Goal: Information Seeking & Learning: Check status

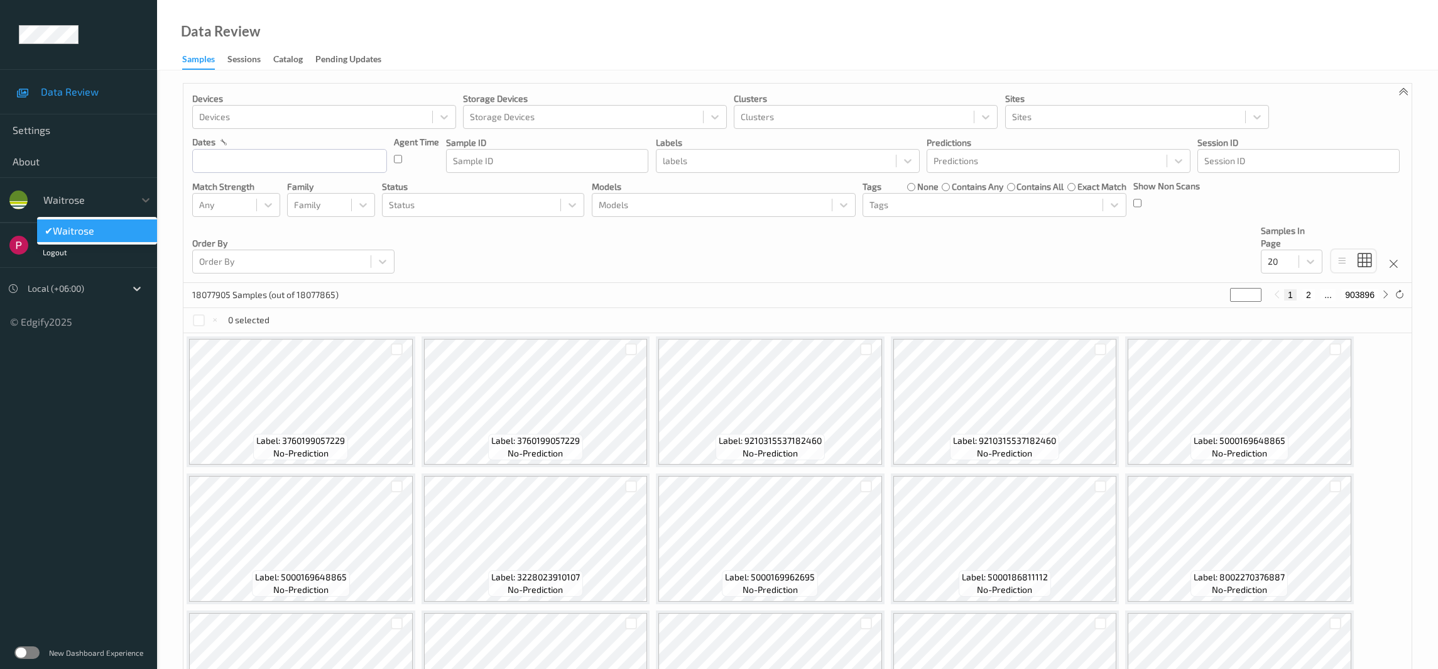
click at [63, 206] on div at bounding box center [85, 199] width 85 height 15
click at [562, 261] on div "Devices Devices Storage Devices Storage Devices Clusters Clusters Sites Sites d…" at bounding box center [797, 183] width 1229 height 199
click at [43, 129] on span "Settings" at bounding box center [79, 130] width 132 height 13
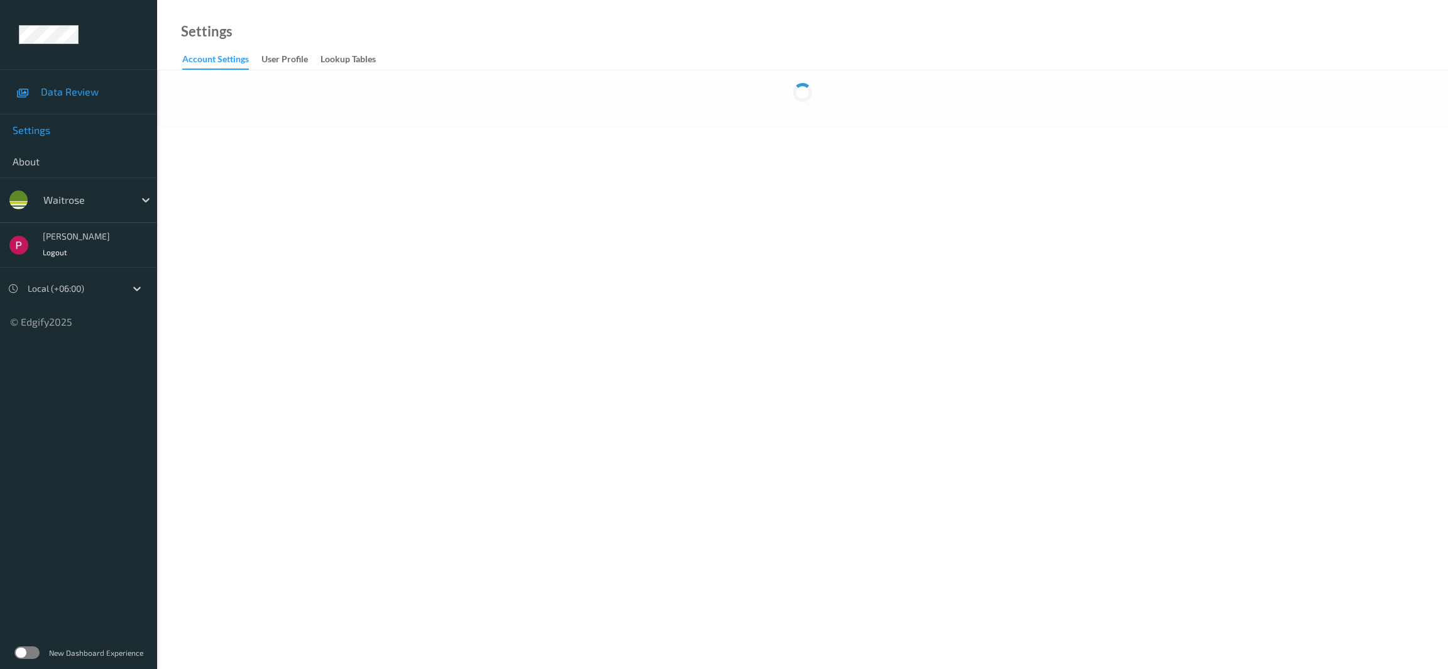
click at [74, 87] on span "Data Review" at bounding box center [93, 91] width 104 height 13
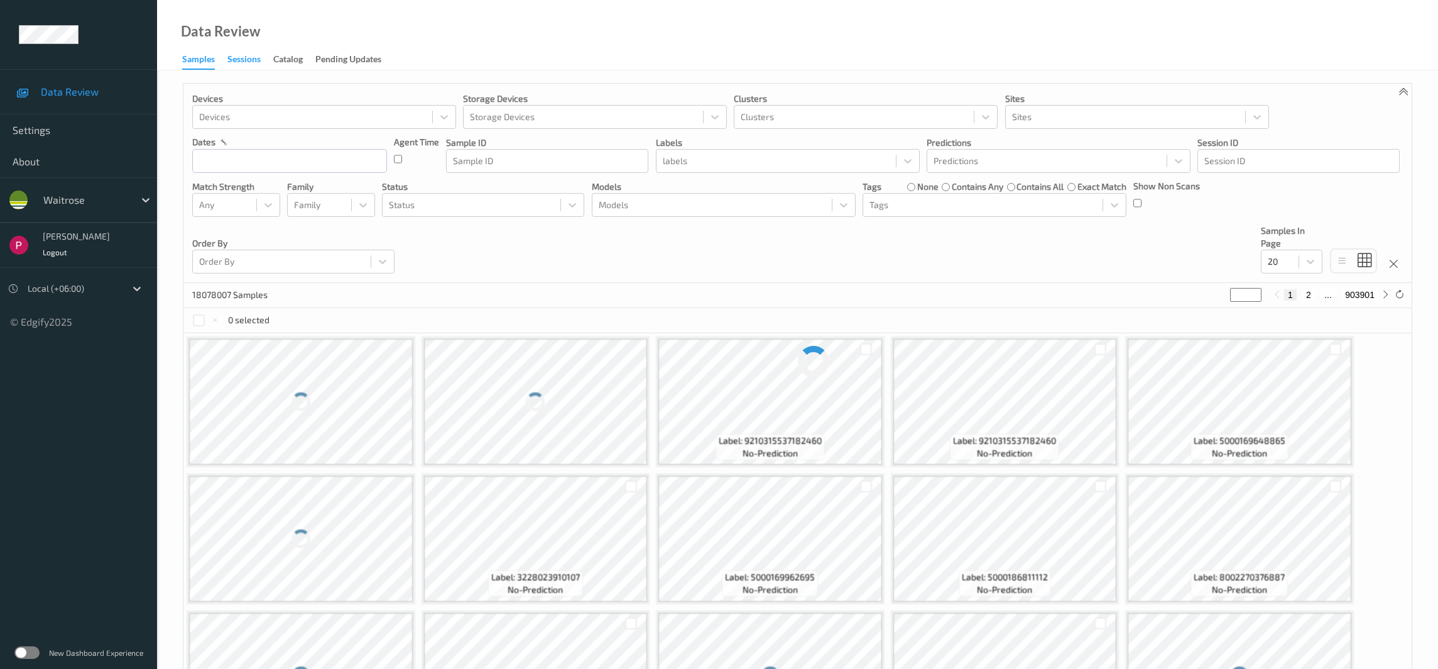
click at [241, 59] on div "Sessions" at bounding box center [243, 61] width 33 height 16
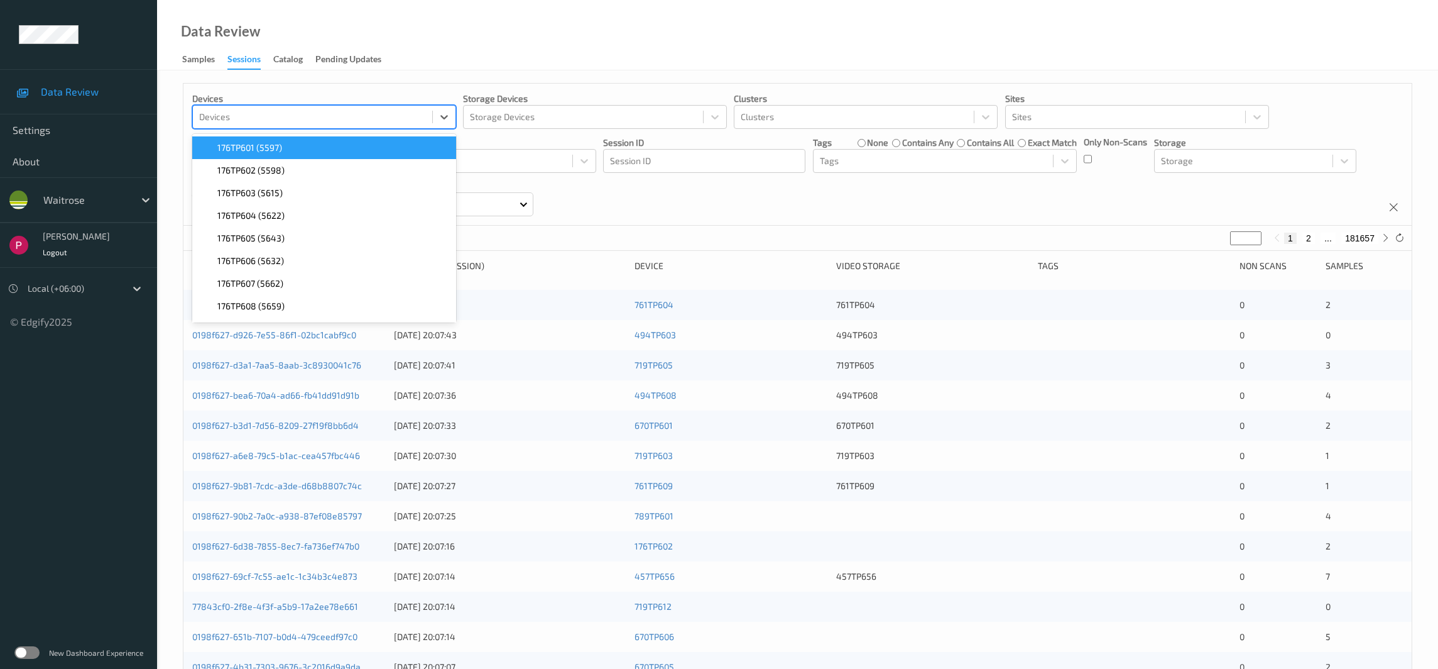
click at [300, 116] on div at bounding box center [312, 116] width 227 height 15
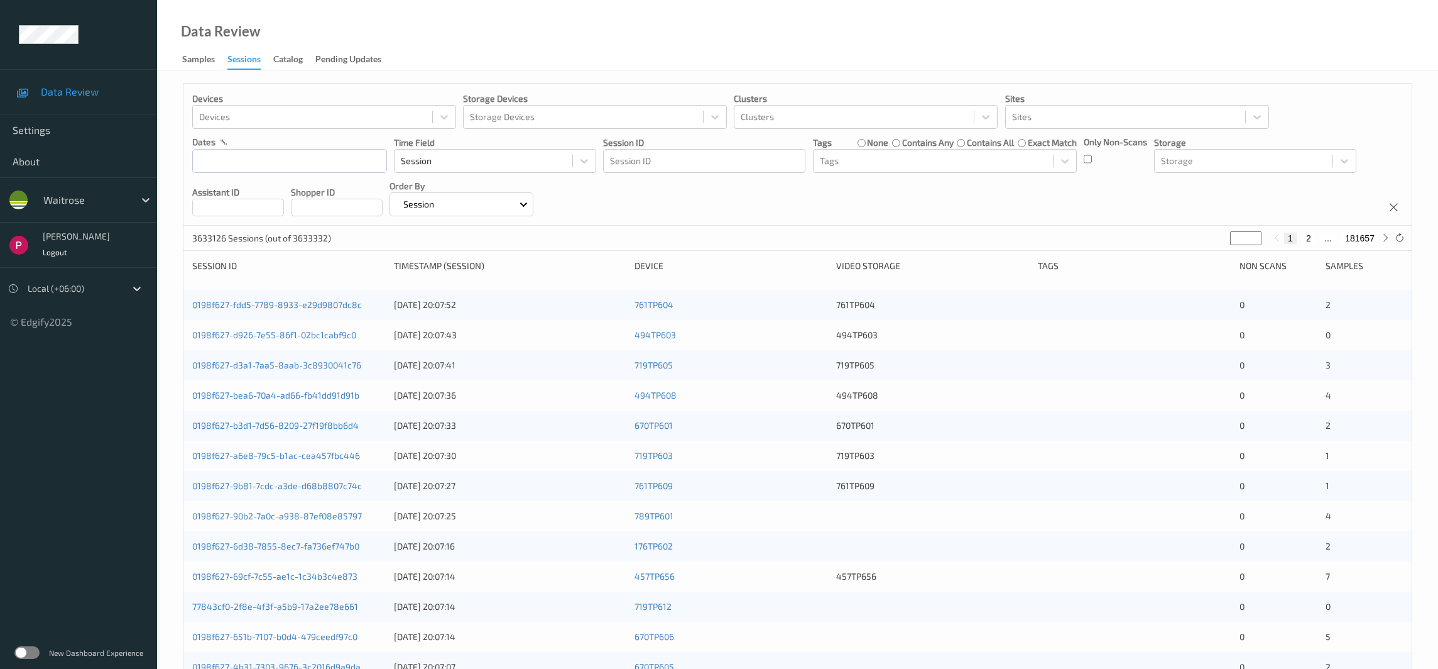
click at [606, 195] on div "Devices Devices Storage Devices Storage Devices Clusters Clusters Sites Sites d…" at bounding box center [797, 155] width 1229 height 142
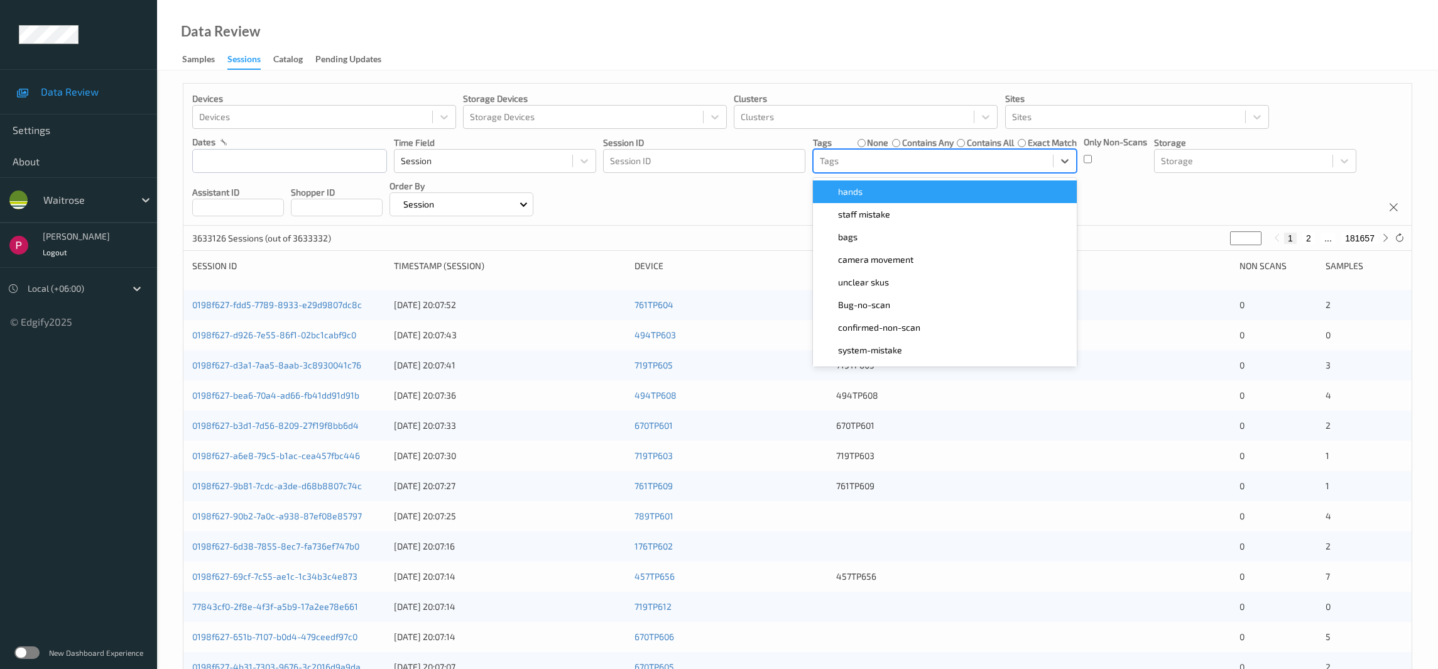
click at [888, 166] on div at bounding box center [933, 160] width 227 height 15
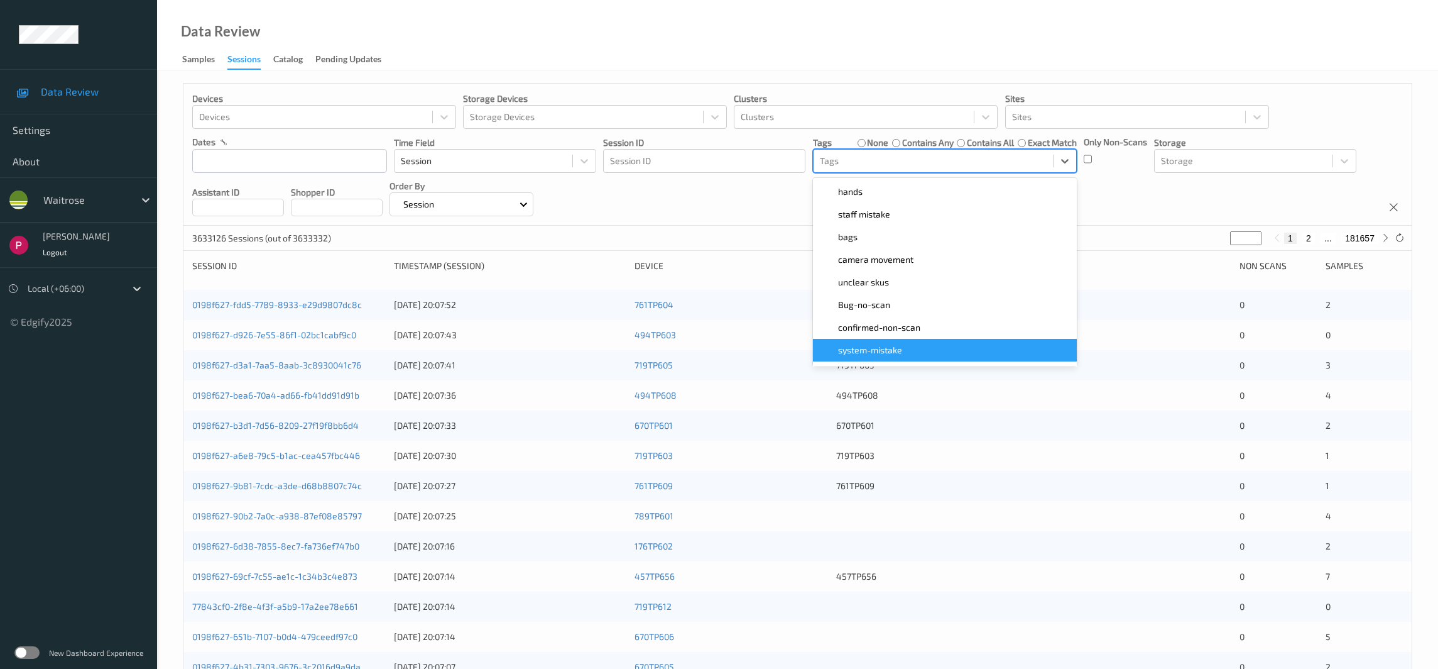
click at [877, 351] on span "system-mistake" at bounding box center [870, 350] width 64 height 13
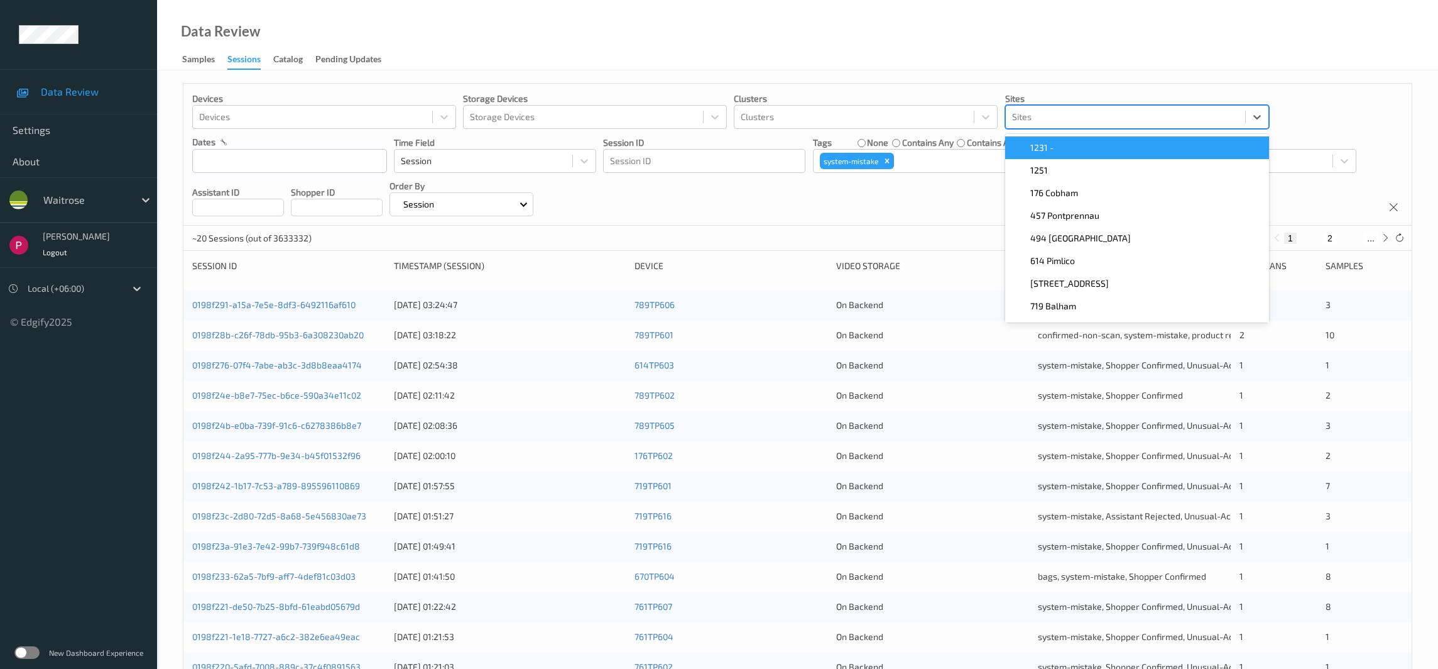
click at [1106, 118] on div at bounding box center [1125, 116] width 227 height 15
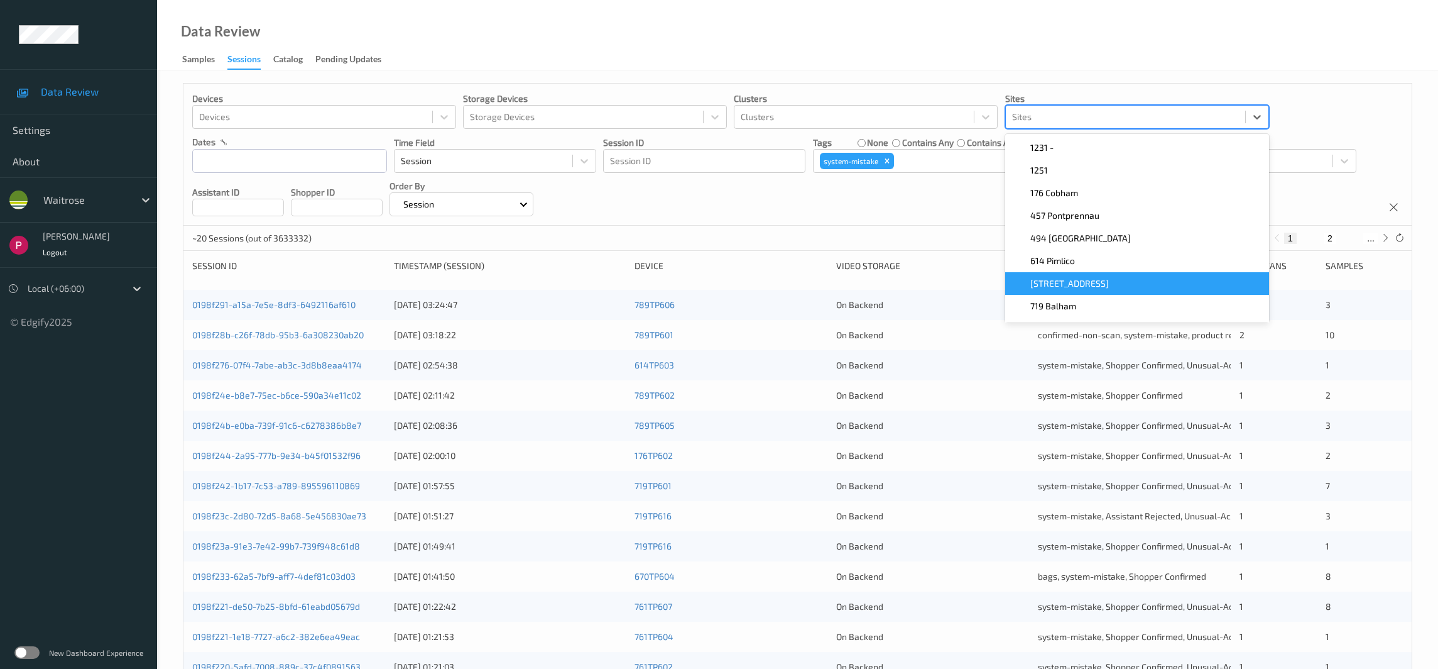
click at [1085, 283] on div "670 Mill Hill" at bounding box center [1137, 283] width 249 height 13
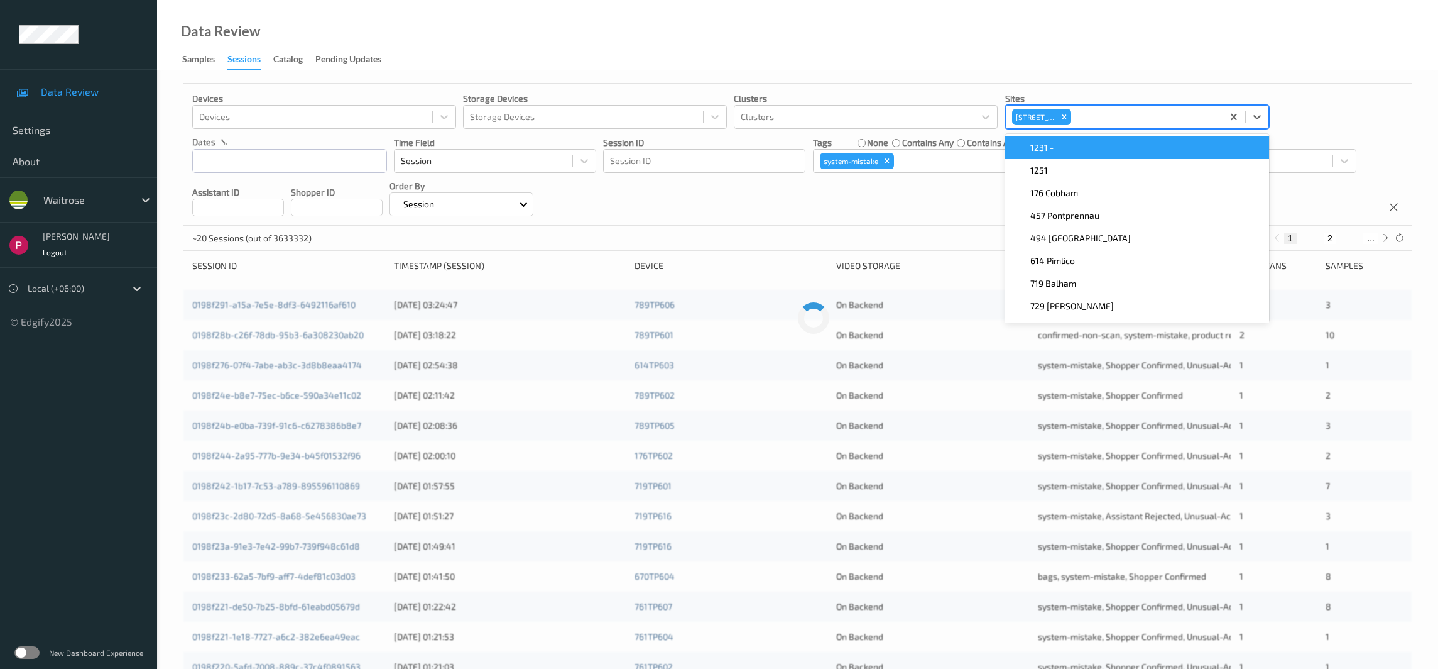
click at [1323, 90] on div "Devices Devices Storage Devices Storage Devices Clusters Clusters Sites option …" at bounding box center [797, 155] width 1229 height 142
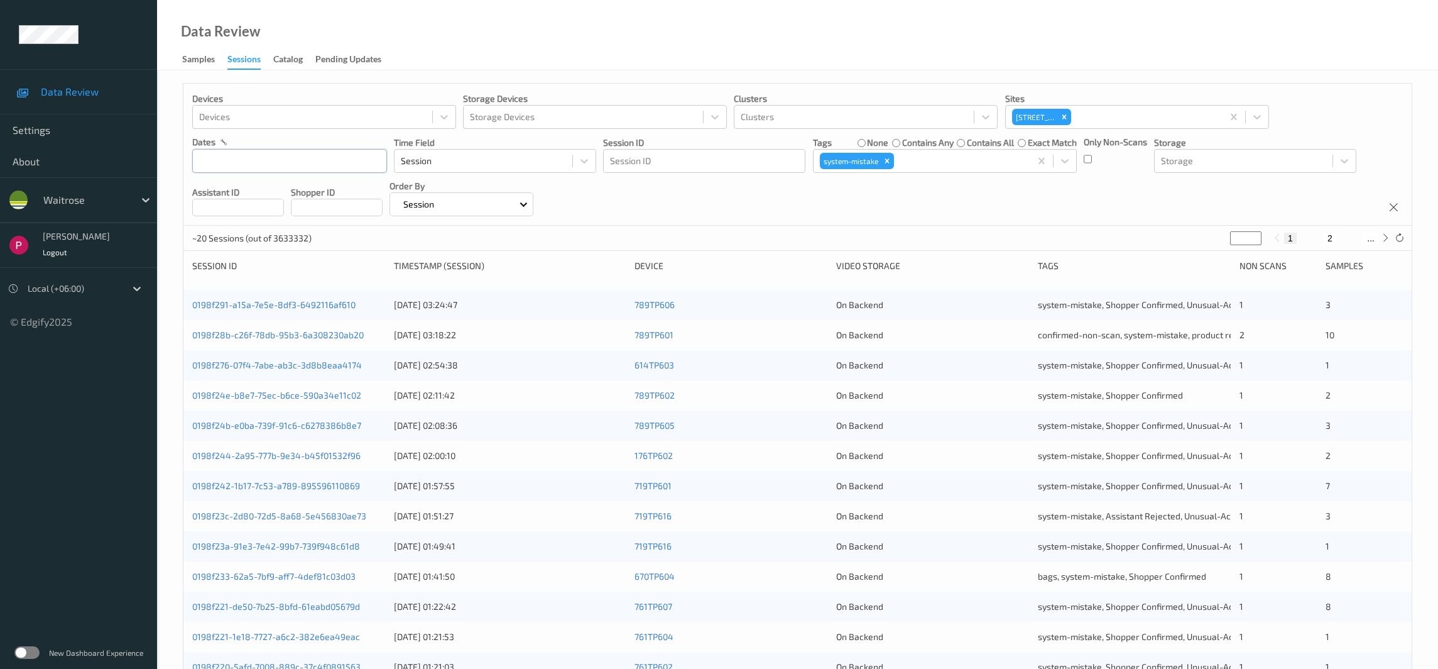
click at [256, 158] on input "text" at bounding box center [289, 161] width 195 height 24
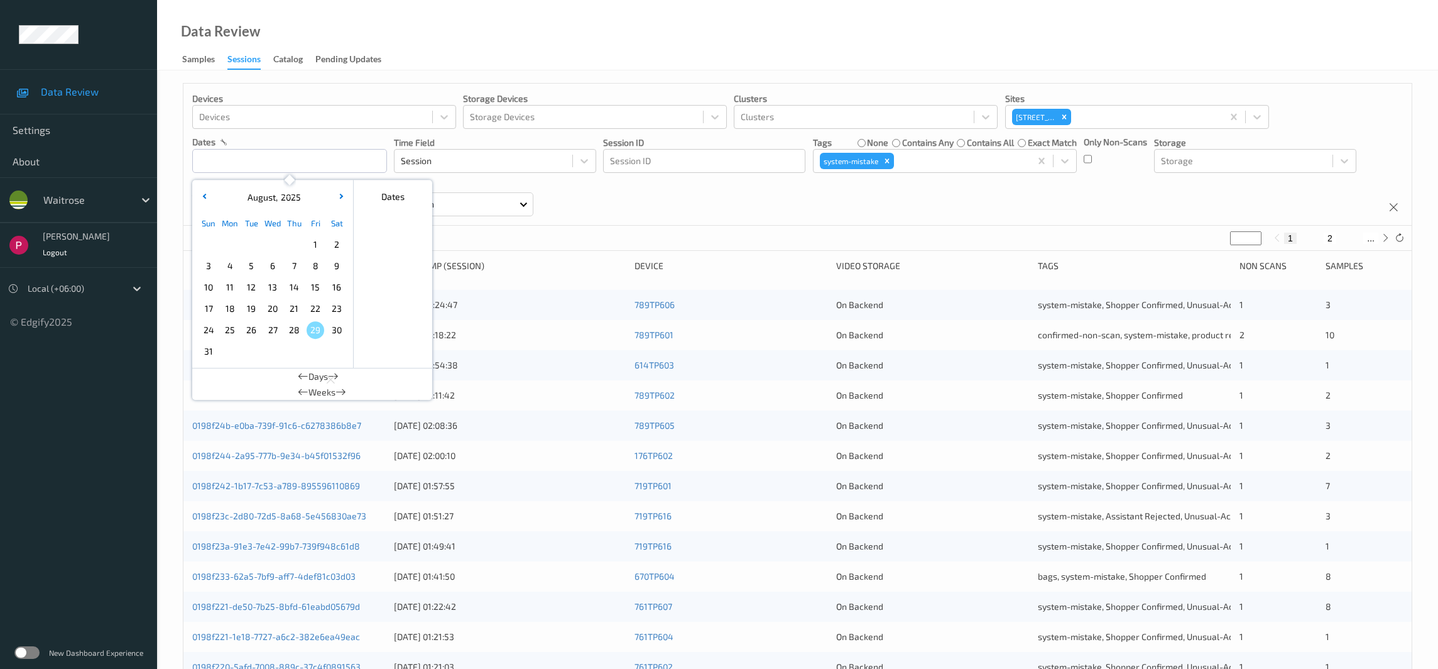
click at [248, 267] on span "5" at bounding box center [252, 266] width 18 height 18
type input "05/08/2025 00:00 -> 05/08/2025 23:59"
click at [598, 218] on div "Devices Devices Storage Devices Storage Devices Clusters Clusters Sites 670 Mil…" at bounding box center [797, 155] width 1229 height 142
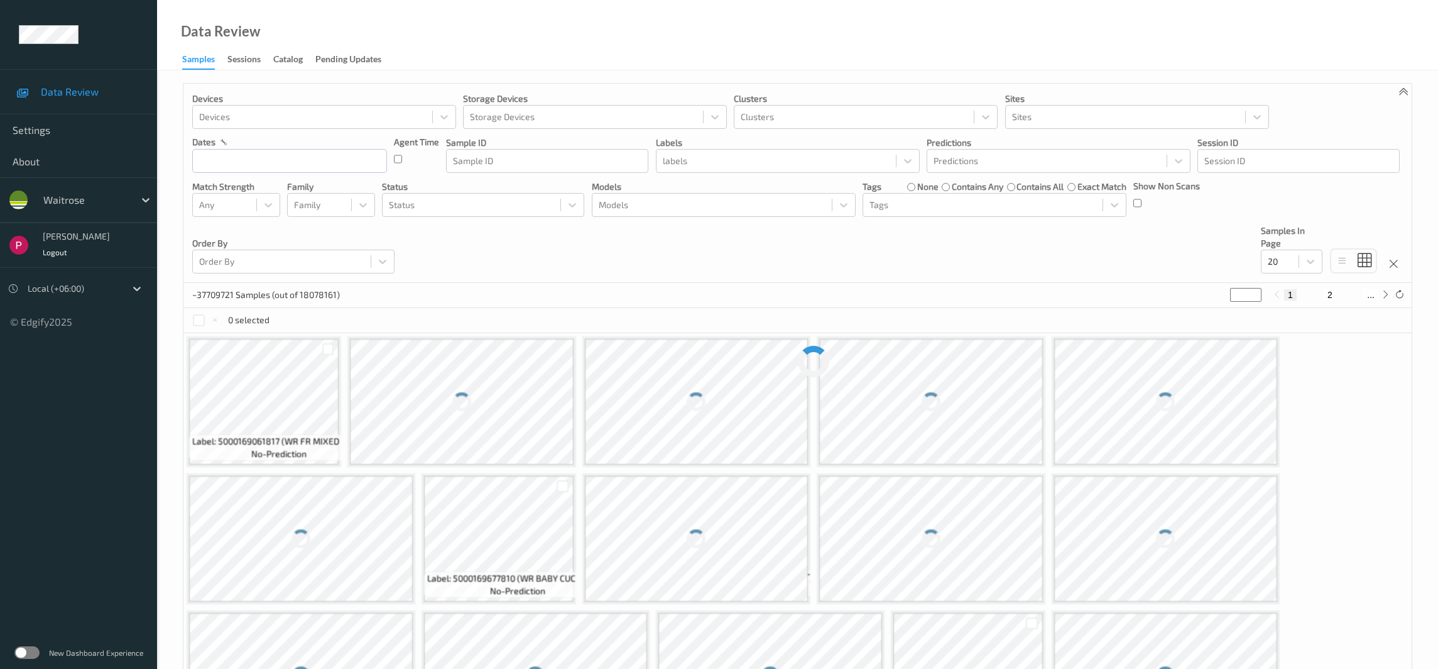
drag, startPoint x: 397, startPoint y: 524, endPoint x: 393, endPoint y: 512, distance: 12.5
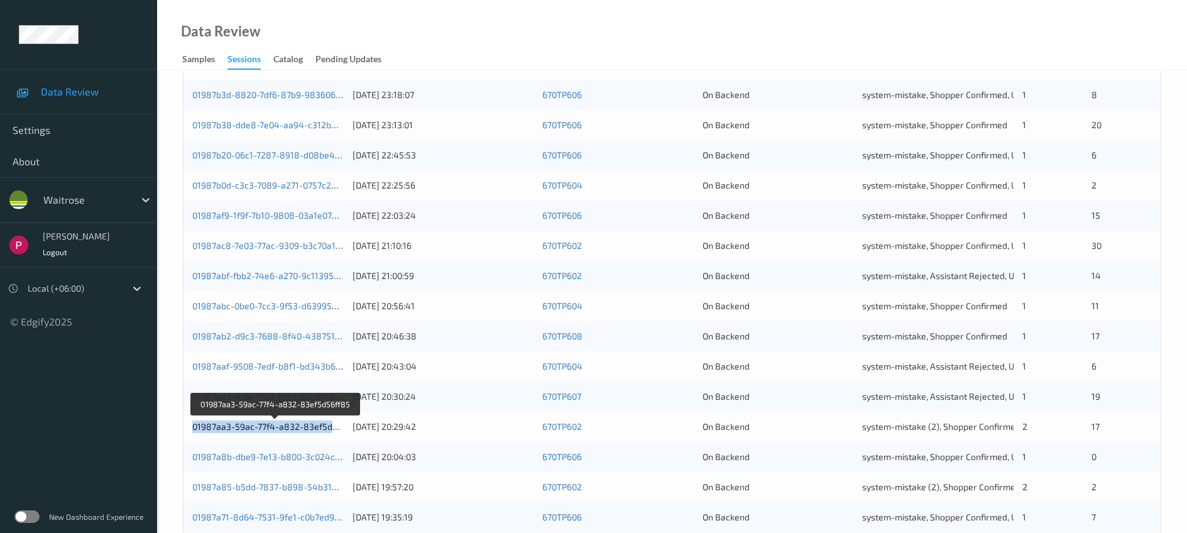
scroll to position [412, 0]
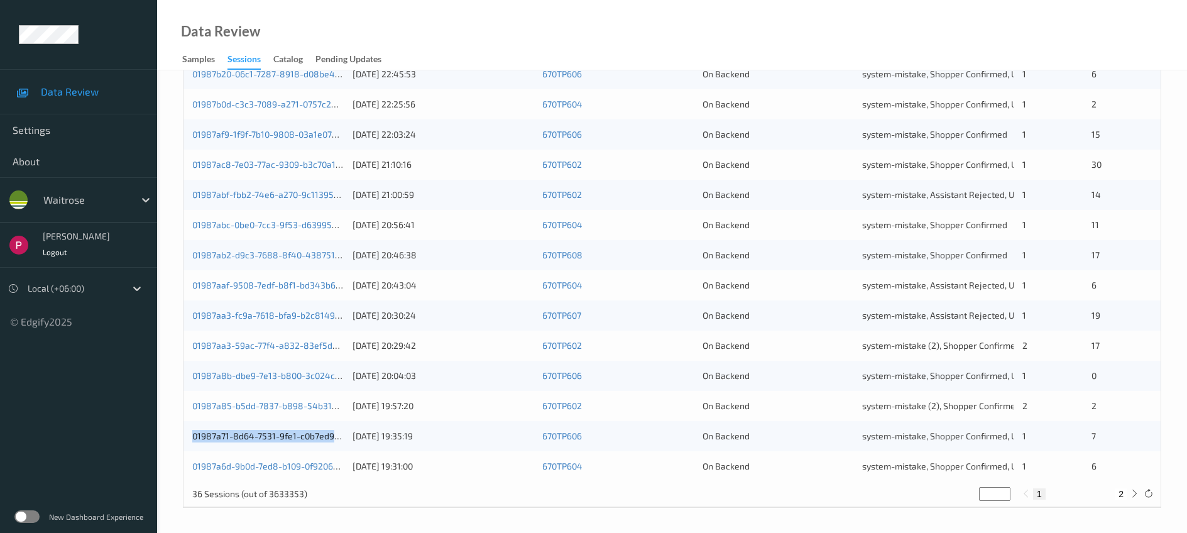
click at [1122, 494] on button "2" at bounding box center [1121, 493] width 13 height 11
type input "*"
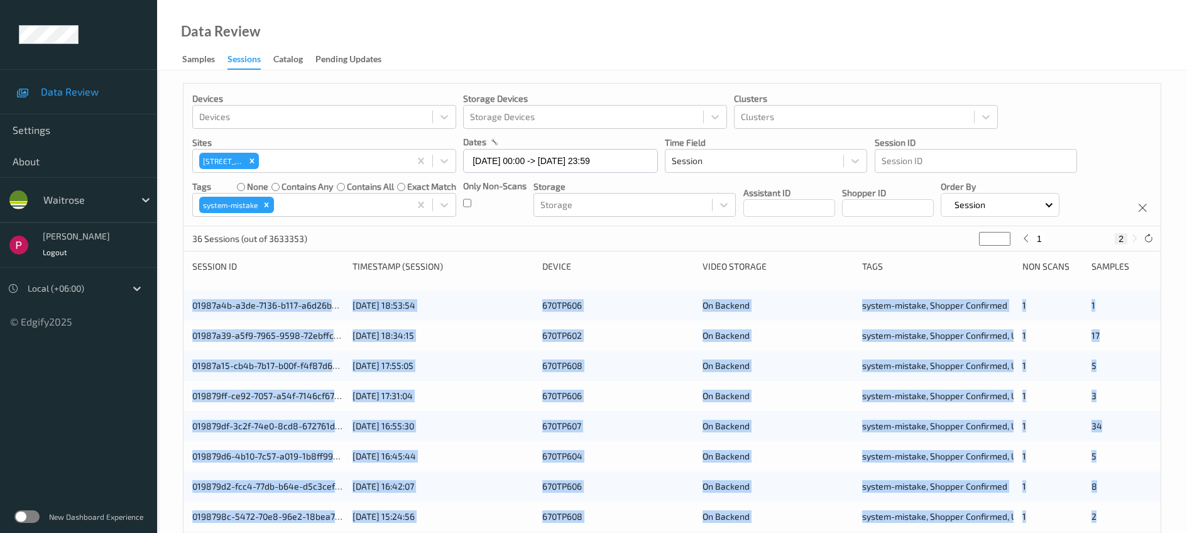
scroll to position [292, 0]
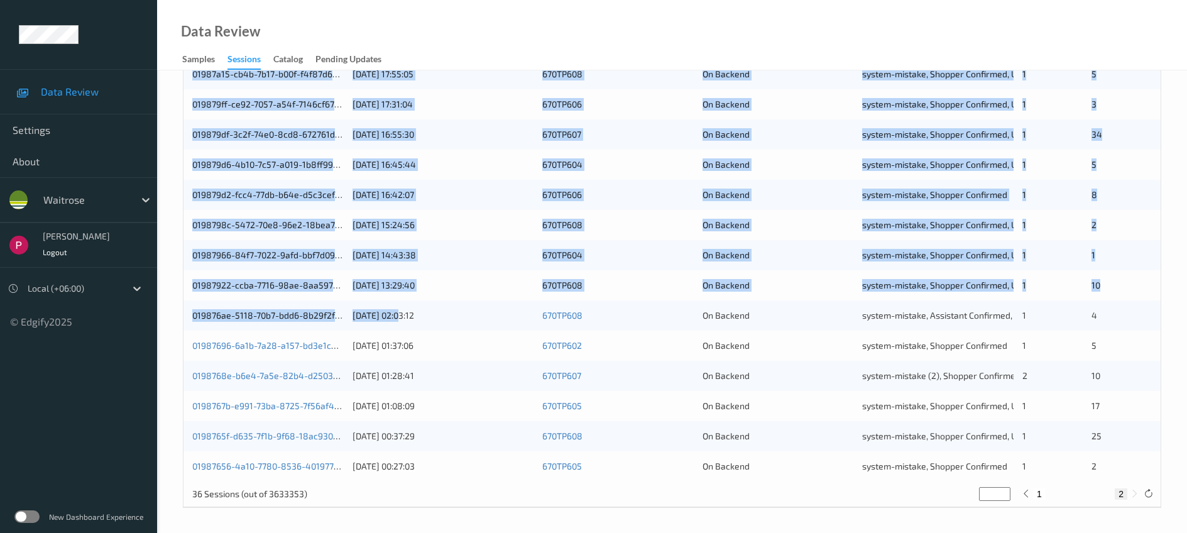
drag, startPoint x: 191, startPoint y: 297, endPoint x: 460, endPoint y: 475, distance: 322.4
click at [460, 475] on div "01987a4b-a3de-7136-b117-a6d26bb9319f 05/08/2025 18:53:54 670TP606 On Backend sy…" at bounding box center [671, 240] width 977 height 483
copy div "01987a4b-a3de-7136-b117-a6d26bb9319f 05/08/2025 18:53:54 670TP606 On Backend sy…"
click at [516, 126] on div "019879df-3c2f-74e0-8cd8-672761d85d9e 05/08/2025 16:55:30 670TP607 On Backend sy…" at bounding box center [671, 134] width 977 height 30
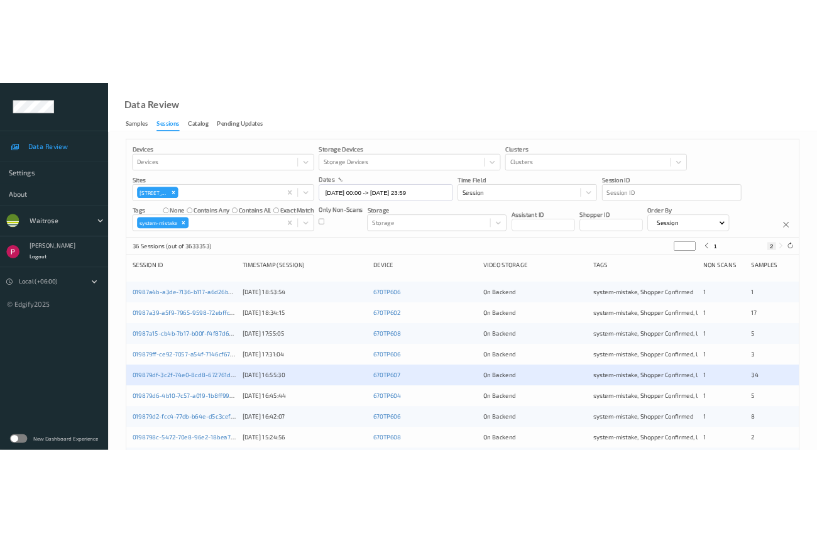
scroll to position [0, 0]
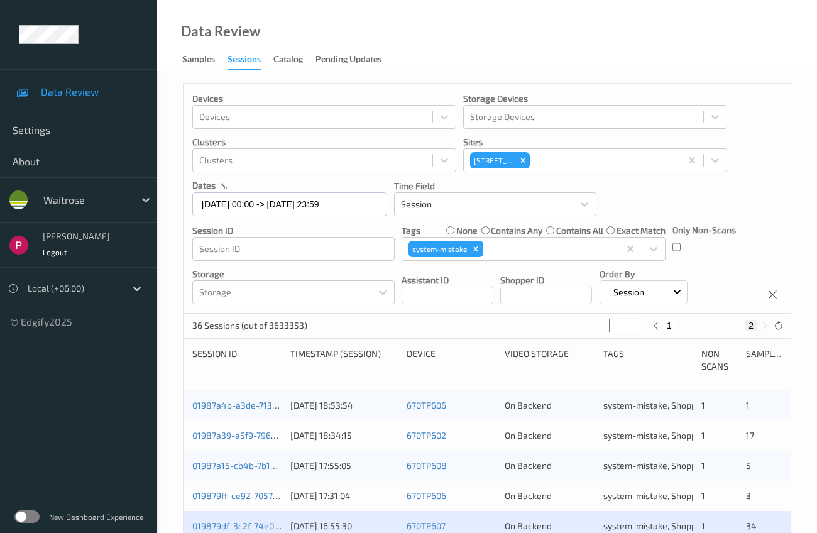
click at [260, 391] on div "01987a4b-a3de-7136-b117-a6d26bb9319f 05/08/2025 18:53:54 670TP606 On Backend sy…" at bounding box center [486, 405] width 607 height 30
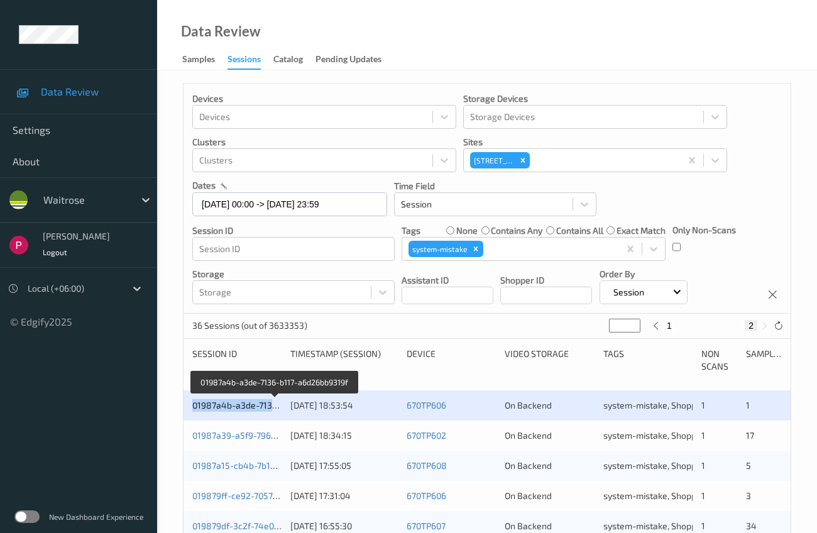
copy link "01987a4b-a3de-7136-b117-a6d26bb9319f"
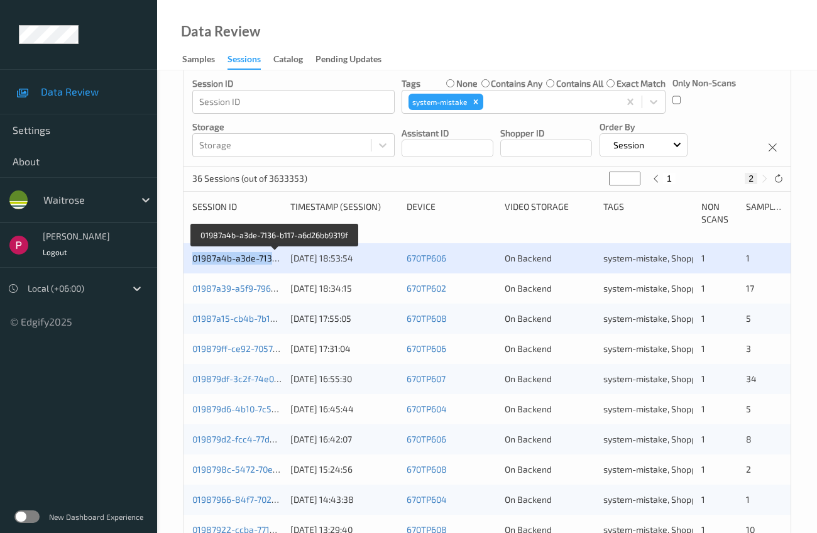
scroll to position [266, 0]
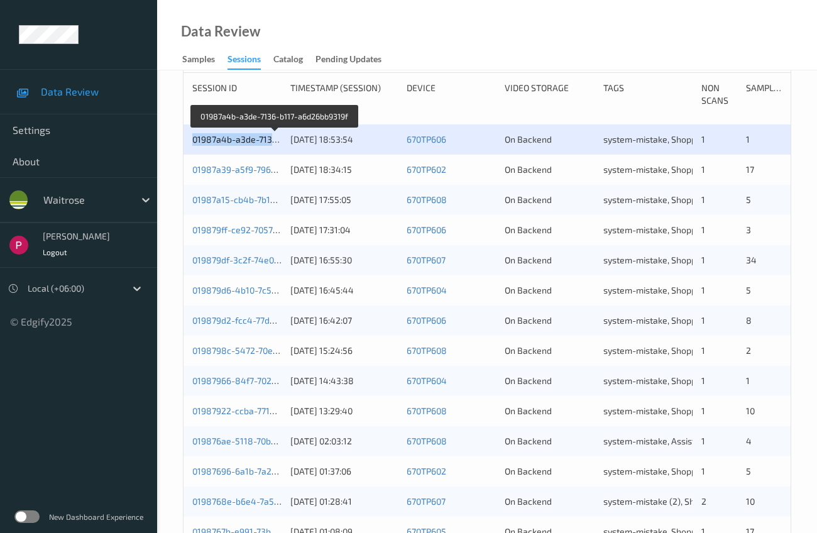
copy link "01987a4b-a3de-7136-b117-a6d26bb9319f"
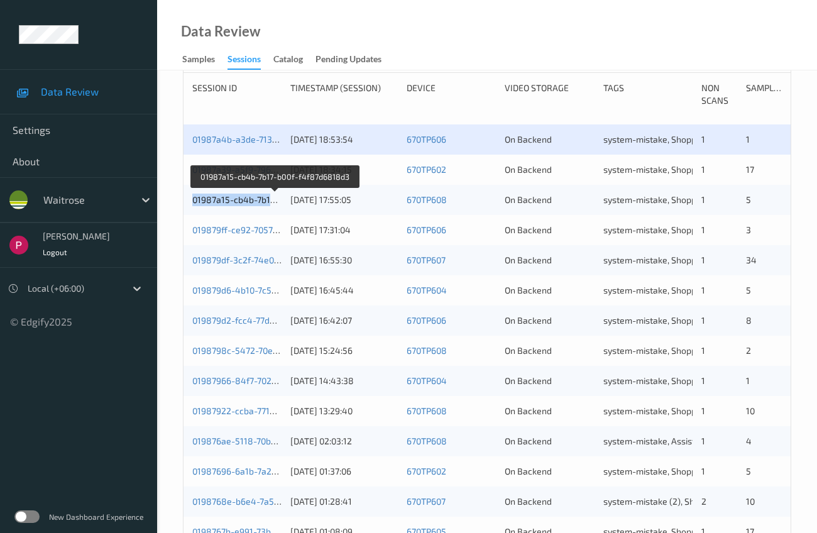
copy link "01987a15-cb4b-7b17-b00f-f4f87d6818d3"
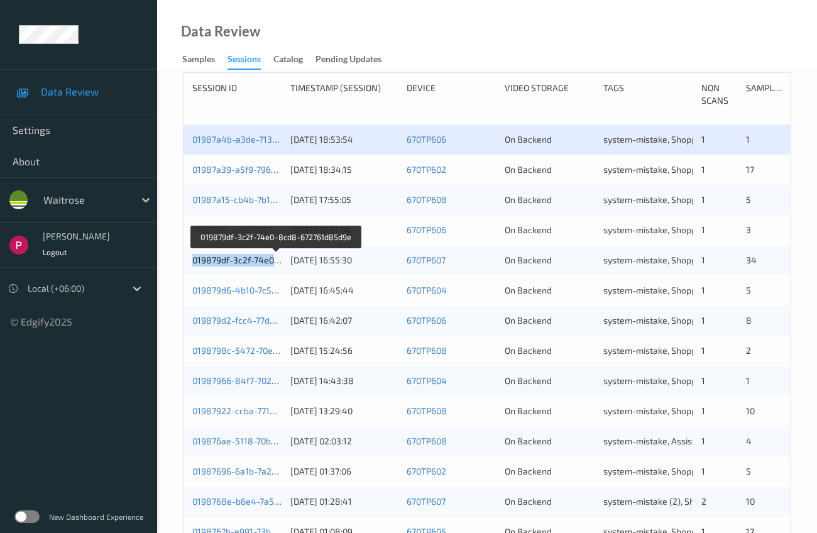
copy link "019879df-3c2f-74e0-8cd8-672761d85d9e"
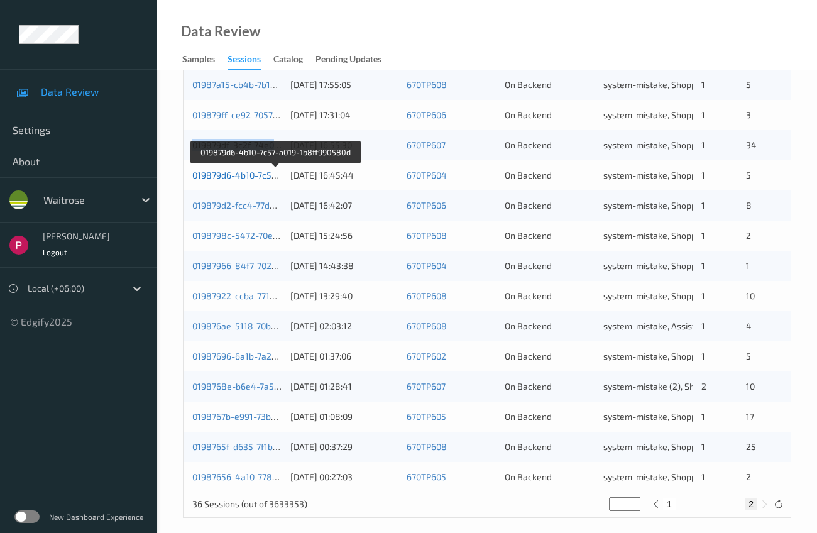
scroll to position [383, 0]
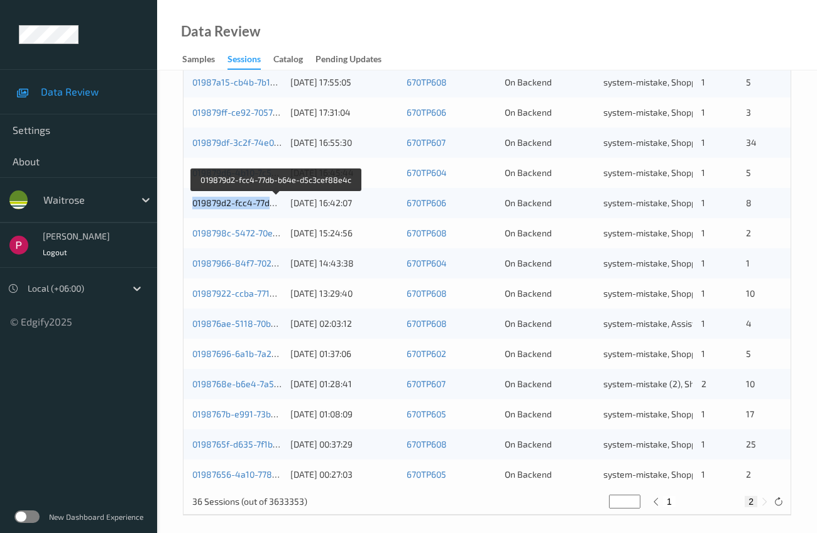
copy link "019879d2-fcc4-77db-b64e-d5c3cef88e4c"
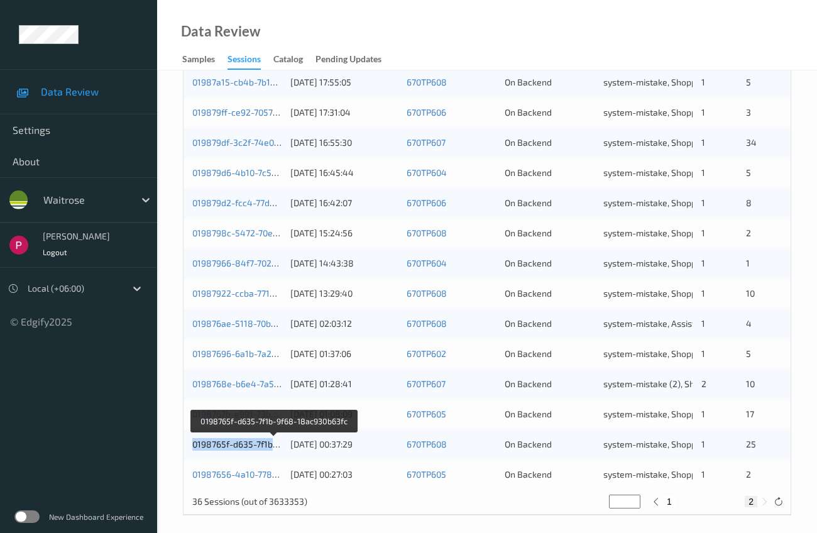
copy link "0198765f-d635-7f1b-9f68-18ac930b63fc"
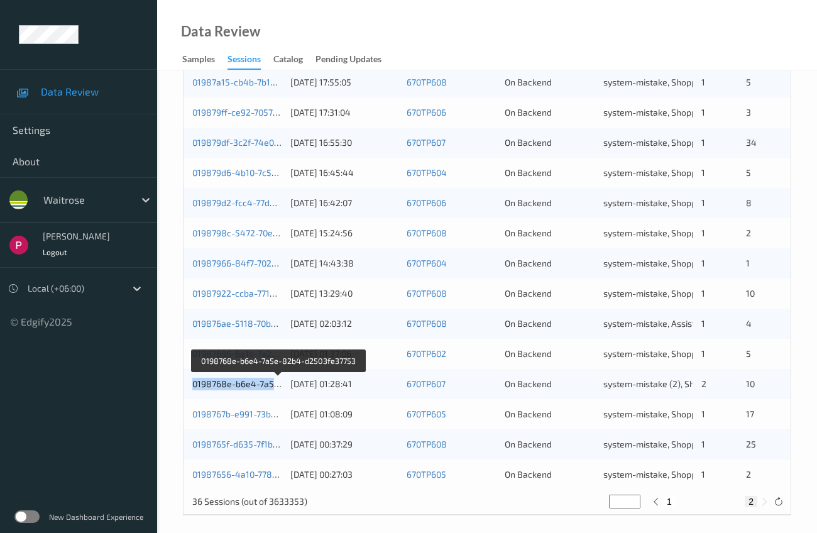
copy link "0198768e-b6e4-7a5e-82b4-d2503fe37753"
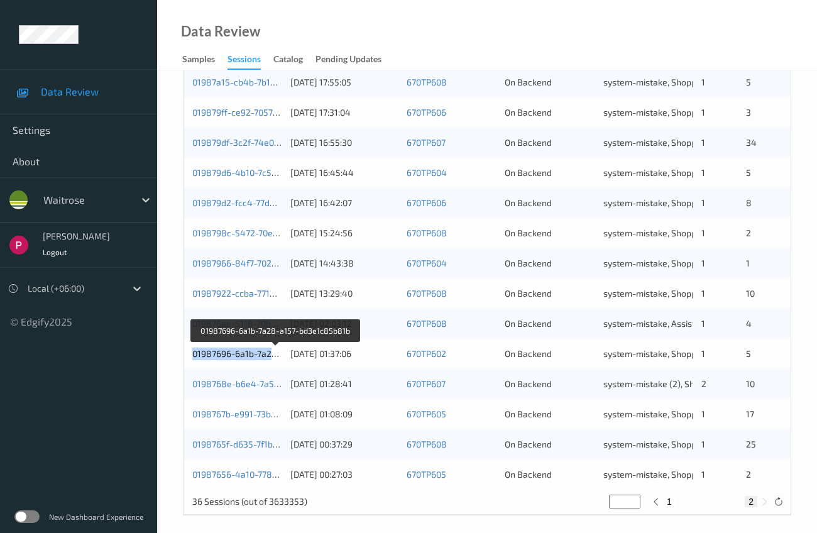
copy link "01987696-6a1b-7a28-a157-bd3e1c85b81b"
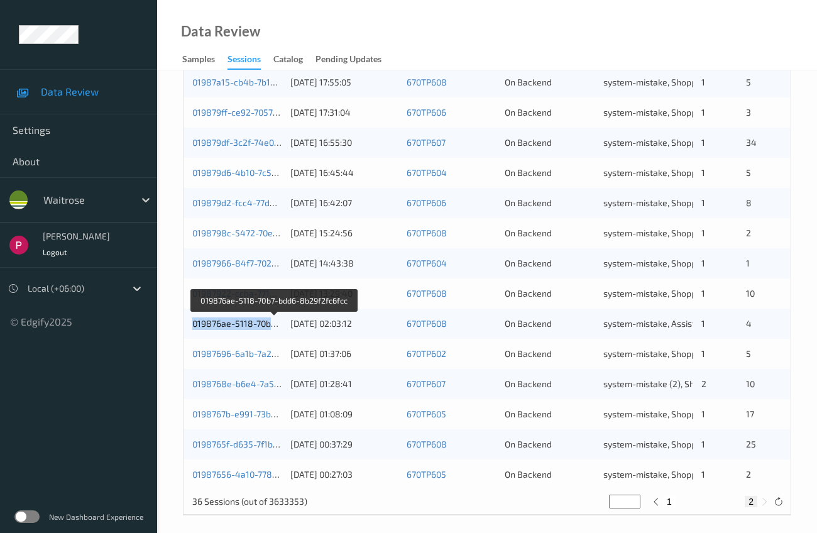
copy link "019876ae-5118-70b7-bdd6-8b29f2fc6fcc"
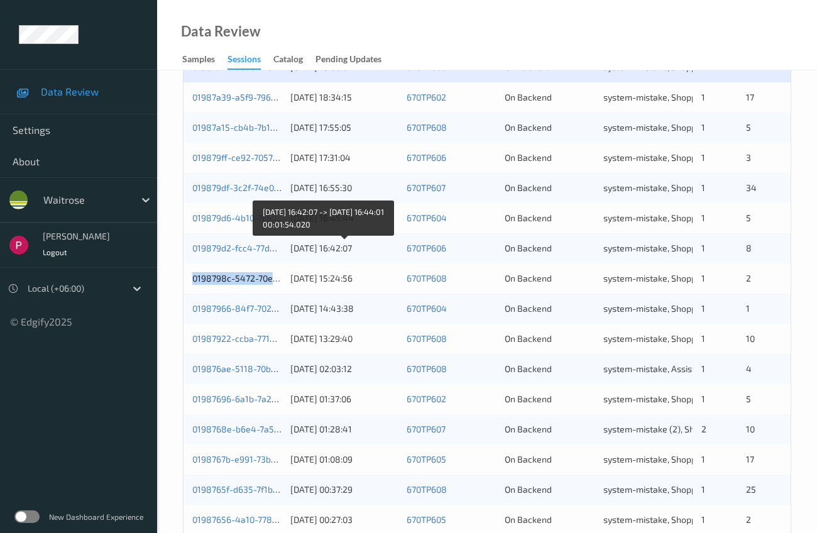
scroll to position [391, 0]
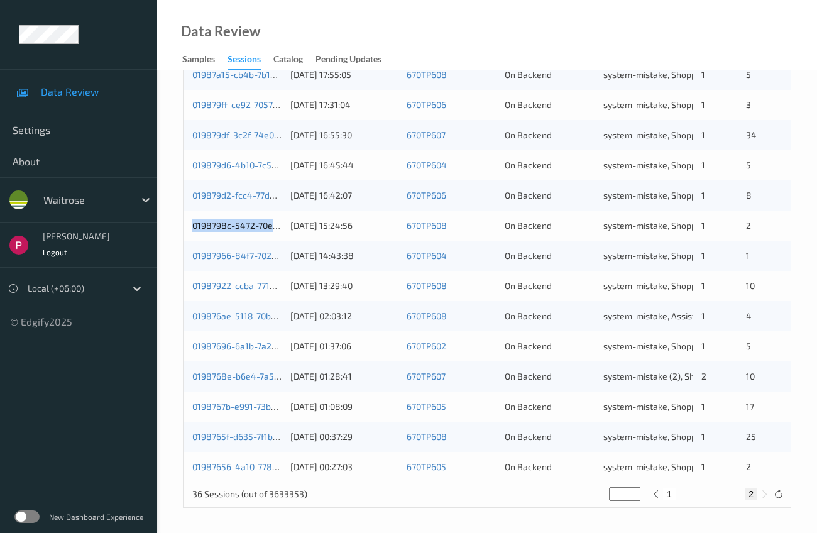
click at [753, 494] on button "2" at bounding box center [751, 493] width 13 height 11
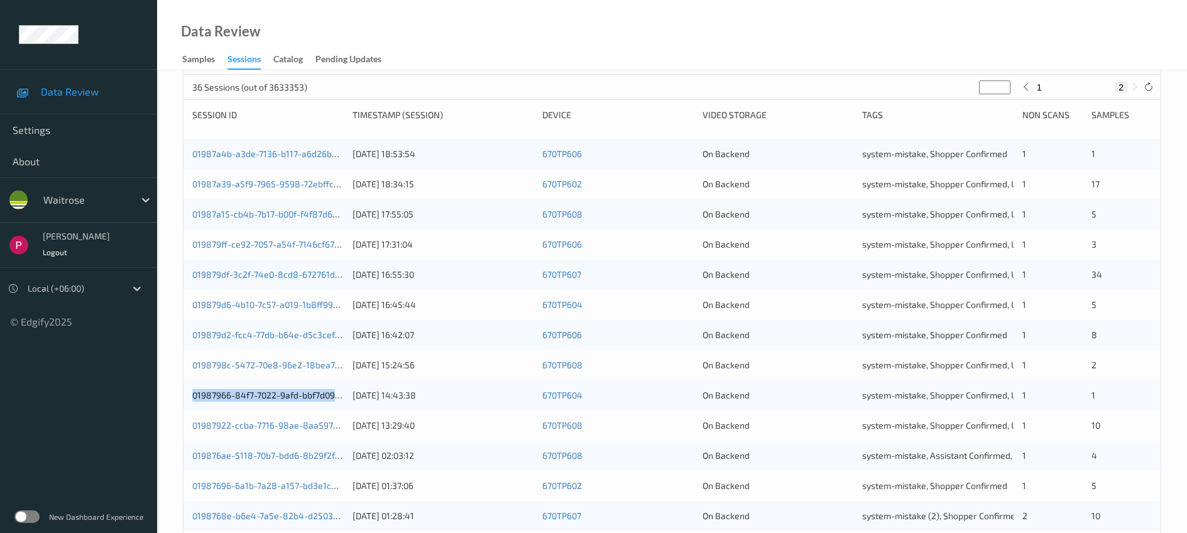
scroll to position [0, 0]
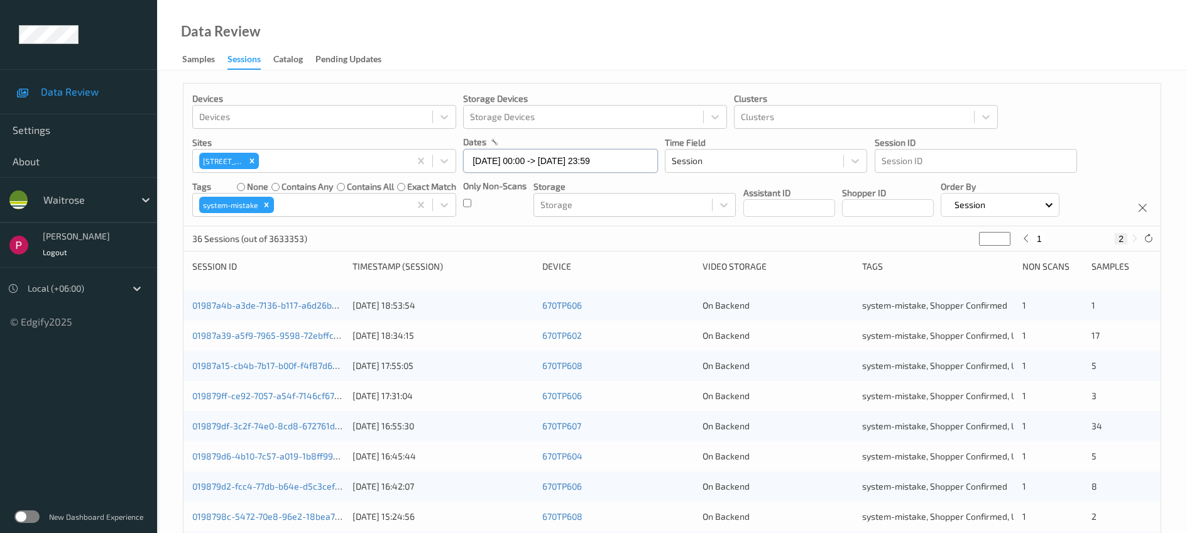
click at [571, 158] on input "05/08/2025 00:00 -> 05/08/2025 23:59" at bounding box center [560, 161] width 195 height 24
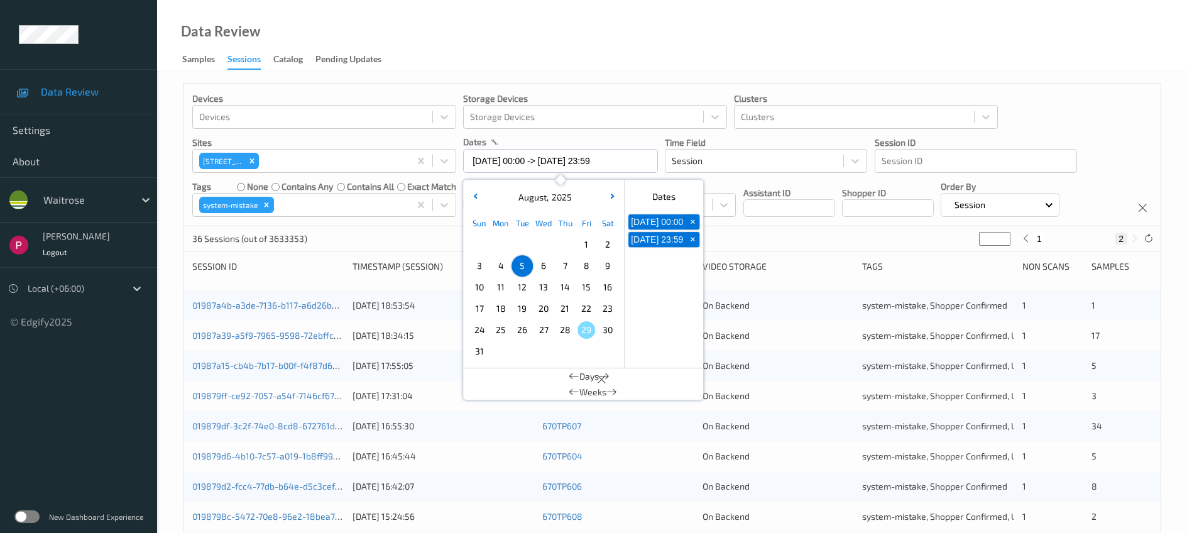
click at [500, 269] on span "4" at bounding box center [501, 266] width 18 height 18
type input "04/08/2025 00:00"
type input "*"
click at [500, 269] on span "4" at bounding box center [501, 266] width 18 height 18
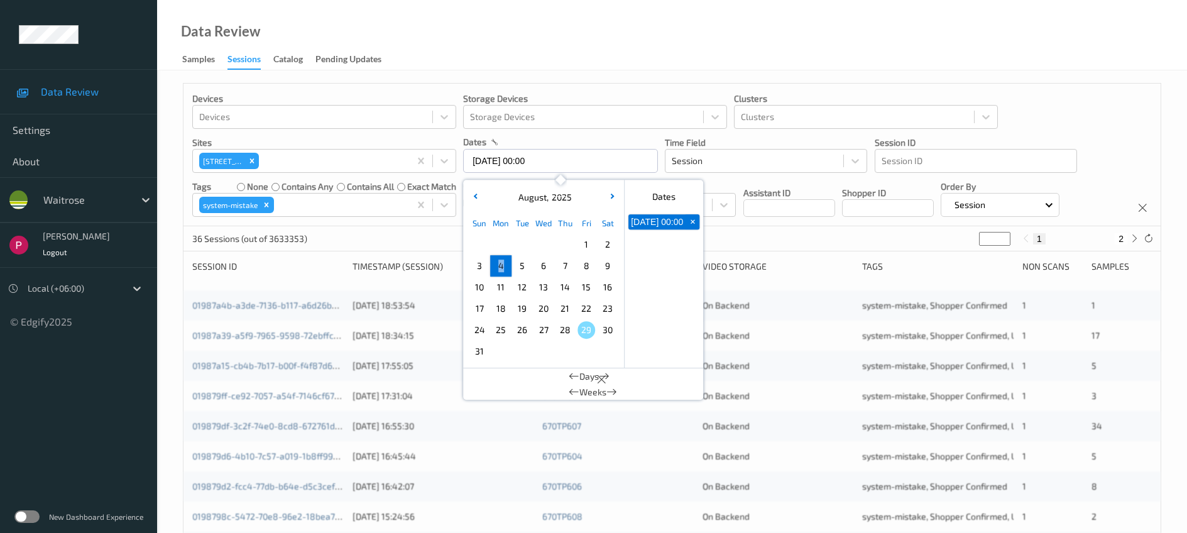
type input "04/08/2025 00:00 -> 04/08/2025 23:59"
click at [796, 52] on div "Data Review Samples Sessions Catalog Pending Updates" at bounding box center [672, 35] width 1030 height 70
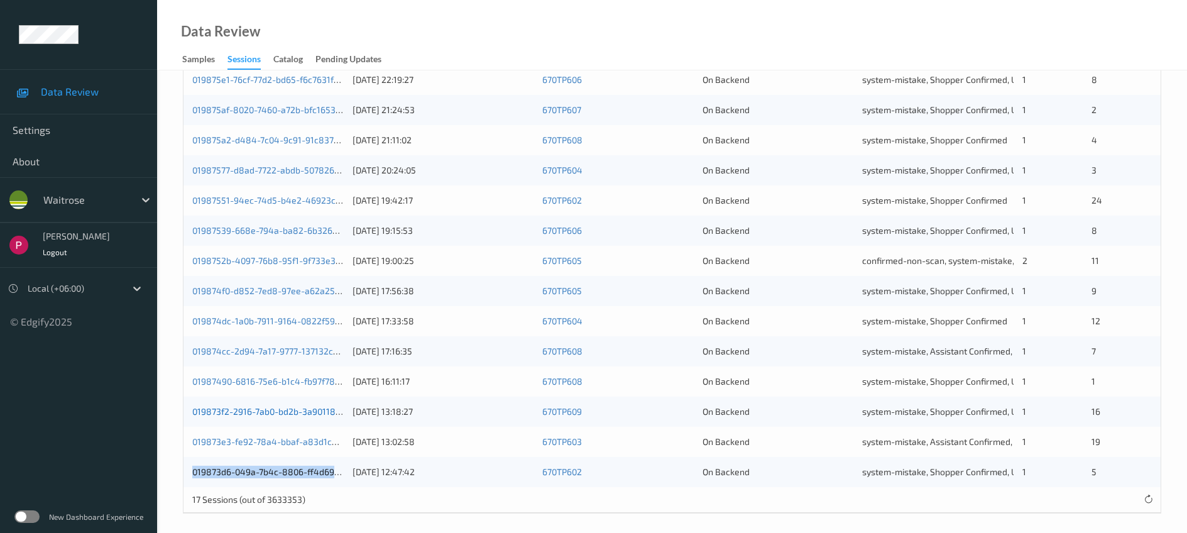
scroll to position [322, 0]
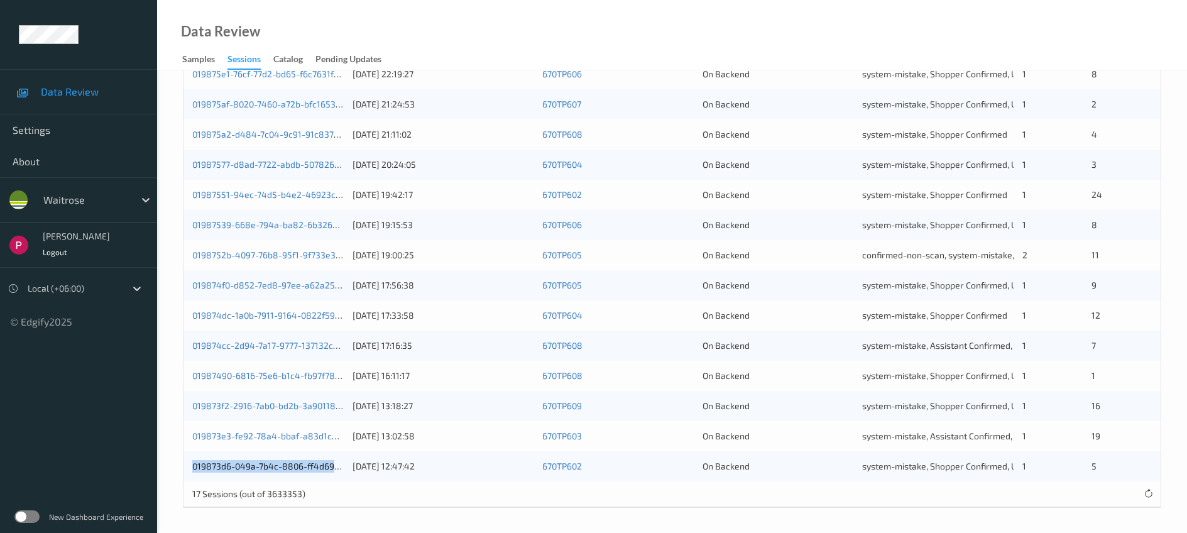
click at [284, 349] on link "019874cc-2d94-7a17-9777-137132c4e0e5" at bounding box center [275, 345] width 167 height 11
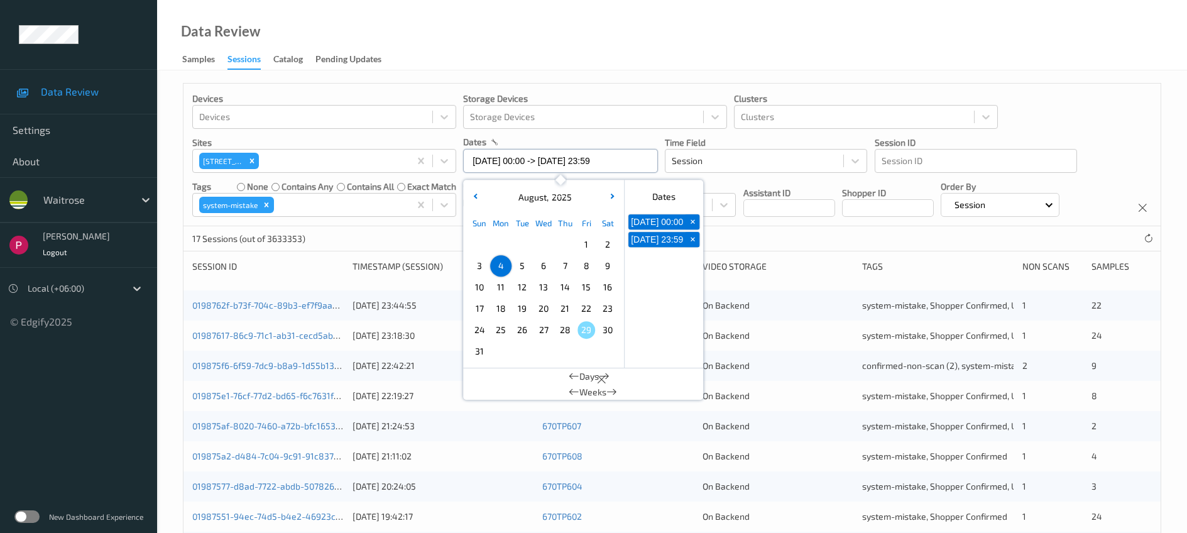
click at [572, 159] on input "04/08/2025 00:00 -> 04/08/2025 23:59" at bounding box center [560, 161] width 195 height 24
click at [525, 261] on span "5" at bounding box center [522, 266] width 18 height 18
type input "05/08/2025 00:00 -> 05/08/2025 23:59"
click at [757, 48] on div "Data Review Samples Sessions Catalog Pending Updates" at bounding box center [672, 35] width 1030 height 70
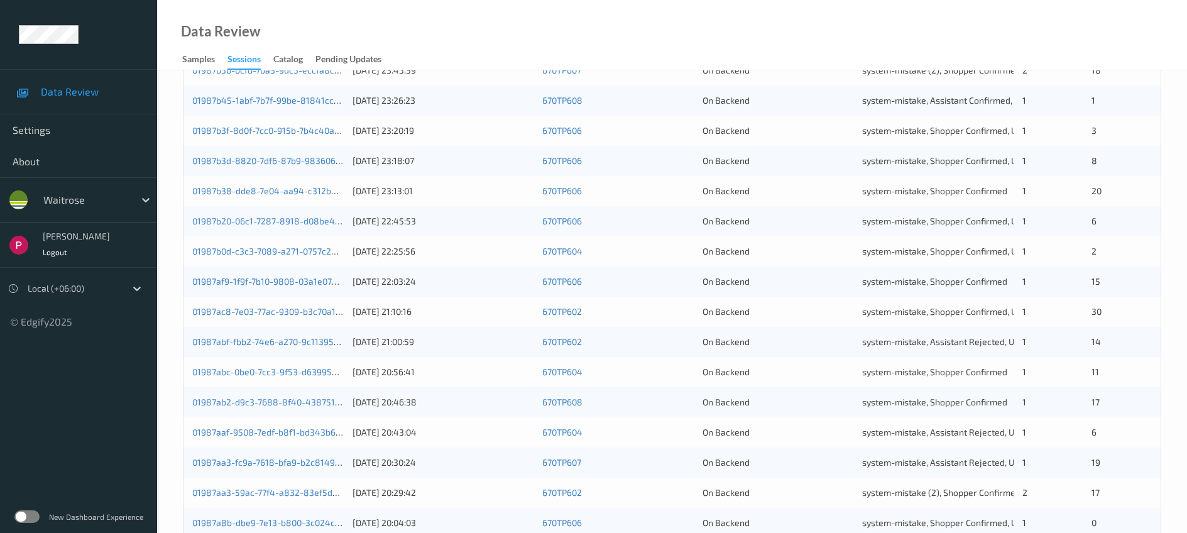
scroll to position [412, 0]
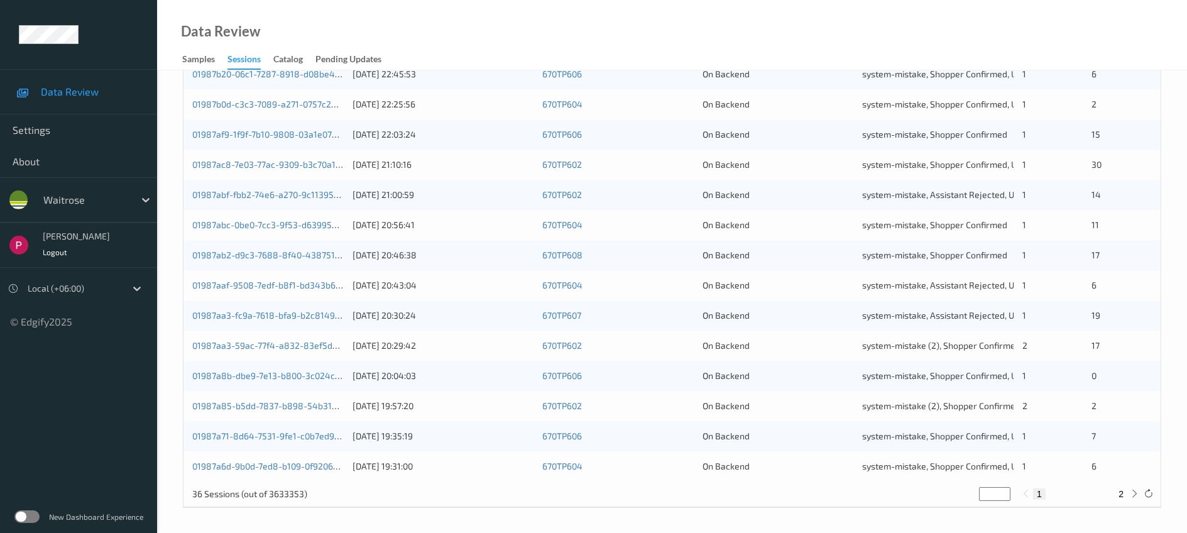
click at [1123, 492] on button "2" at bounding box center [1121, 493] width 13 height 11
type input "*"
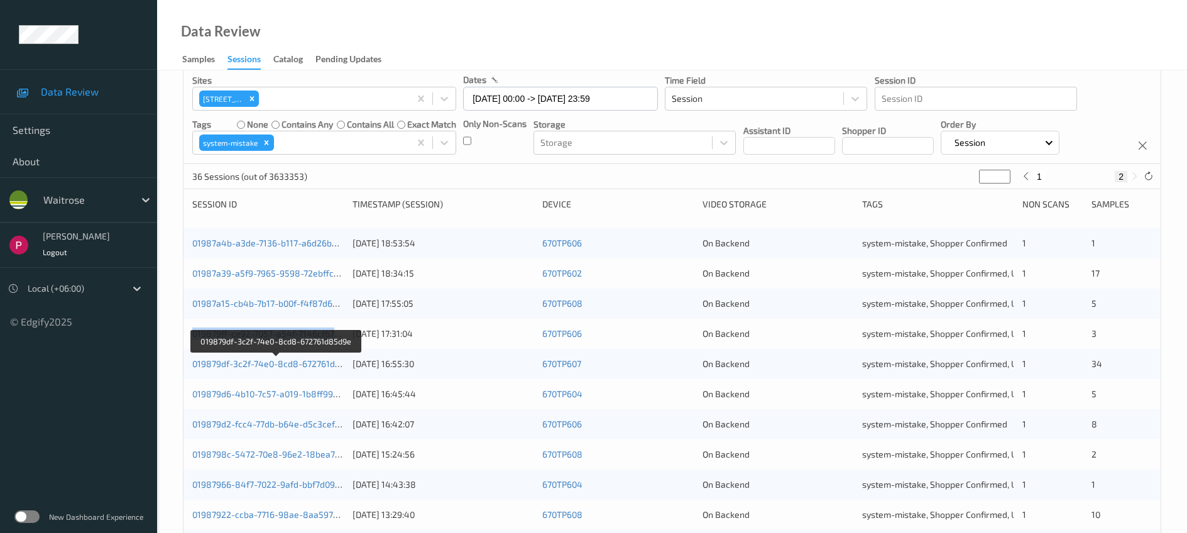
scroll to position [0, 0]
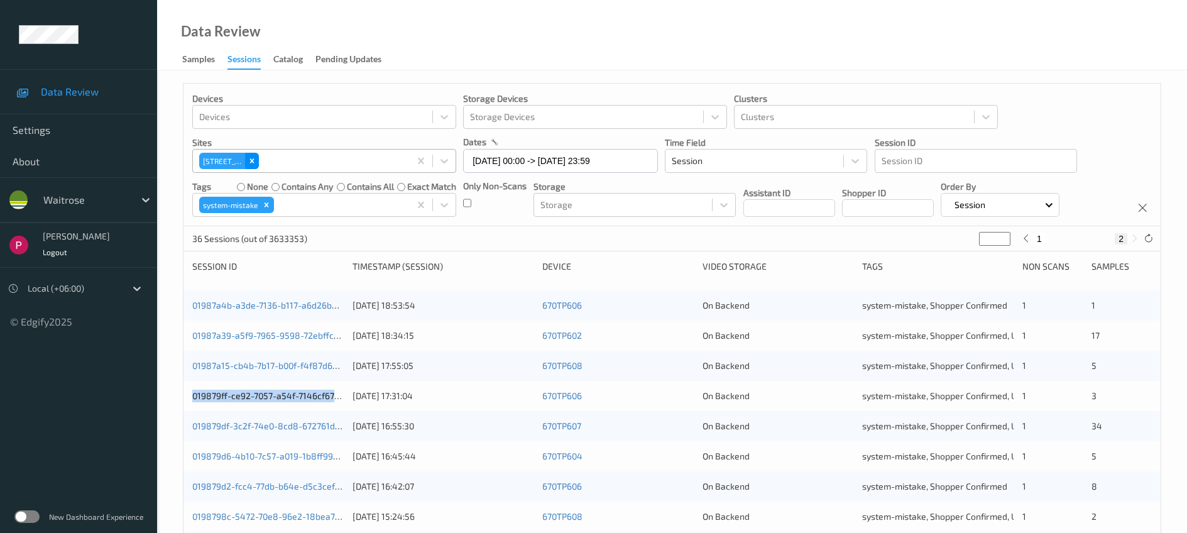
click at [255, 160] on icon "Remove 670 Mill Hill" at bounding box center [252, 160] width 9 height 9
type input "*"
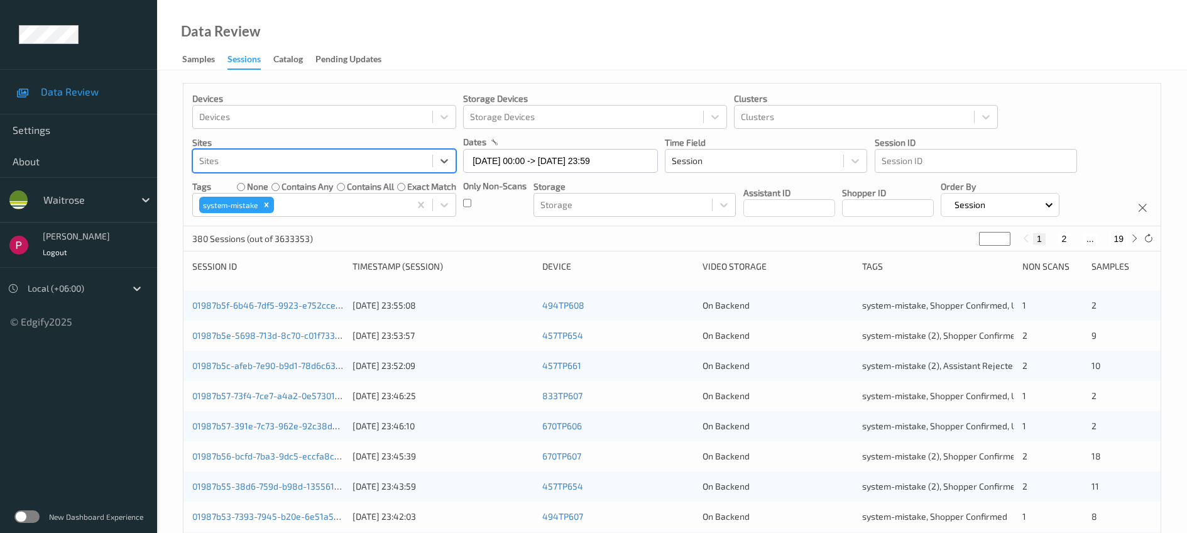
click at [258, 163] on div at bounding box center [312, 160] width 227 height 15
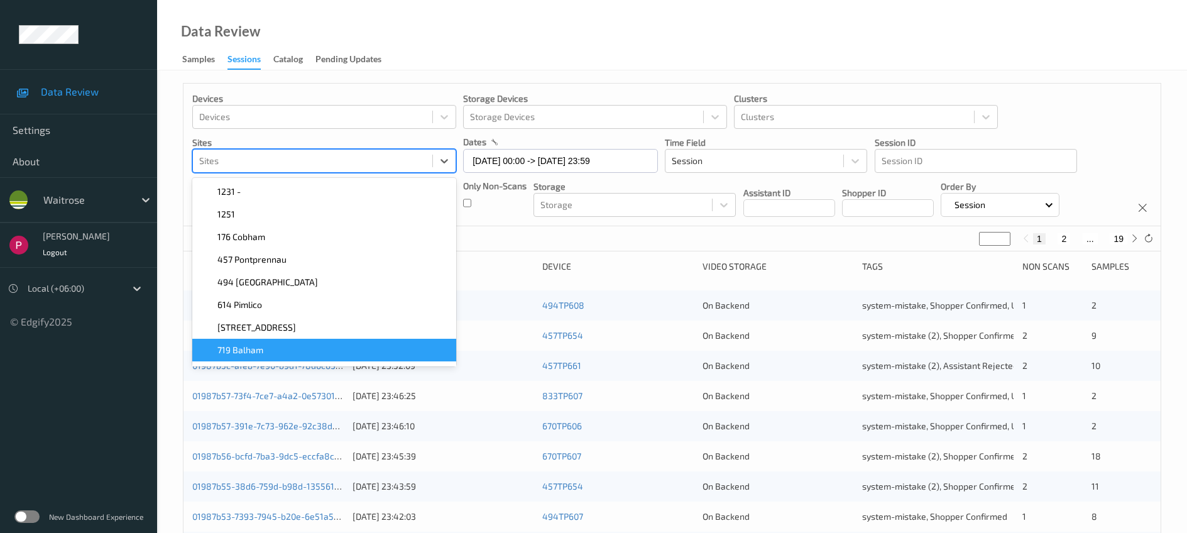
click at [258, 350] on span "719 Balham" at bounding box center [240, 350] width 46 height 13
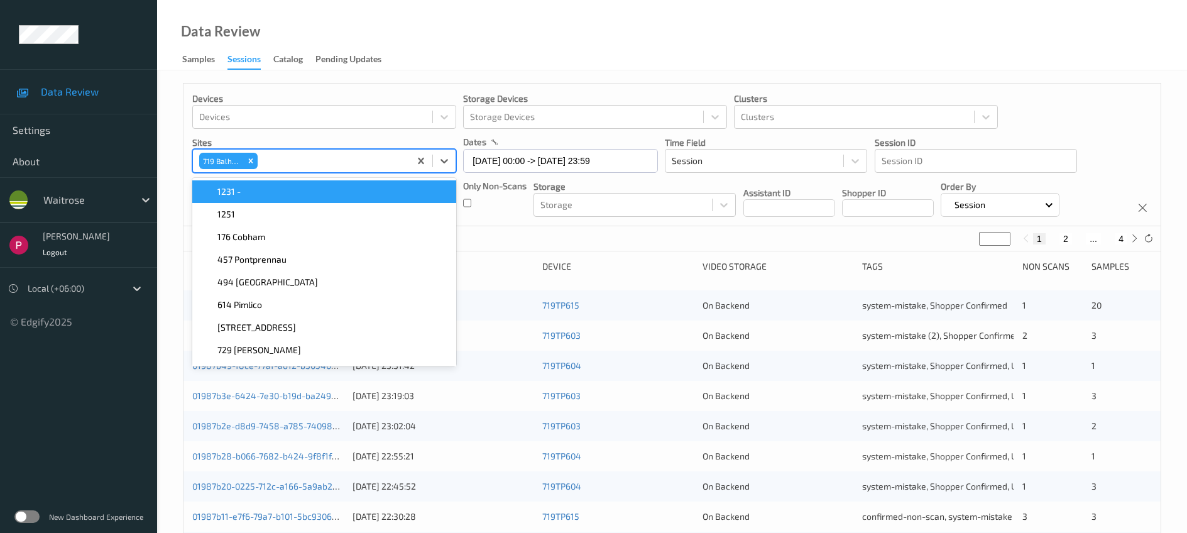
click at [640, 43] on div "Data Review Samples Sessions Catalog Pending Updates" at bounding box center [672, 35] width 1030 height 70
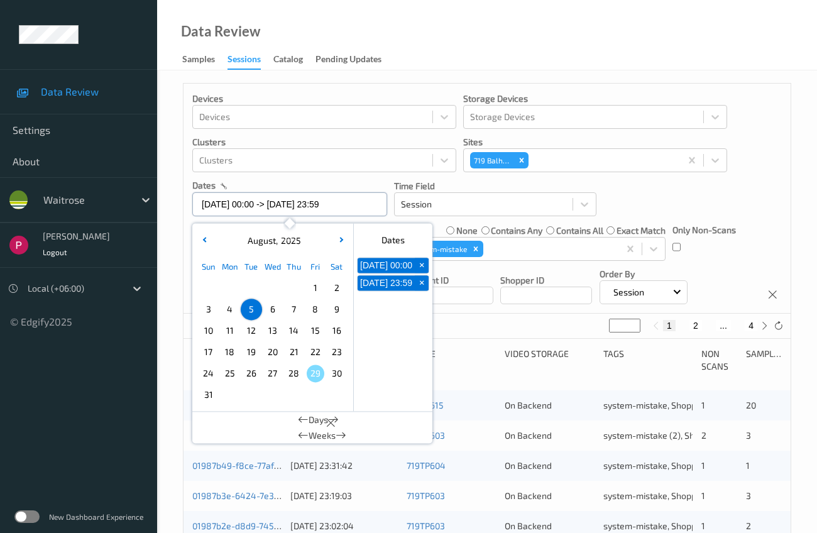
click at [265, 208] on input "05/08/2025 00:00 -> 05/08/2025 23:59" at bounding box center [289, 204] width 195 height 24
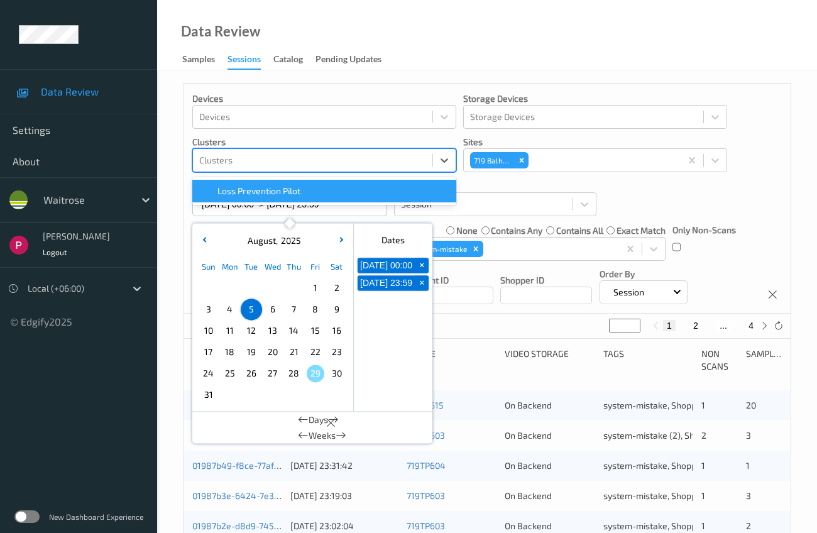
click at [268, 161] on div at bounding box center [312, 160] width 227 height 15
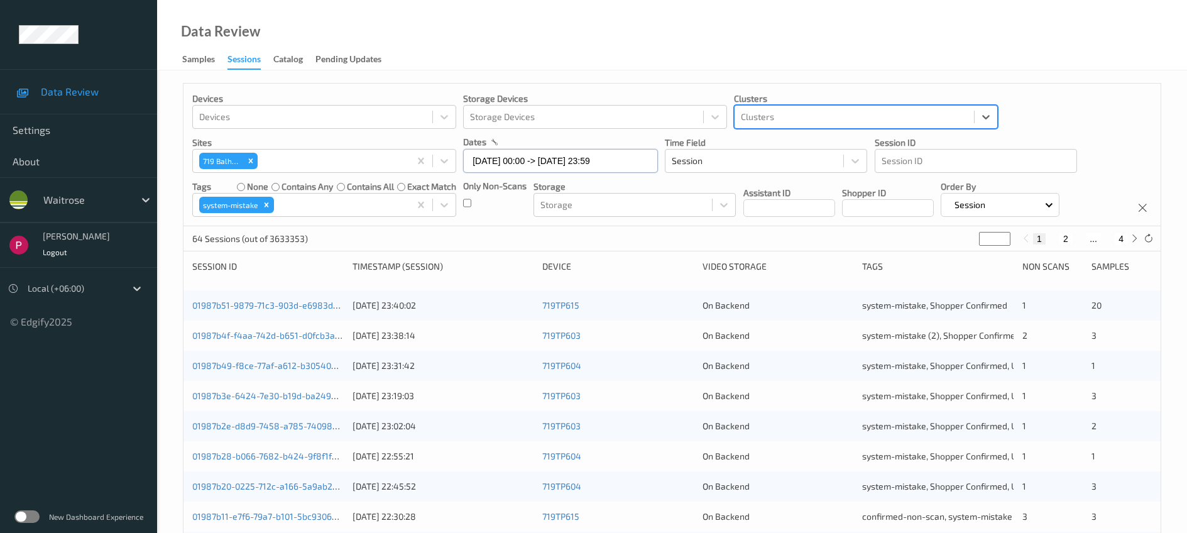
click at [546, 162] on input "05/08/2025 00:00 -> 05/08/2025 23:59" at bounding box center [560, 161] width 195 height 24
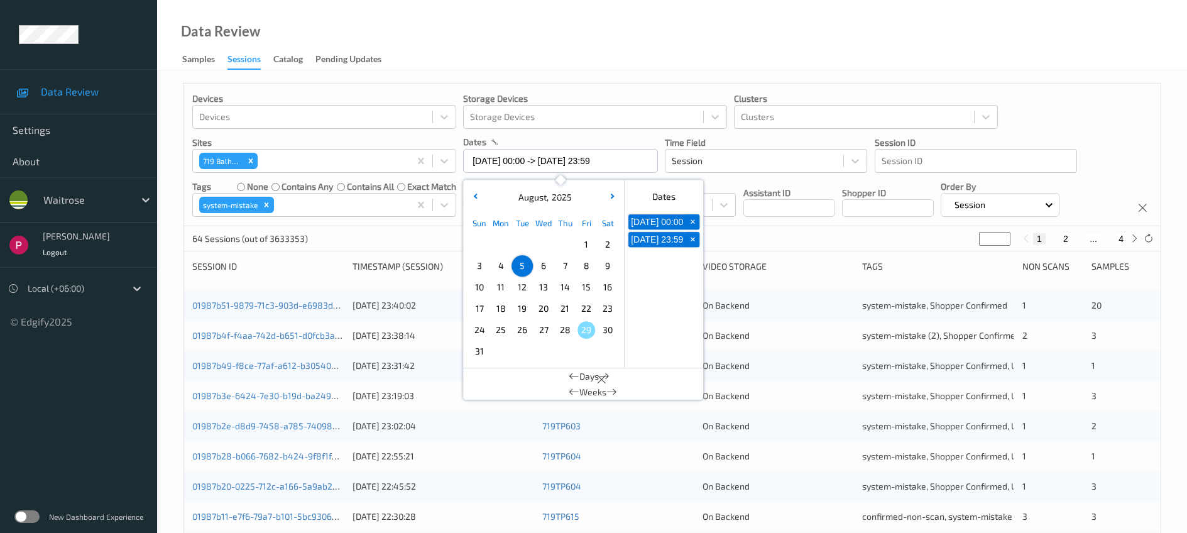
click at [672, 43] on div "Data Review Samples Sessions Catalog Pending Updates" at bounding box center [672, 35] width 1030 height 70
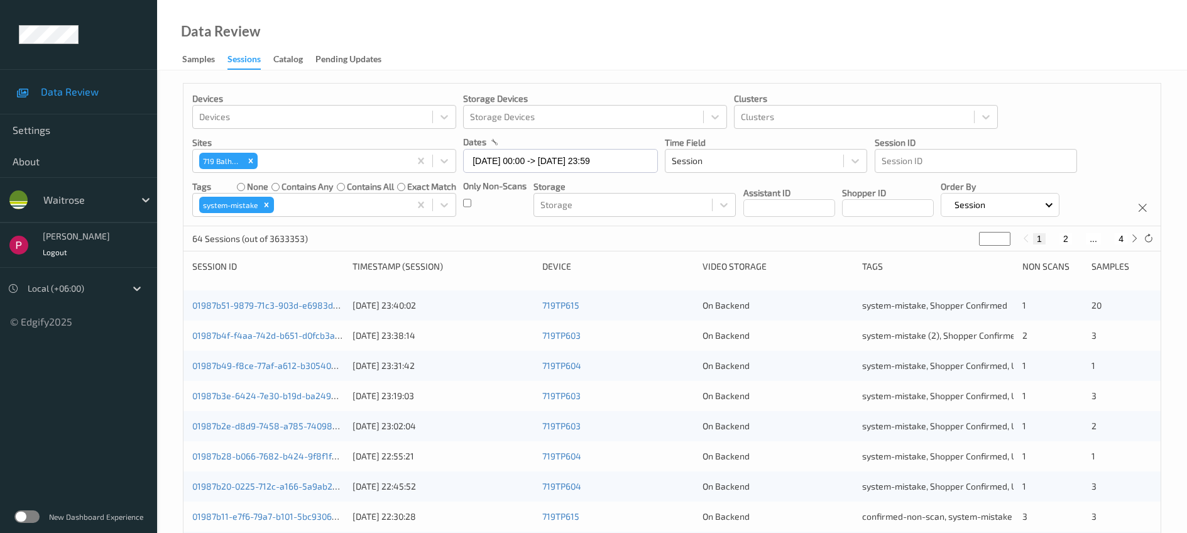
click at [517, 36] on div "Data Review Samples Sessions Catalog Pending Updates" at bounding box center [672, 35] width 1030 height 70
click at [506, 161] on input "05/08/2025 00:00 -> 05/08/2025 23:59" at bounding box center [560, 161] width 195 height 24
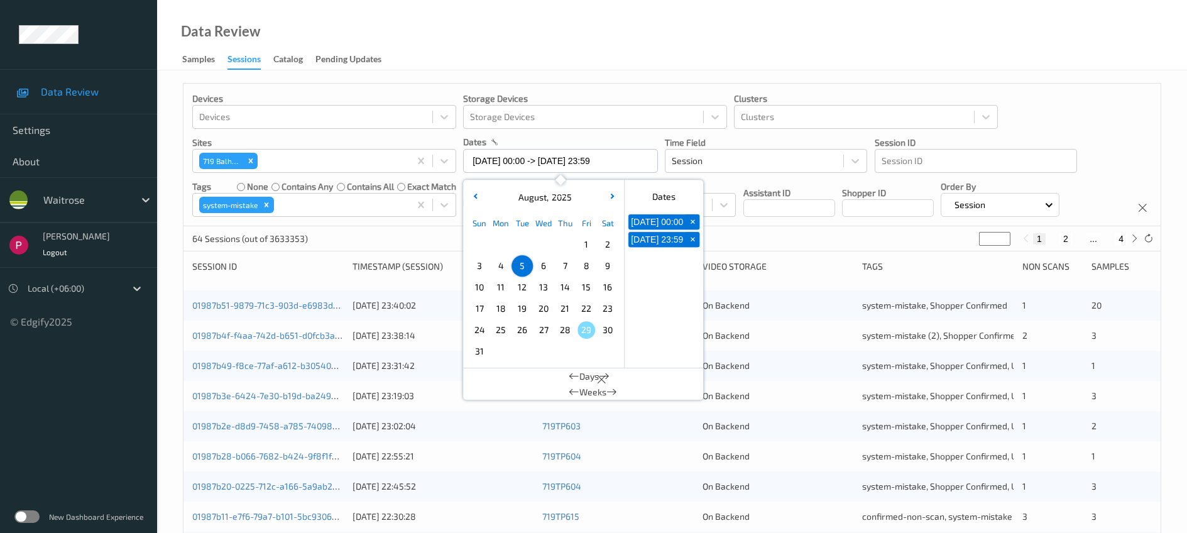
click at [482, 283] on span "10" at bounding box center [480, 287] width 18 height 18
click at [481, 283] on span "10" at bounding box center [480, 287] width 18 height 18
type input "10/08/2025 00:00 -> 10/08/2025 23:59"
click at [617, 28] on div "Data Review Samples Sessions Catalog Pending Updates" at bounding box center [672, 35] width 1030 height 70
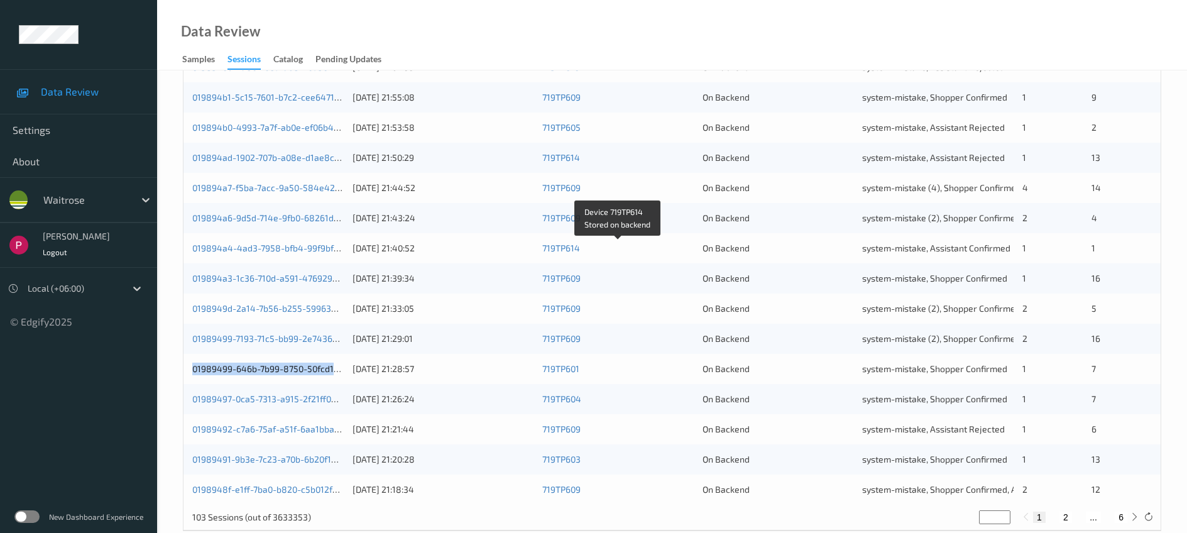
scroll to position [412, 0]
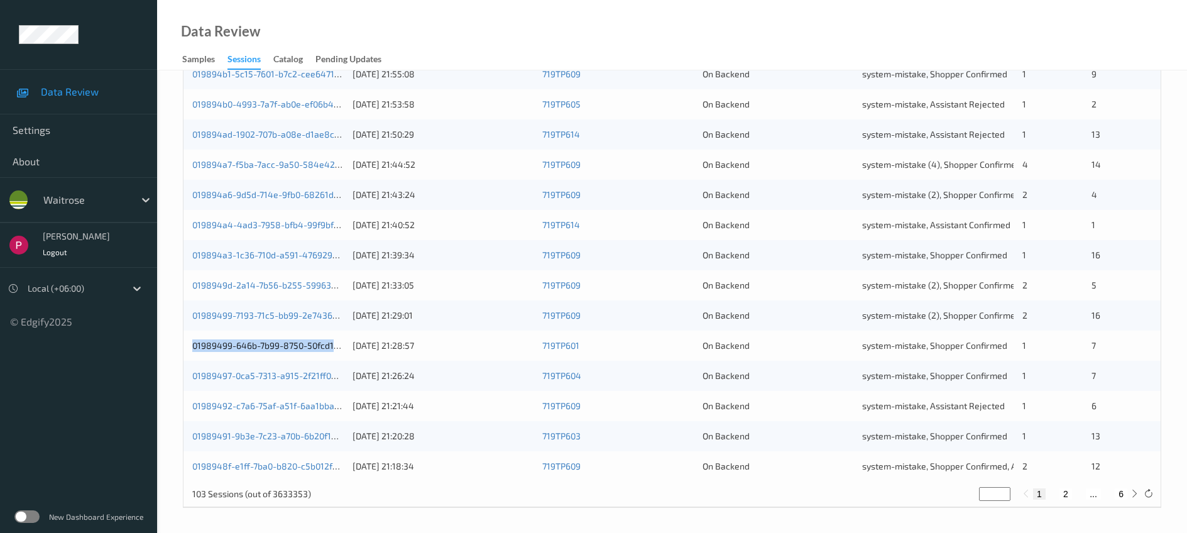
click at [1069, 493] on button "2" at bounding box center [1066, 493] width 13 height 11
type input "*"
click at [1080, 492] on button "3" at bounding box center [1079, 493] width 13 height 11
type input "*"
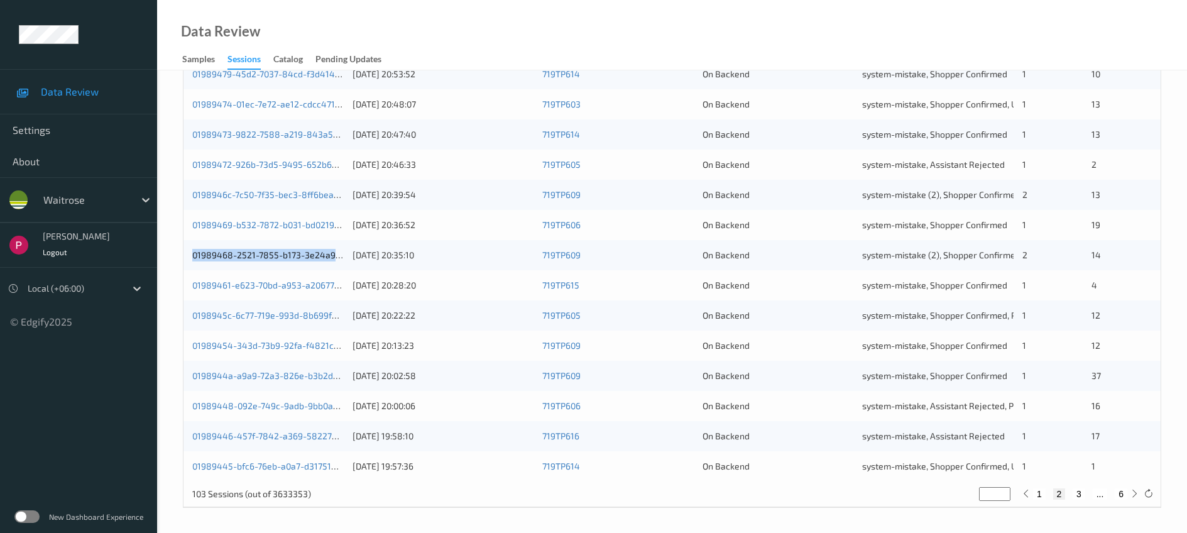
type input "*"
click at [1085, 495] on button "4" at bounding box center [1087, 493] width 13 height 11
type input "*"
click at [1119, 491] on button "6" at bounding box center [1121, 493] width 13 height 11
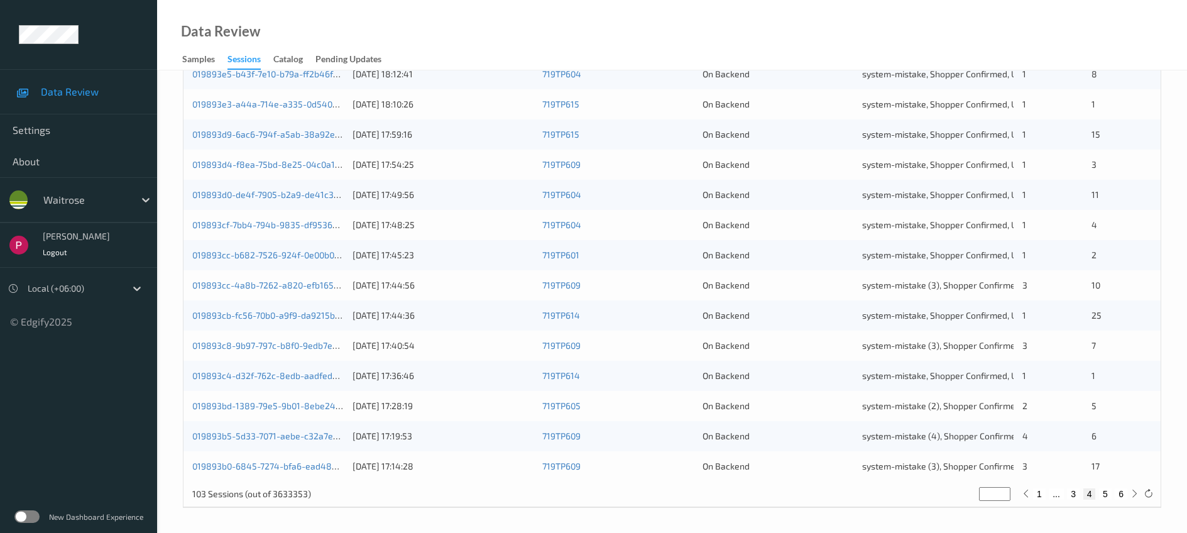
type input "*"
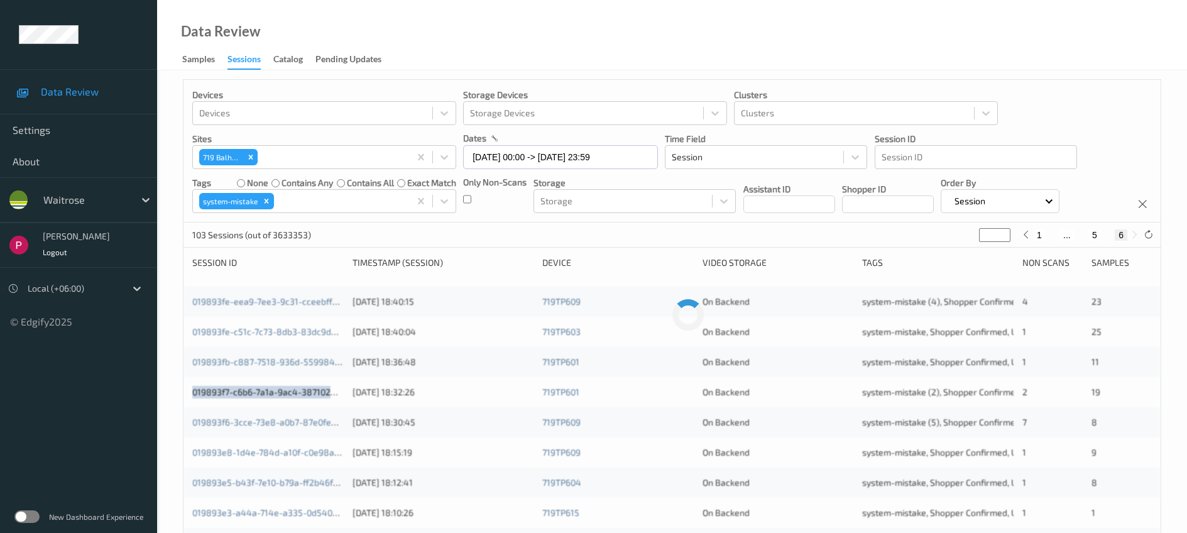
scroll to position [0, 0]
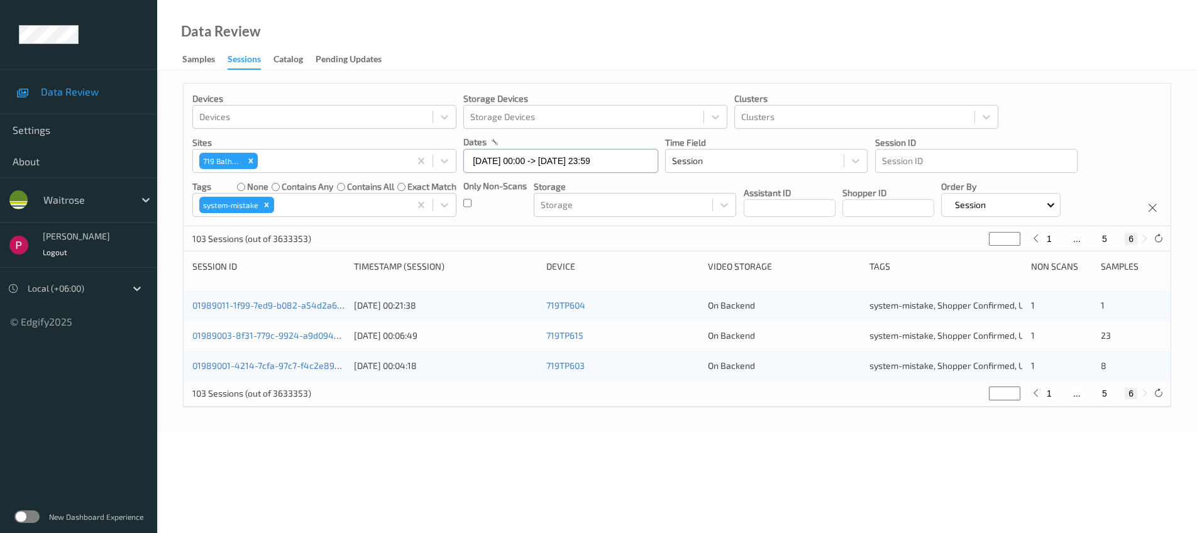
click at [572, 162] on input "10/08/2025 00:00 -> 10/08/2025 23:59" at bounding box center [560, 161] width 195 height 24
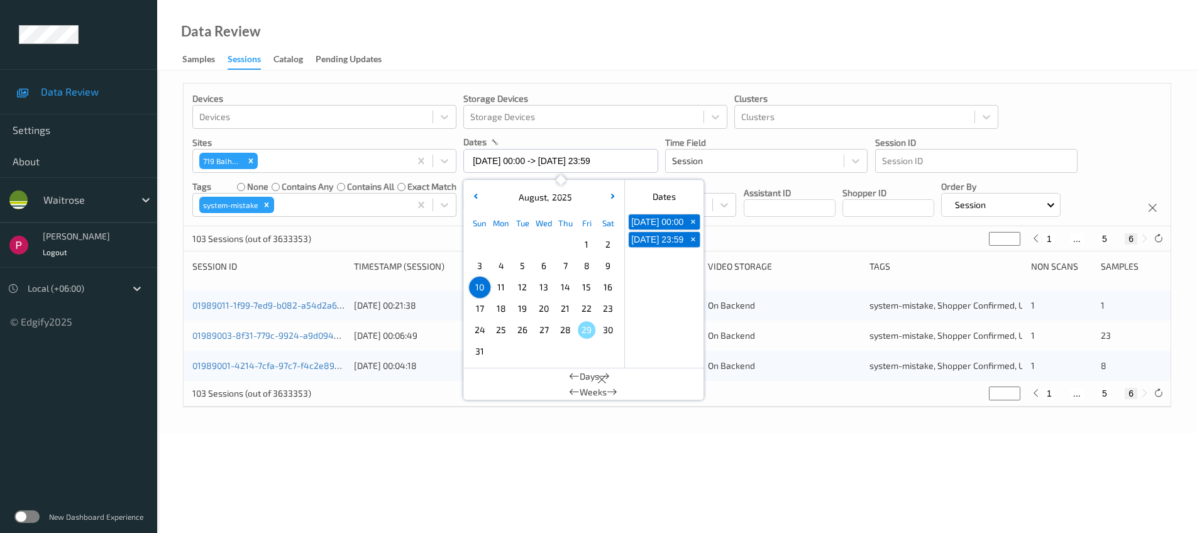
click at [605, 266] on span "9" at bounding box center [608, 266] width 18 height 18
type input "09/08/2025 00:00"
type input "*"
click at [605, 266] on span "9" at bounding box center [608, 266] width 18 height 18
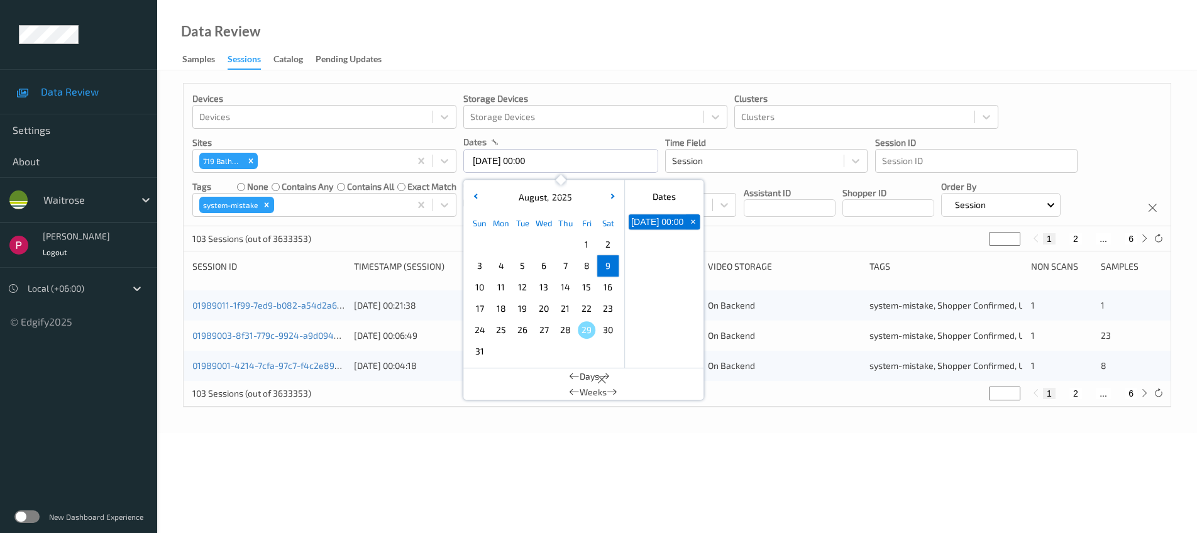
type input "09/08/2025 00:00 -> 09/08/2025 23:59"
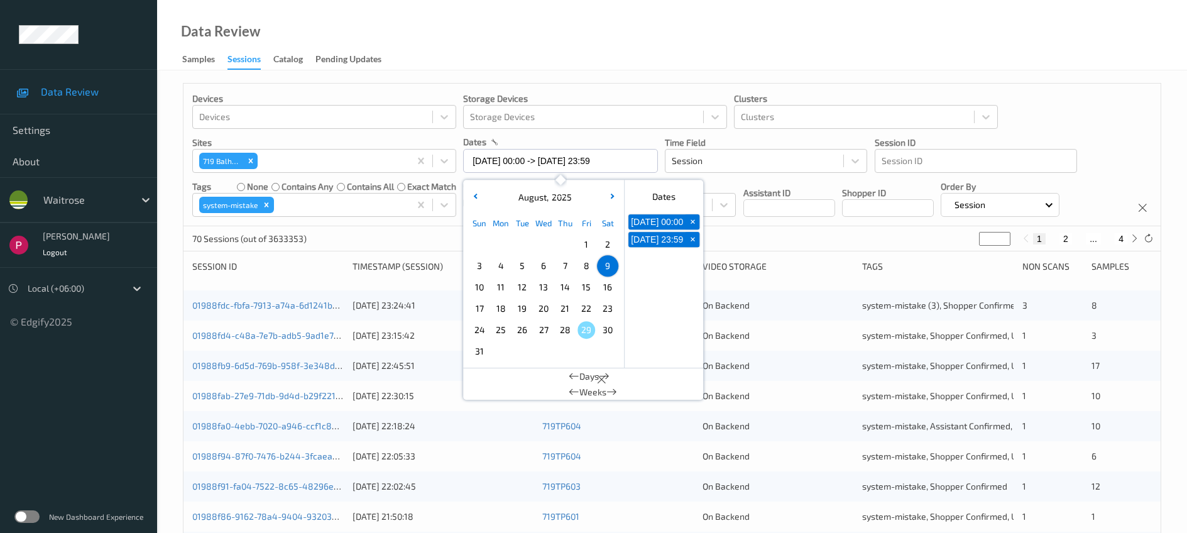
click at [628, 38] on div "Data Review Samples Sessions Catalog Pending Updates" at bounding box center [672, 35] width 1030 height 70
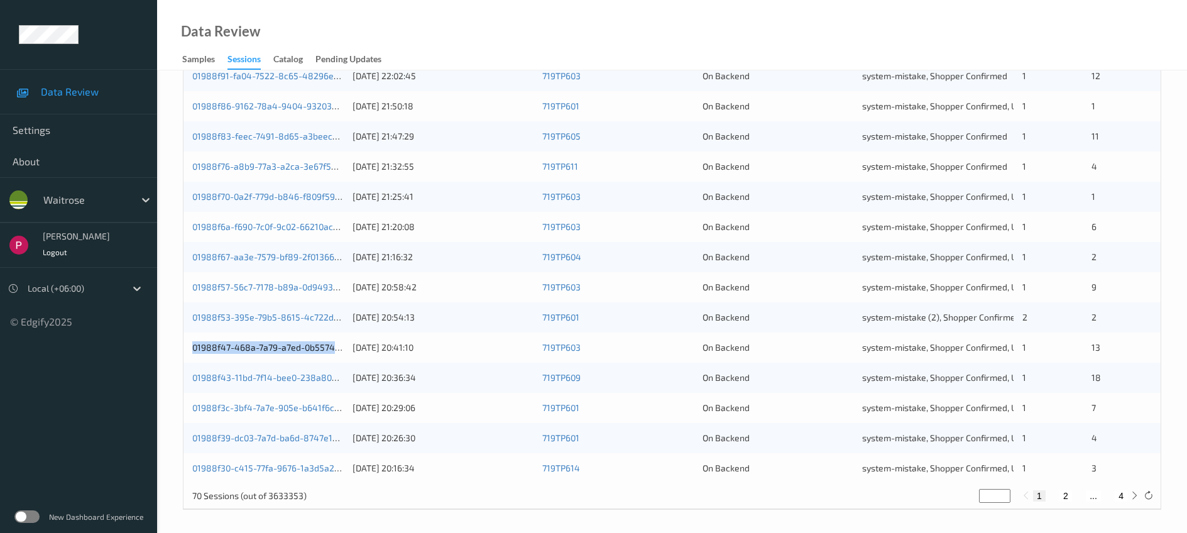
scroll to position [412, 0]
click at [1065, 495] on button "2" at bounding box center [1066, 493] width 13 height 11
type input "*"
click at [1095, 495] on button "3" at bounding box center [1094, 493] width 13 height 11
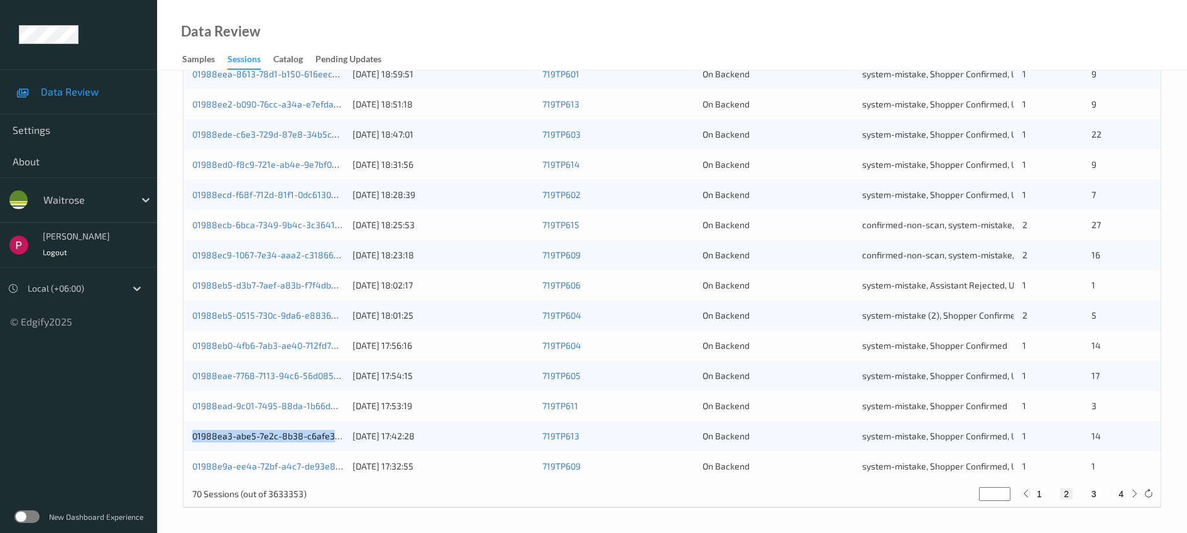
type input "*"
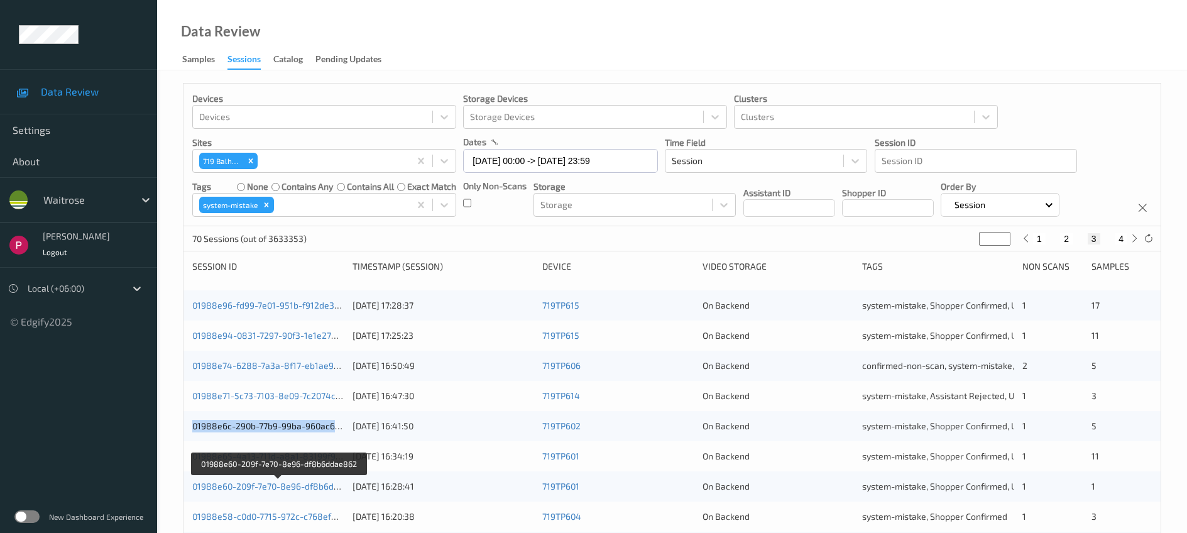
scroll to position [124, 0]
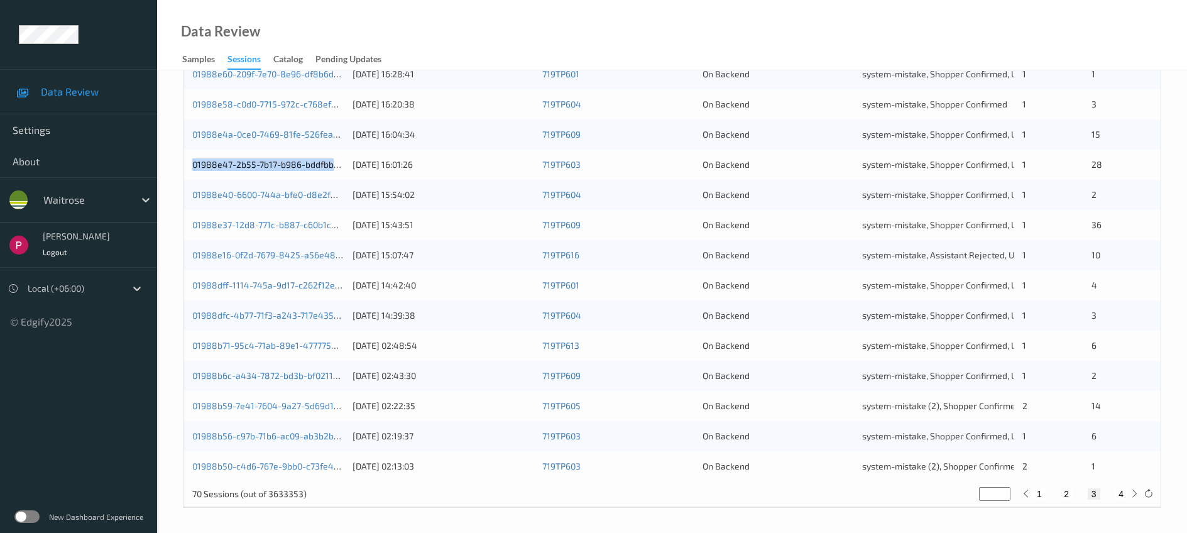
click at [1122, 493] on button "4" at bounding box center [1121, 493] width 13 height 11
type input "*"
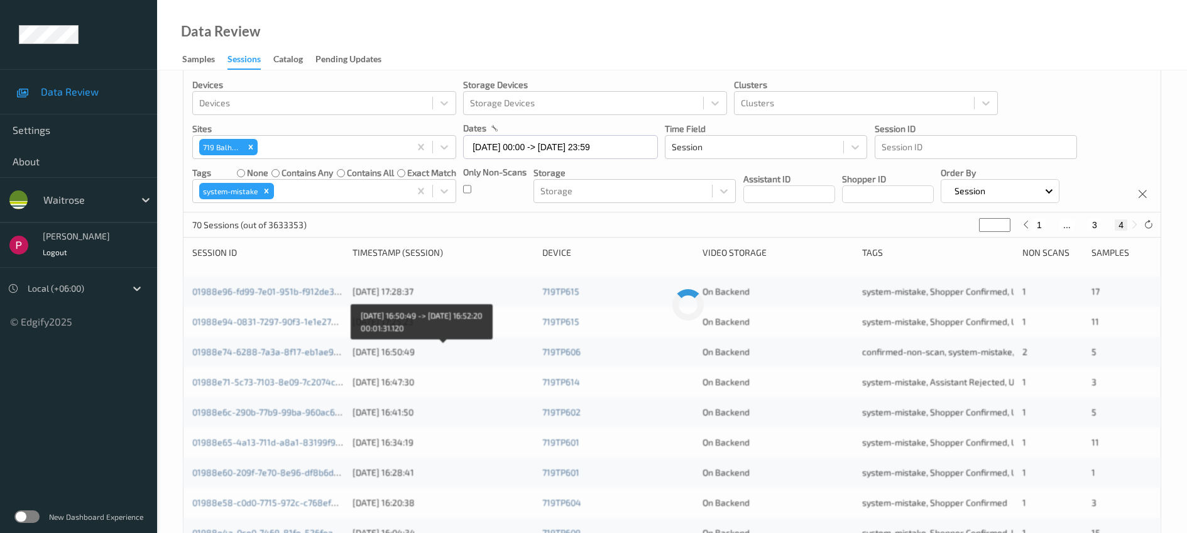
scroll to position [0, 0]
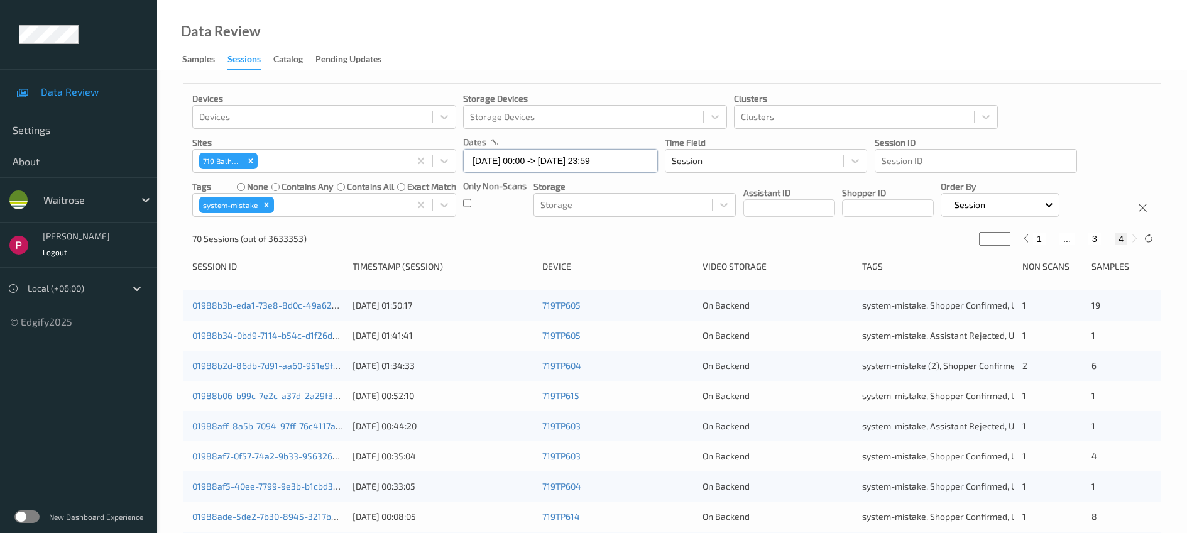
click at [520, 164] on input "09/08/2025 00:00 -> 09/08/2025 23:59" at bounding box center [560, 161] width 195 height 24
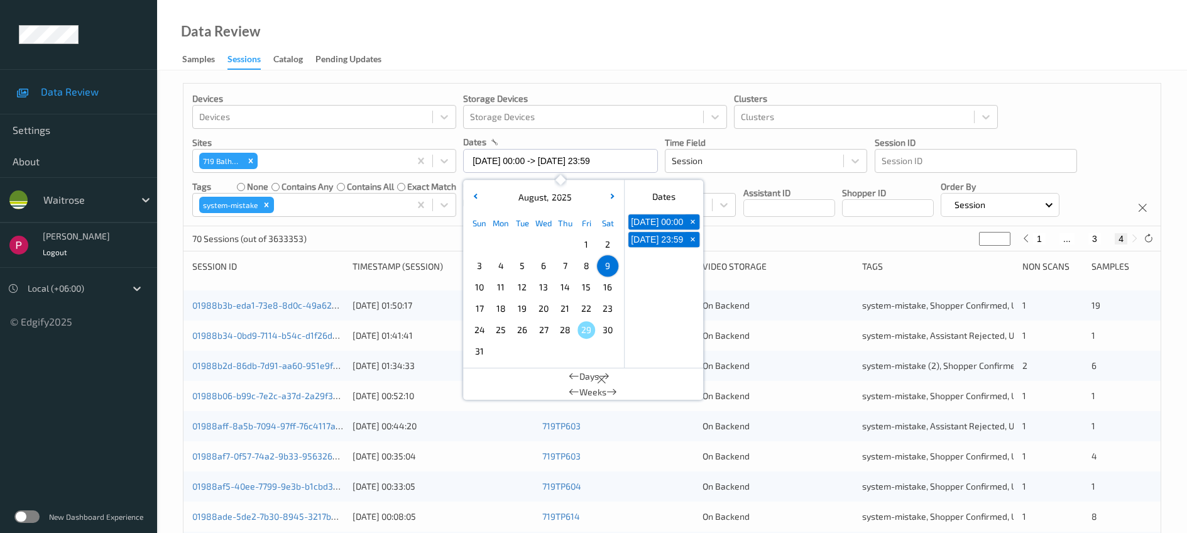
click at [586, 267] on span "8" at bounding box center [587, 266] width 18 height 18
type input "08/08/2025 00:00"
type input "*"
click at [586, 267] on span "8" at bounding box center [587, 266] width 18 height 18
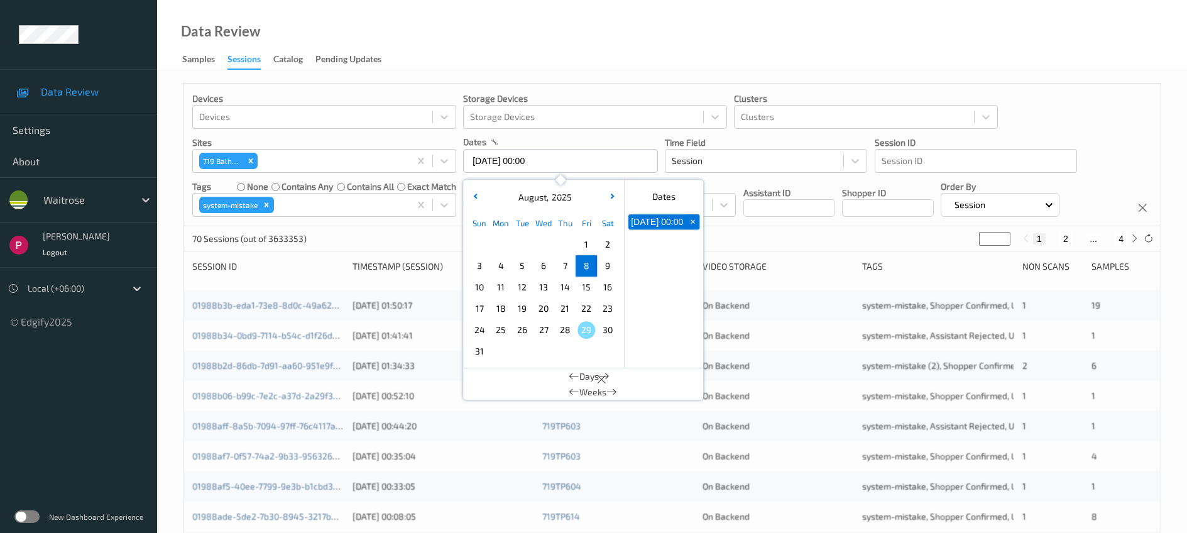
type input "08/08/2025 00:00 -> 08/08/2025 23:59"
click at [666, 36] on div "Data Review Samples Sessions Catalog Pending Updates" at bounding box center [672, 35] width 1030 height 70
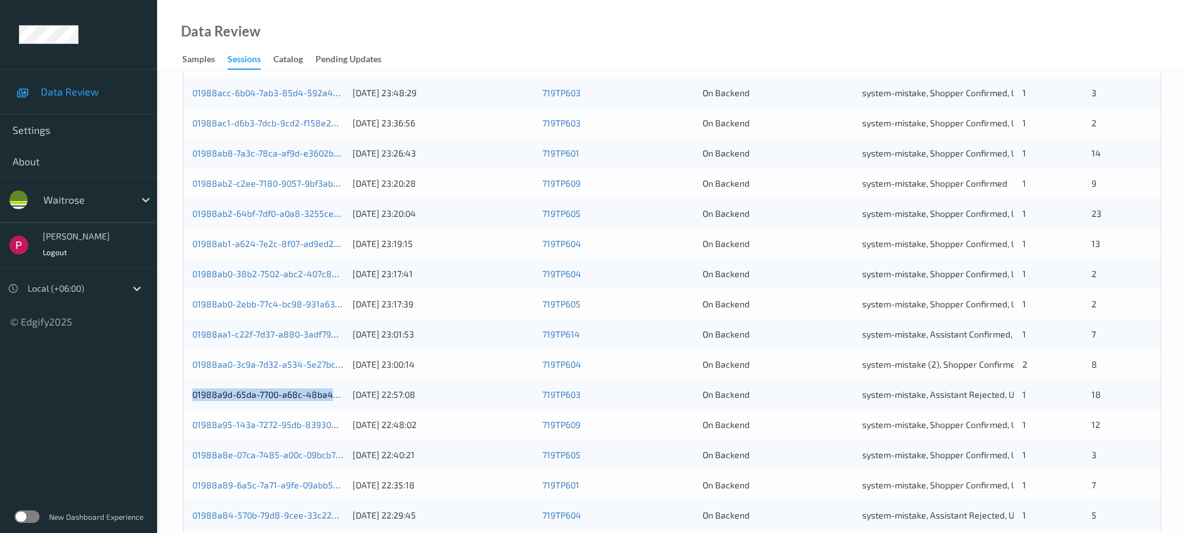
scroll to position [412, 0]
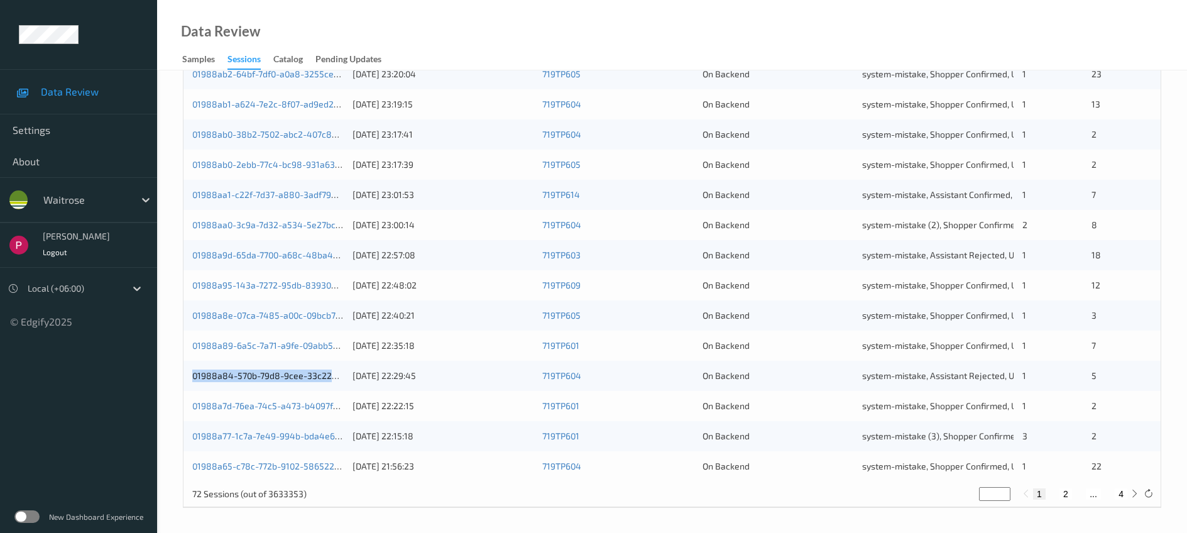
click at [1068, 493] on button "2" at bounding box center [1066, 493] width 13 height 11
type input "*"
click at [1092, 491] on button "3" at bounding box center [1094, 493] width 13 height 11
type input "*"
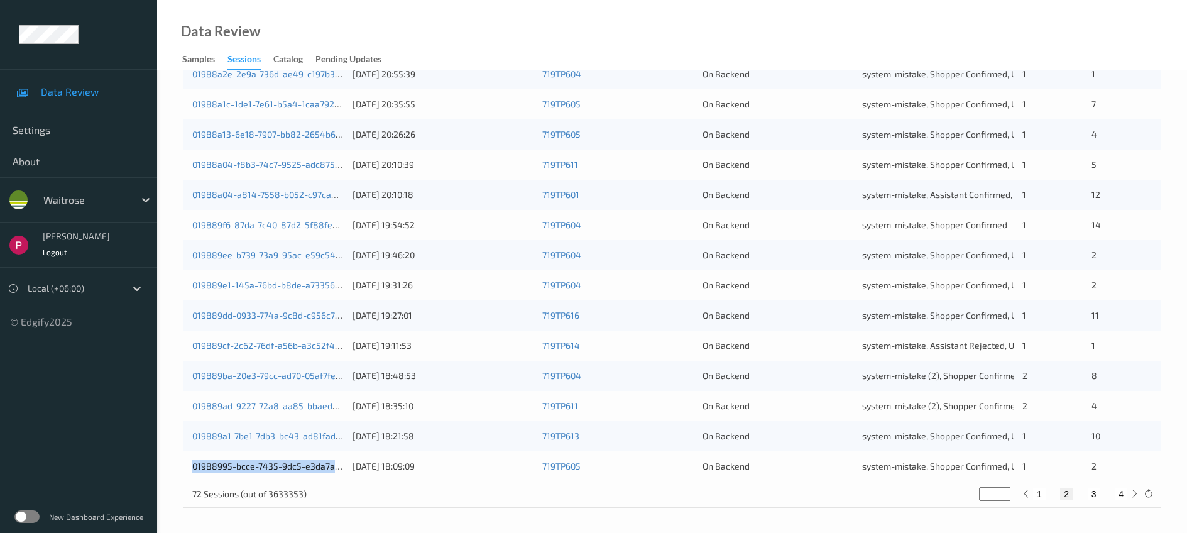
type input "*"
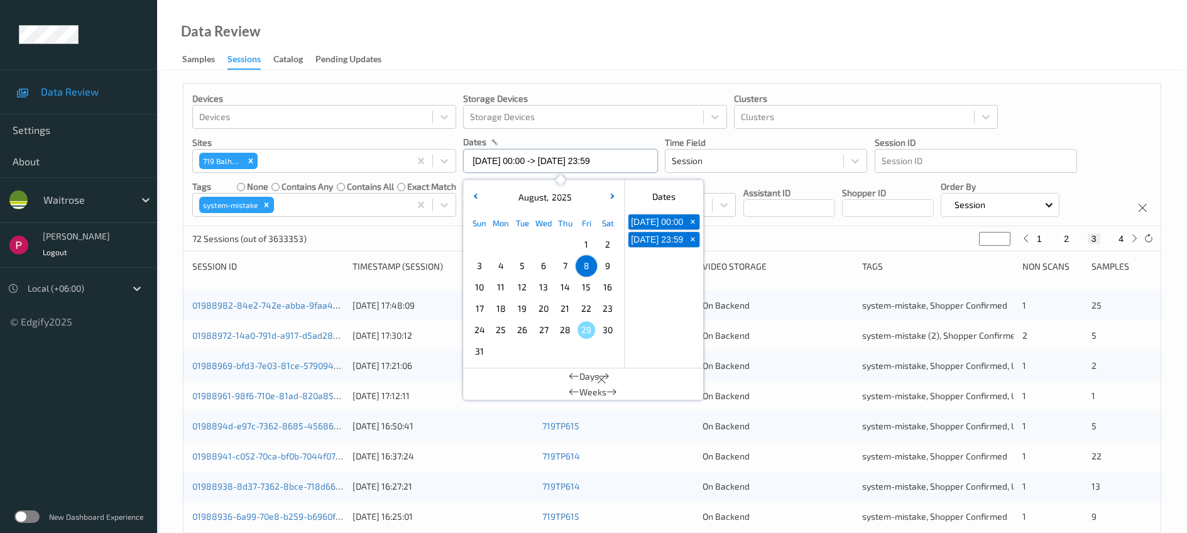
click at [507, 160] on input "08/08/2025 00:00 -> 08/08/2025 23:59" at bounding box center [560, 161] width 195 height 24
click at [568, 263] on span "7" at bounding box center [565, 266] width 18 height 18
type input "07/08/2025 00:00"
type input "*"
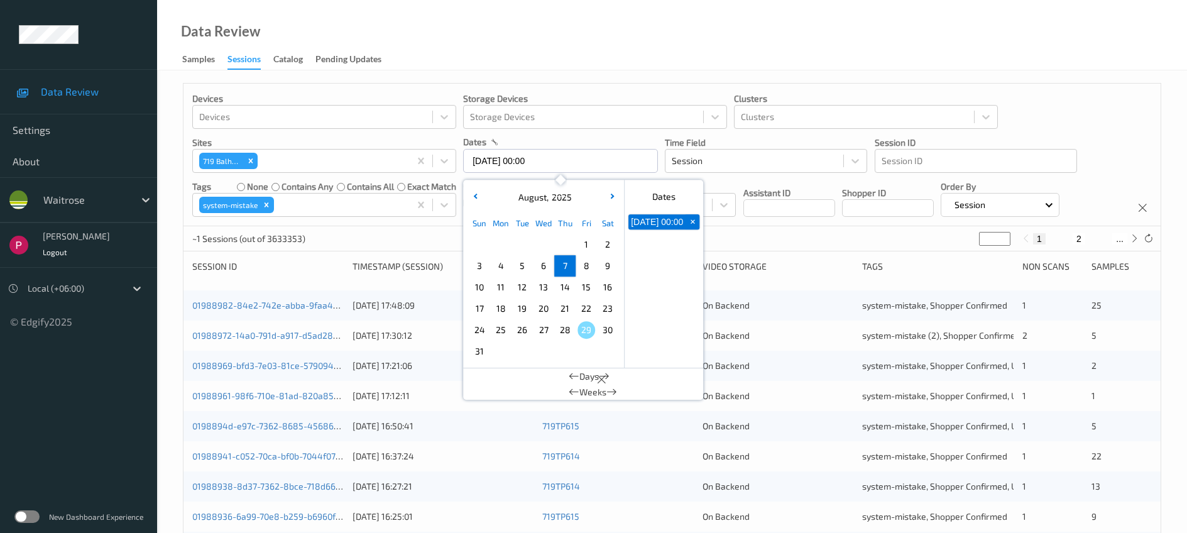
click at [568, 263] on span "7" at bounding box center [565, 266] width 18 height 18
type input "07/08/2025 00:00 -> 07/08/2025 23:59"
click at [672, 44] on div "Data Review Samples Sessions Catalog Pending Updates" at bounding box center [672, 35] width 1030 height 70
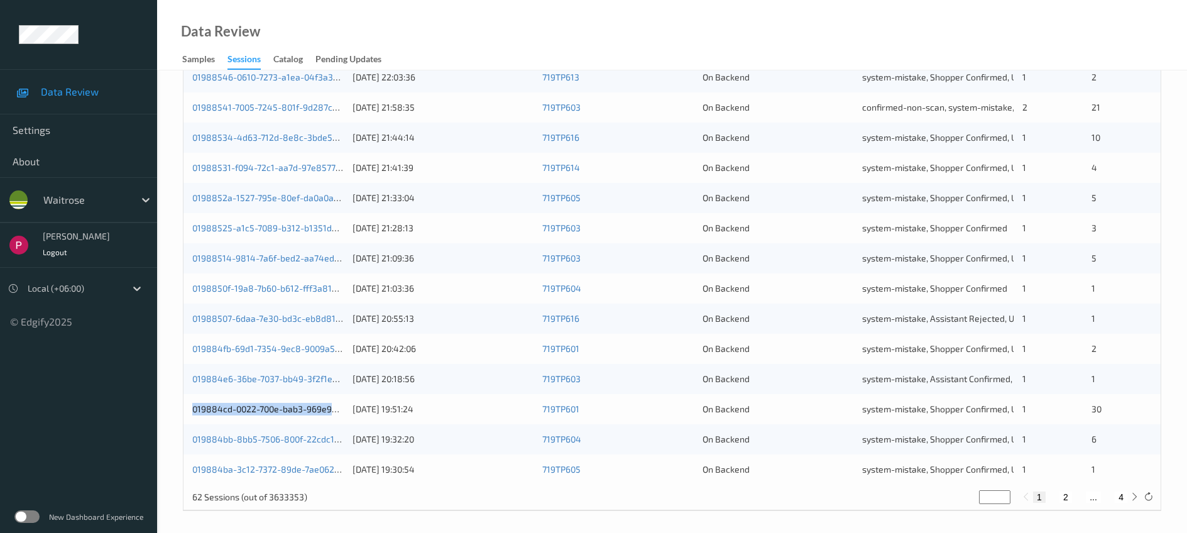
scroll to position [412, 0]
click at [1064, 493] on button "2" at bounding box center [1066, 493] width 13 height 11
type input "*"
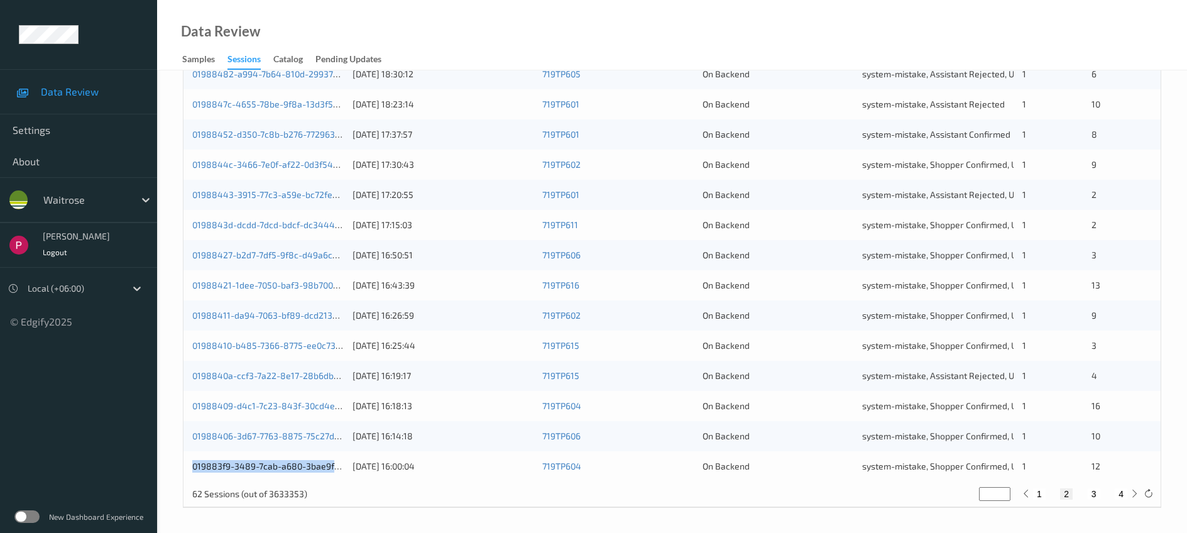
click at [1093, 495] on button "3" at bounding box center [1094, 493] width 13 height 11
type input "*"
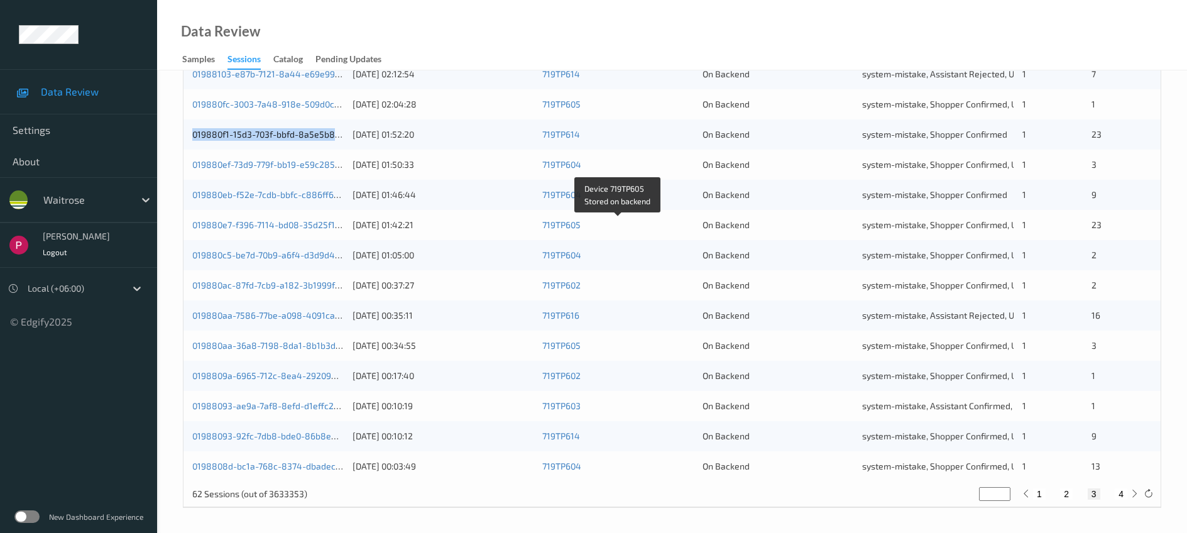
scroll to position [0, 0]
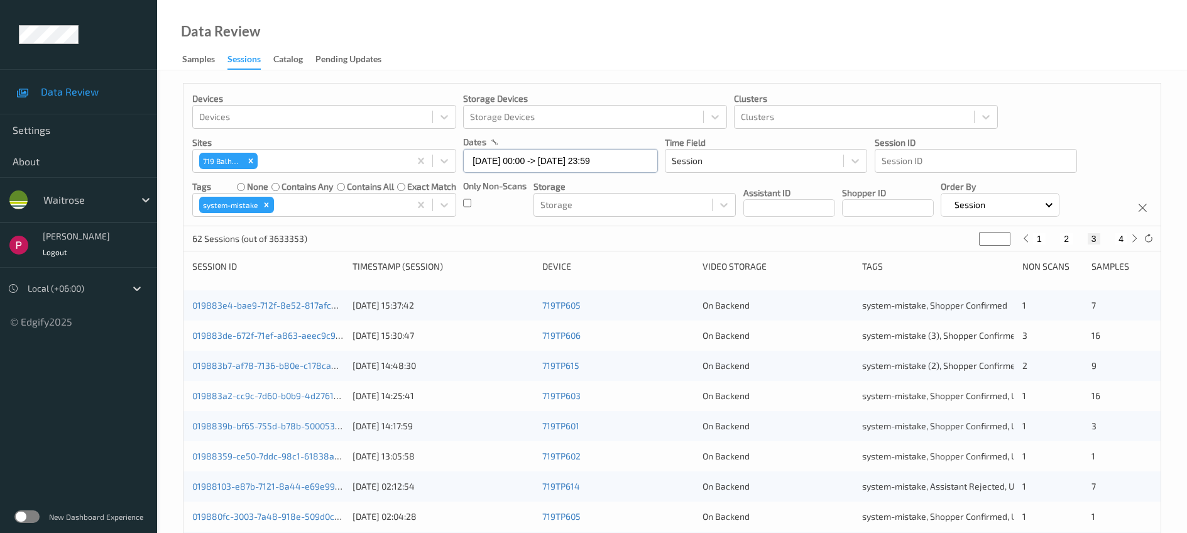
click at [518, 160] on input "07/08/2025 00:00 -> 07/08/2025 23:59" at bounding box center [560, 161] width 195 height 24
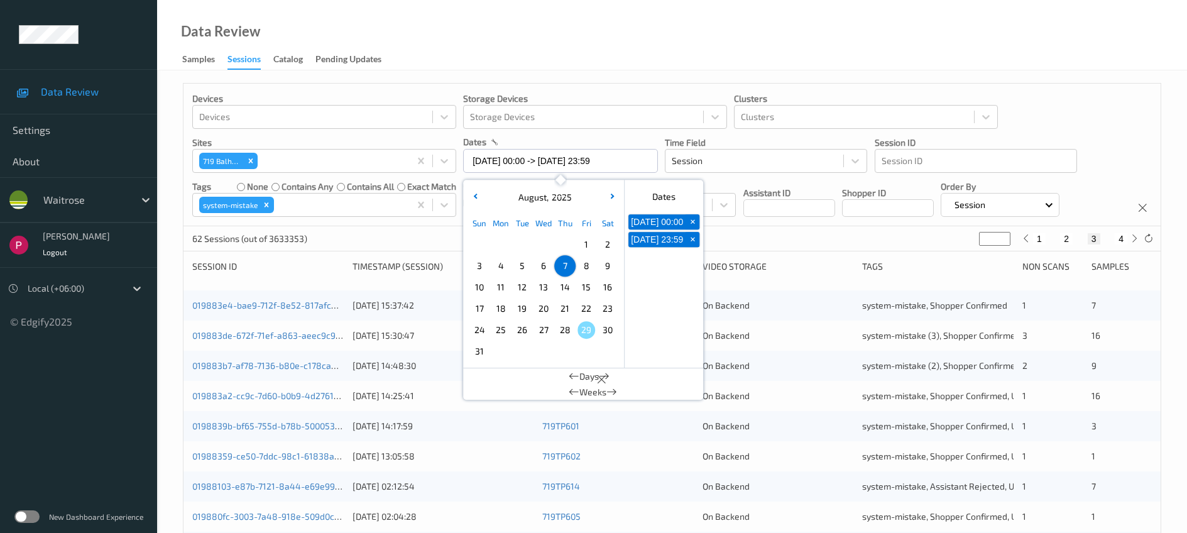
click at [544, 268] on span "6" at bounding box center [544, 266] width 18 height 18
type input "06/08/2025 00:00"
type input "*"
click at [544, 268] on span "6" at bounding box center [544, 266] width 18 height 18
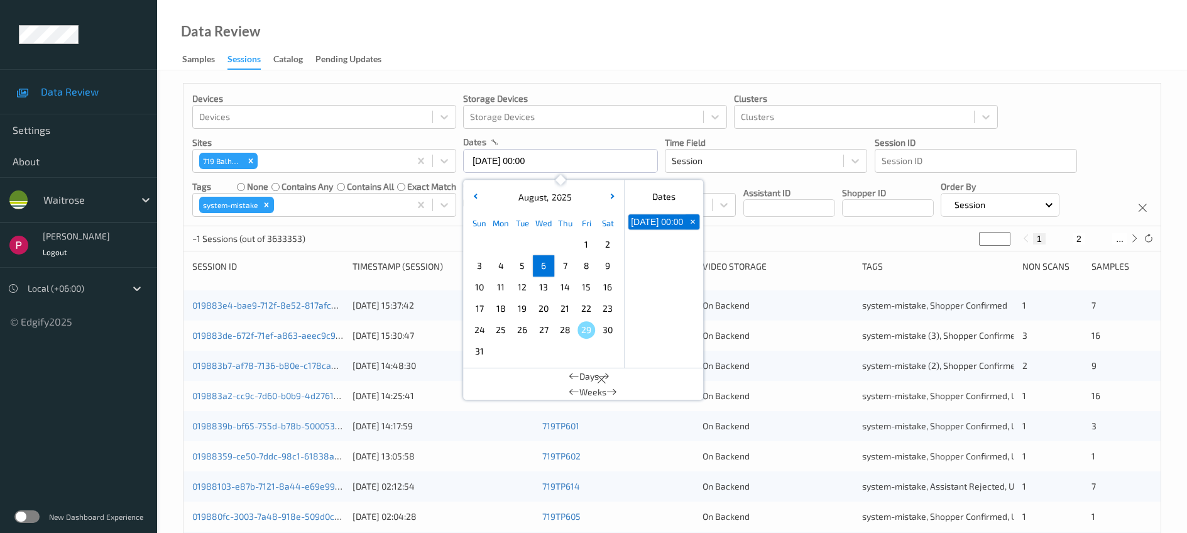
type input "06/08/2025 00:00 -> 06/08/2025 23:59"
click at [567, 34] on div "Data Review Samples Sessions Catalog Pending Updates" at bounding box center [672, 35] width 1030 height 70
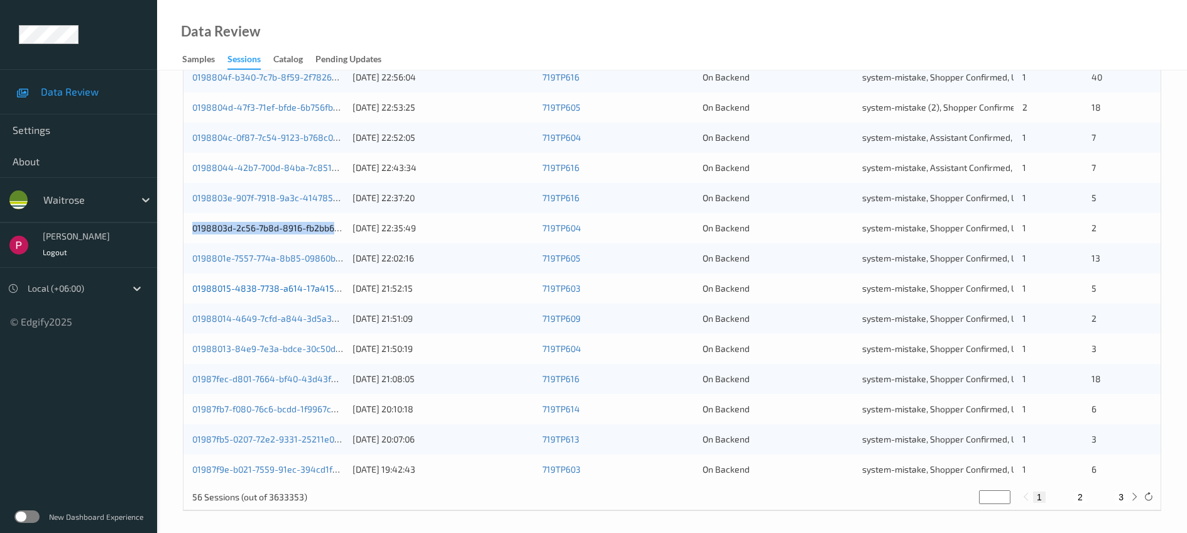
scroll to position [412, 0]
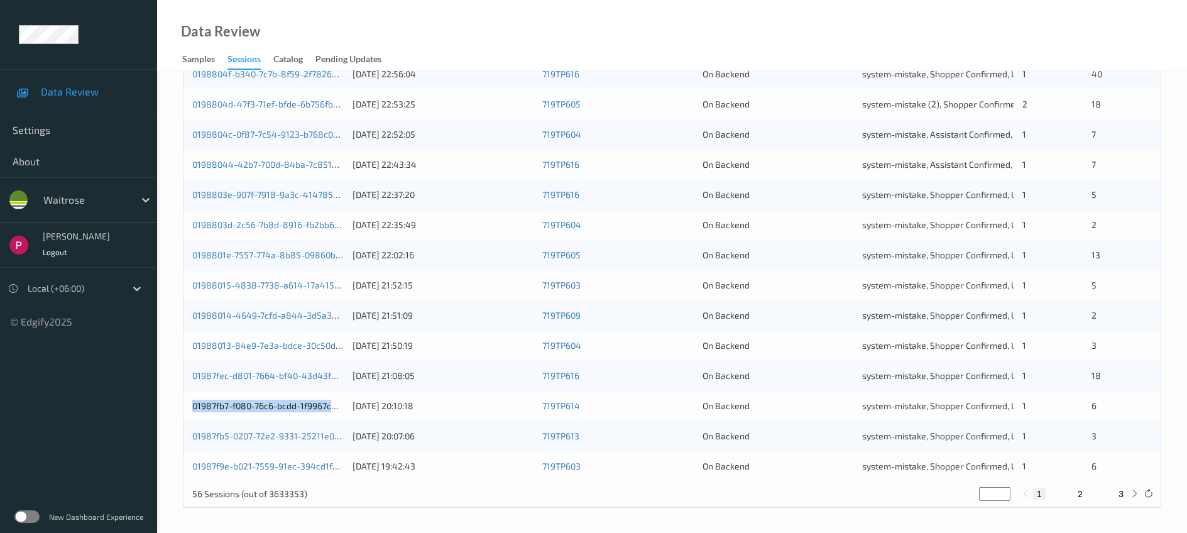
click at [1078, 493] on button "2" at bounding box center [1080, 493] width 13 height 11
type input "*"
click at [1120, 493] on button "3" at bounding box center [1121, 493] width 13 height 11
type input "*"
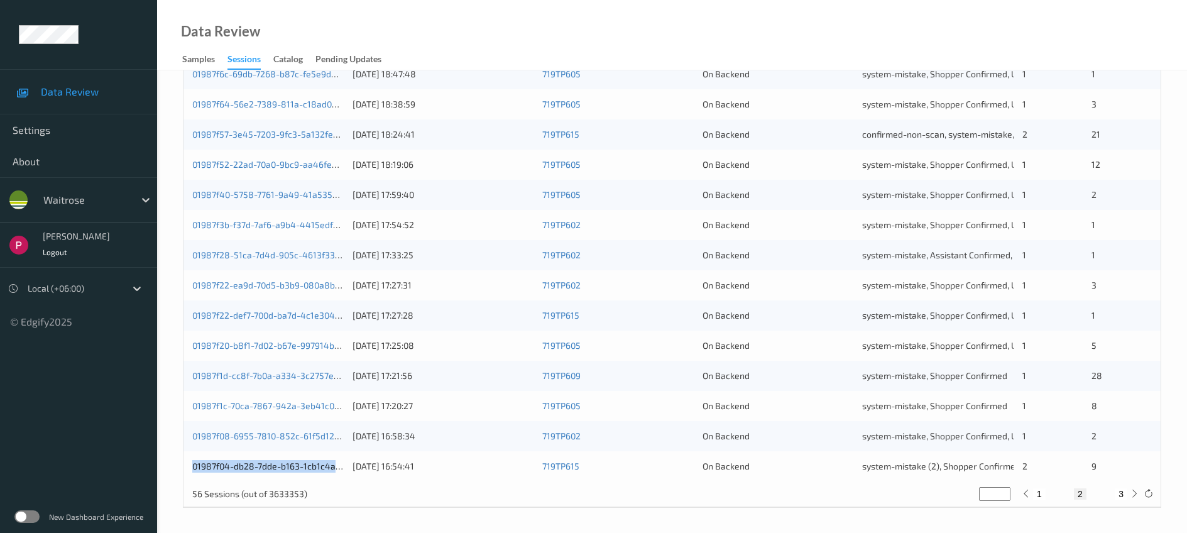
type input "*"
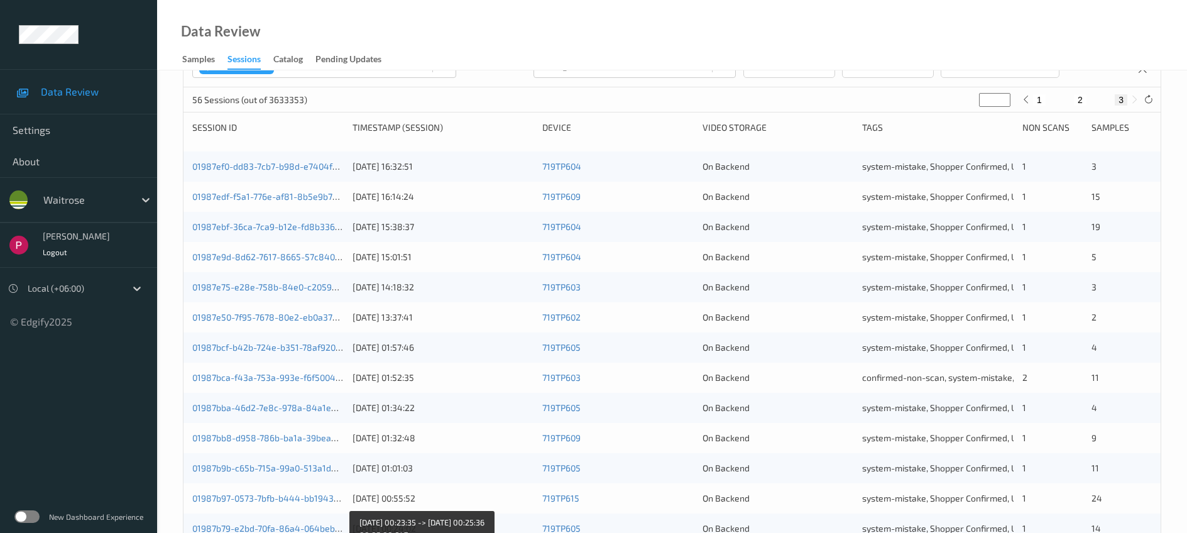
scroll to position [0, 0]
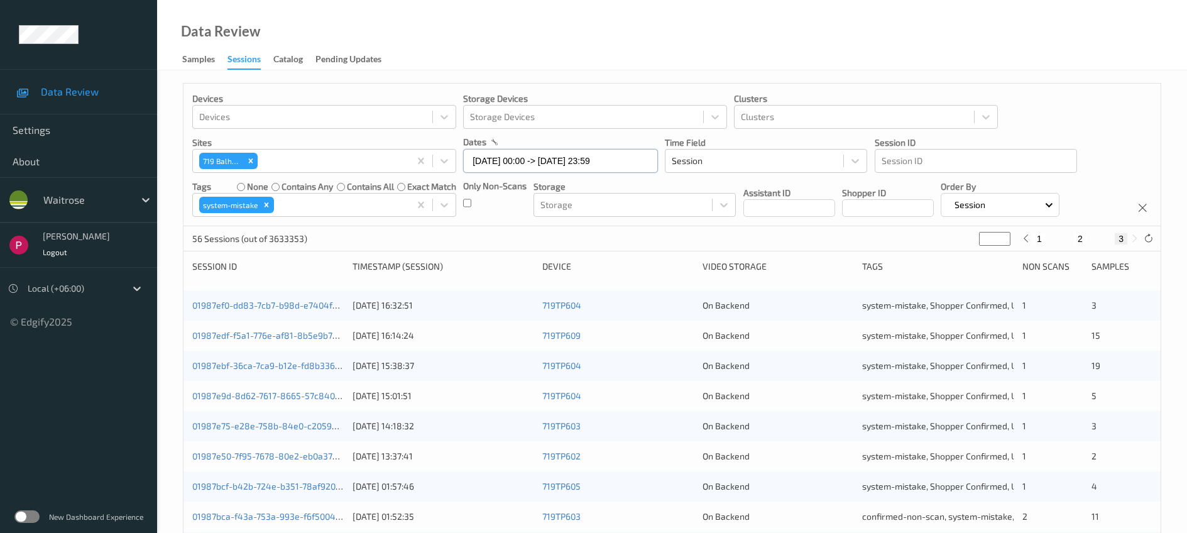
click at [564, 162] on input "06/08/2025 00:00 -> 06/08/2025 23:59" at bounding box center [560, 161] width 195 height 24
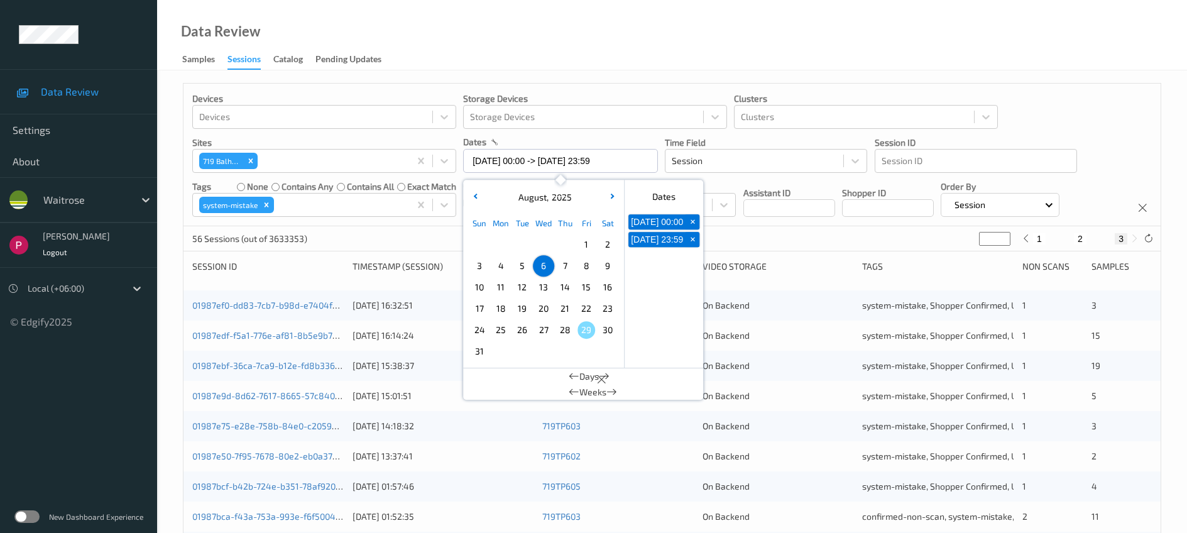
click at [521, 262] on span "5" at bounding box center [522, 266] width 18 height 18
type input "05/08/2025 00:00"
type input "*"
click at [521, 262] on span "5" at bounding box center [522, 266] width 18 height 18
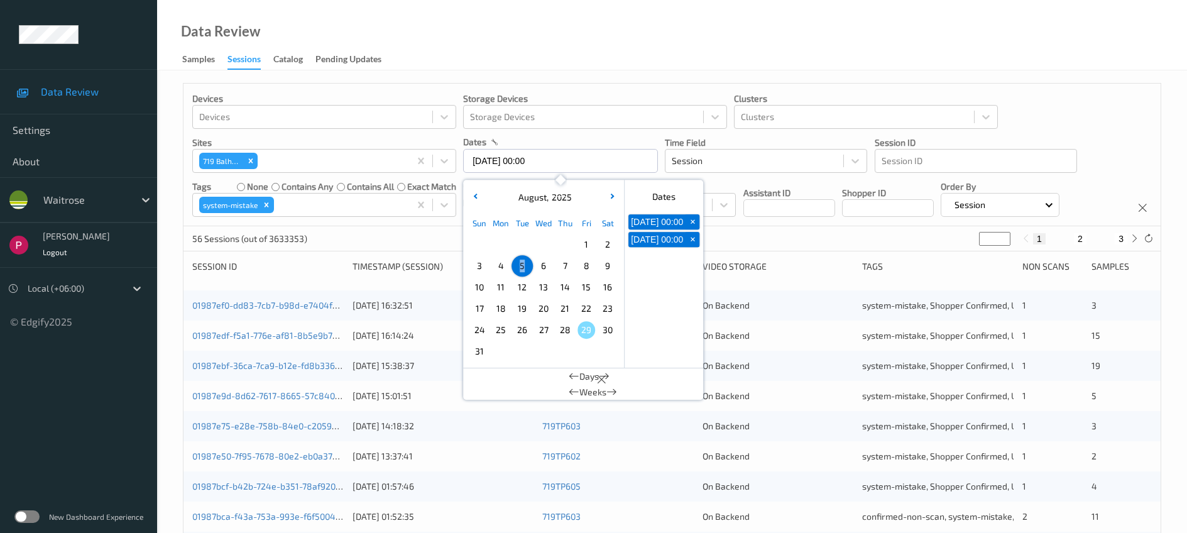
type input "05/08/2025 00:00 -> 05/08/2025 23:59"
click at [632, 45] on div "Data Review Samples Sessions Catalog Pending Updates" at bounding box center [672, 35] width 1030 height 70
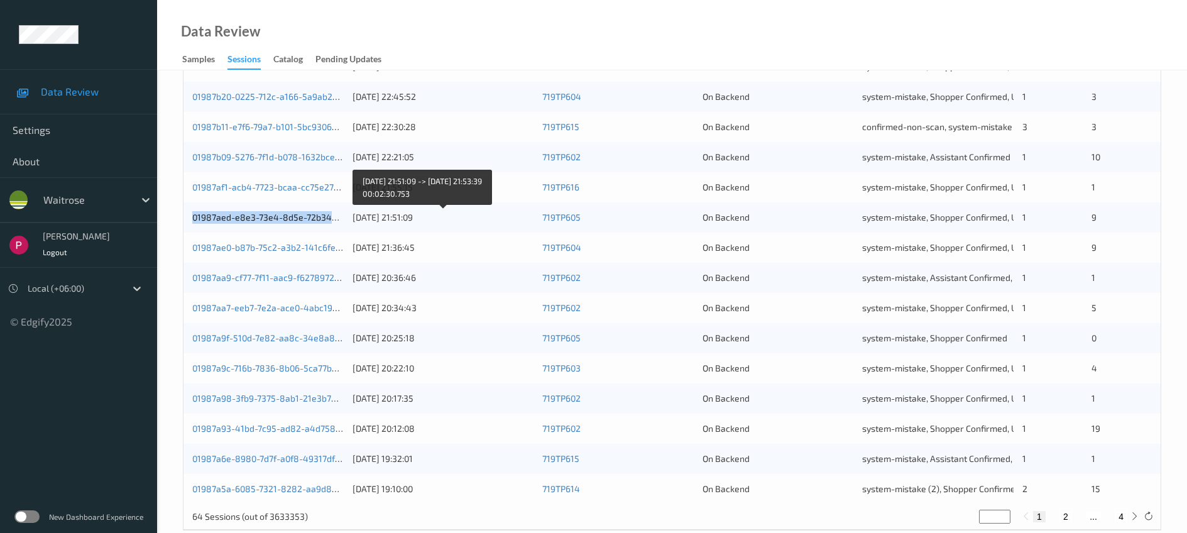
scroll to position [412, 0]
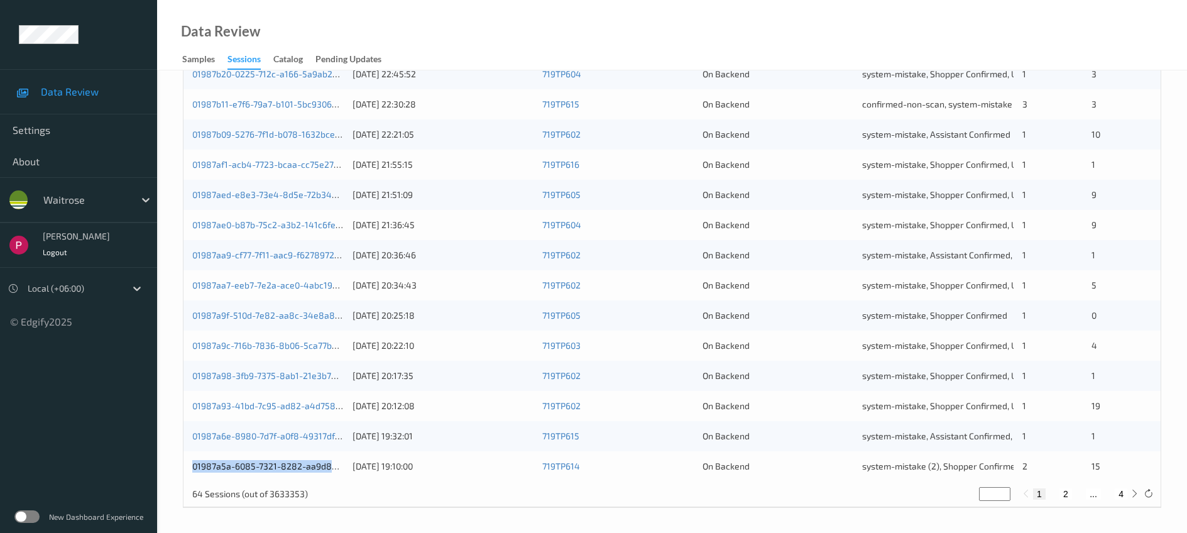
click at [1067, 491] on button "2" at bounding box center [1066, 493] width 13 height 11
type input "*"
click at [1120, 492] on button "4" at bounding box center [1121, 493] width 13 height 11
type input "*"
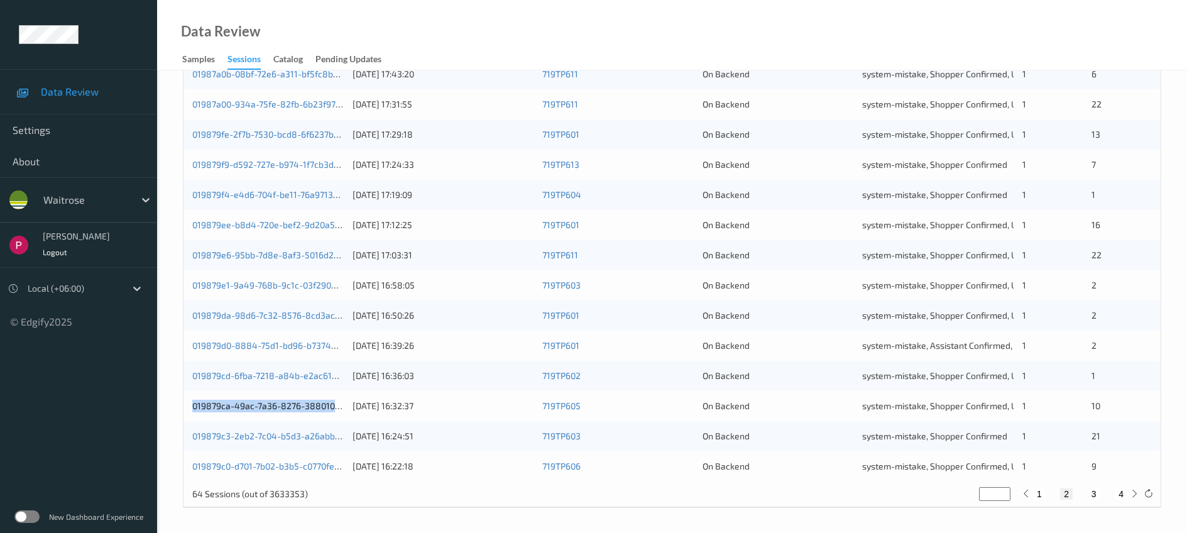
type input "*"
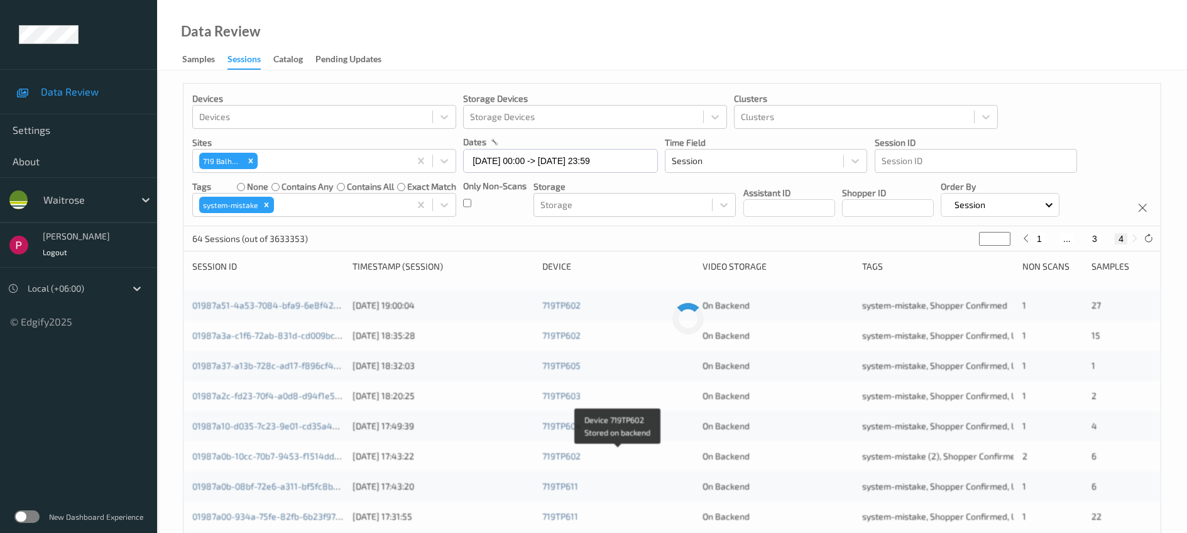
scroll to position [0, 0]
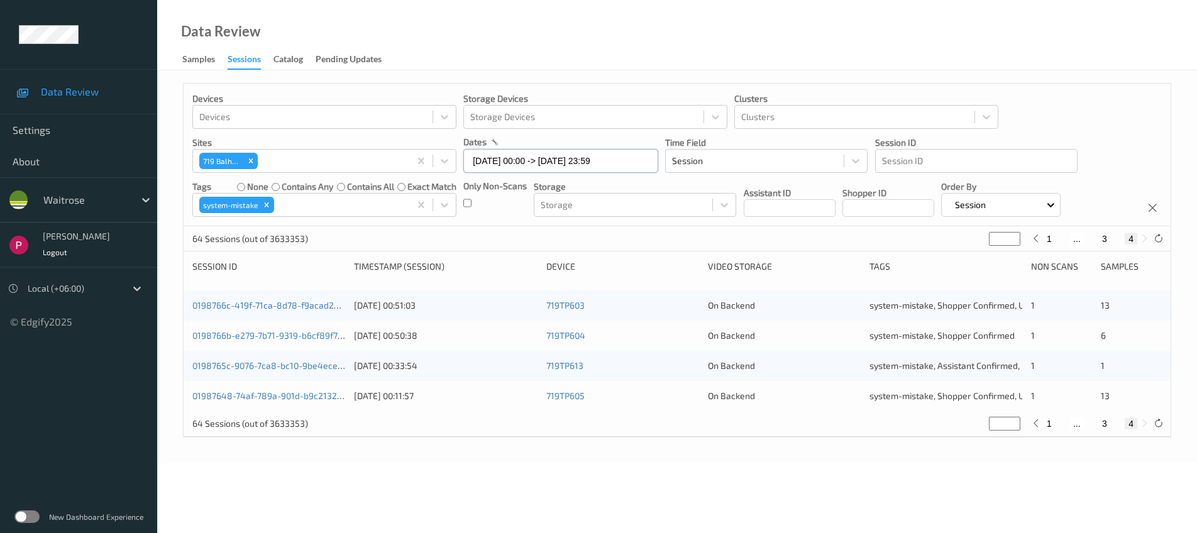
click at [534, 158] on input "05/08/2025 00:00 -> 05/08/2025 23:59" at bounding box center [560, 161] width 195 height 24
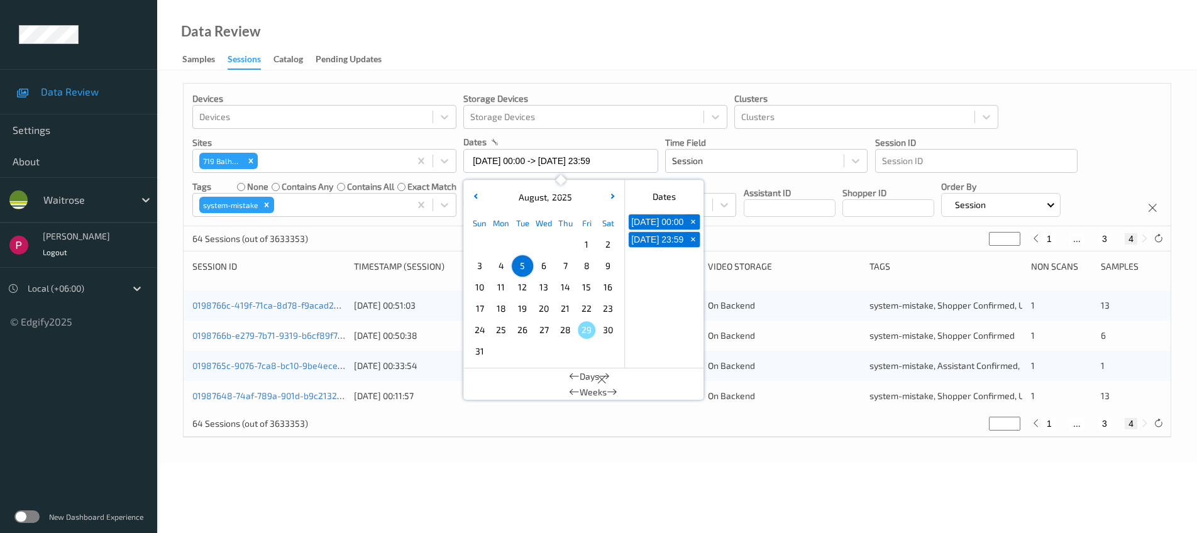
click at [501, 263] on span "4" at bounding box center [501, 266] width 18 height 18
type input "04/08/2025 00:00"
type input "*"
click at [501, 263] on span "4" at bounding box center [501, 266] width 18 height 18
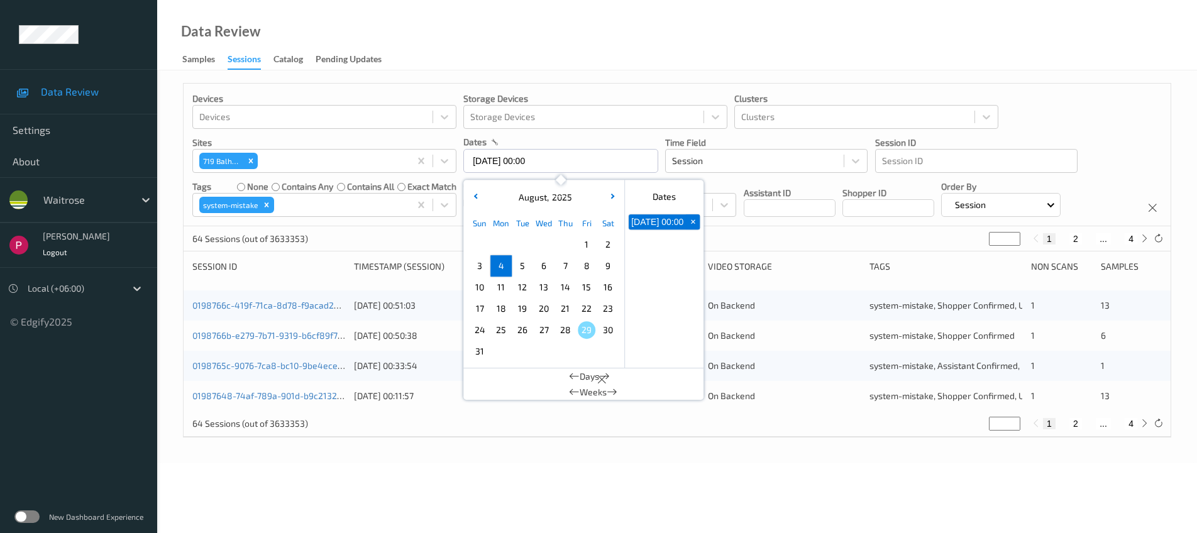
type input "04/08/2025 00:00 -> 04/08/2025 23:59"
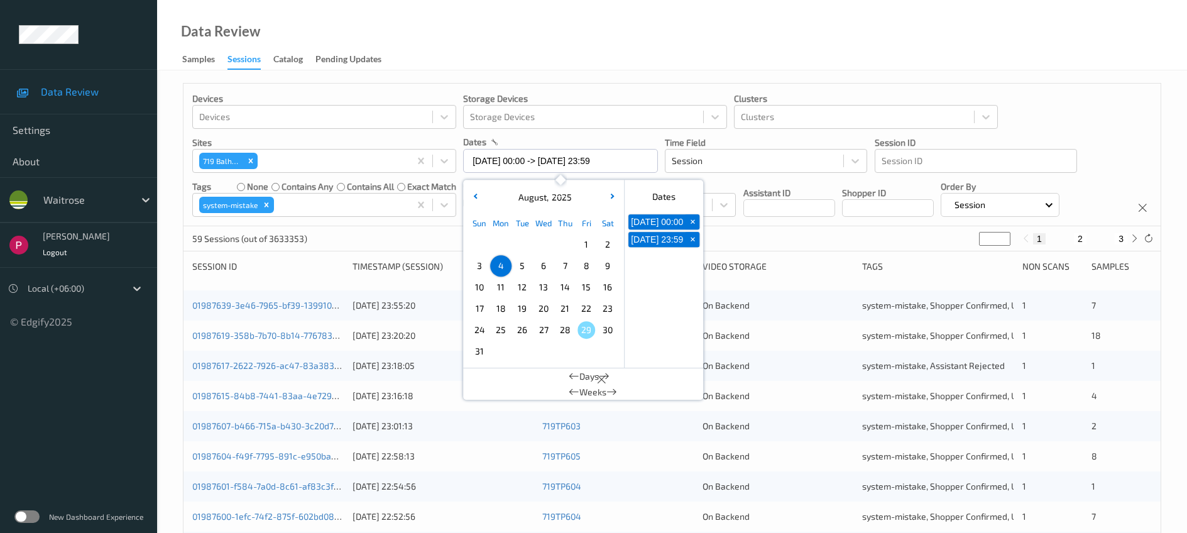
click at [696, 86] on div "Devices Devices Storage Devices Storage Devices Clusters Clusters Sites 719 Bal…" at bounding box center [671, 155] width 977 height 143
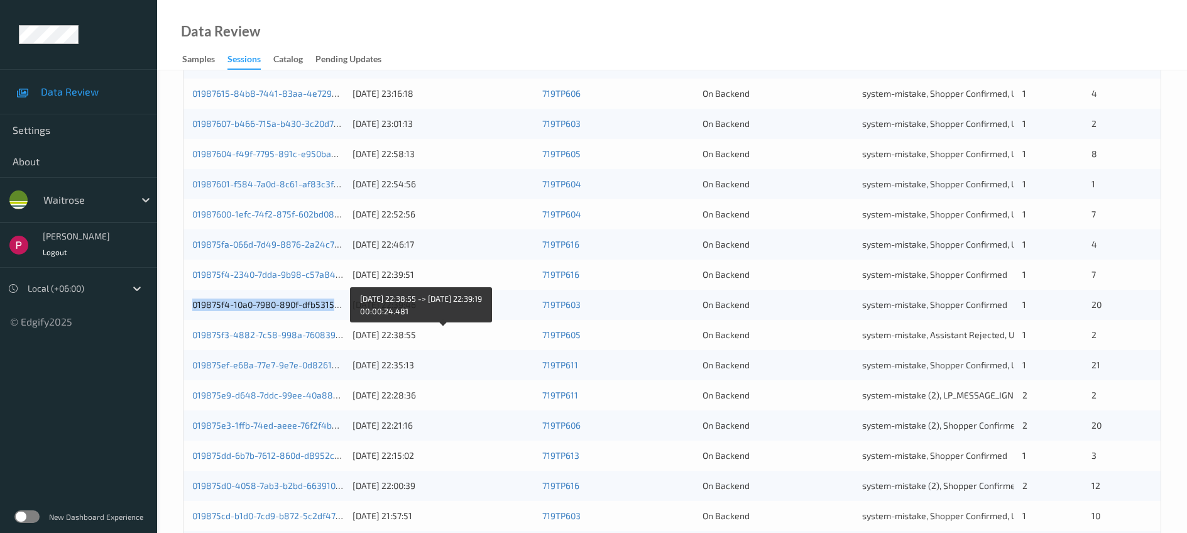
scroll to position [412, 0]
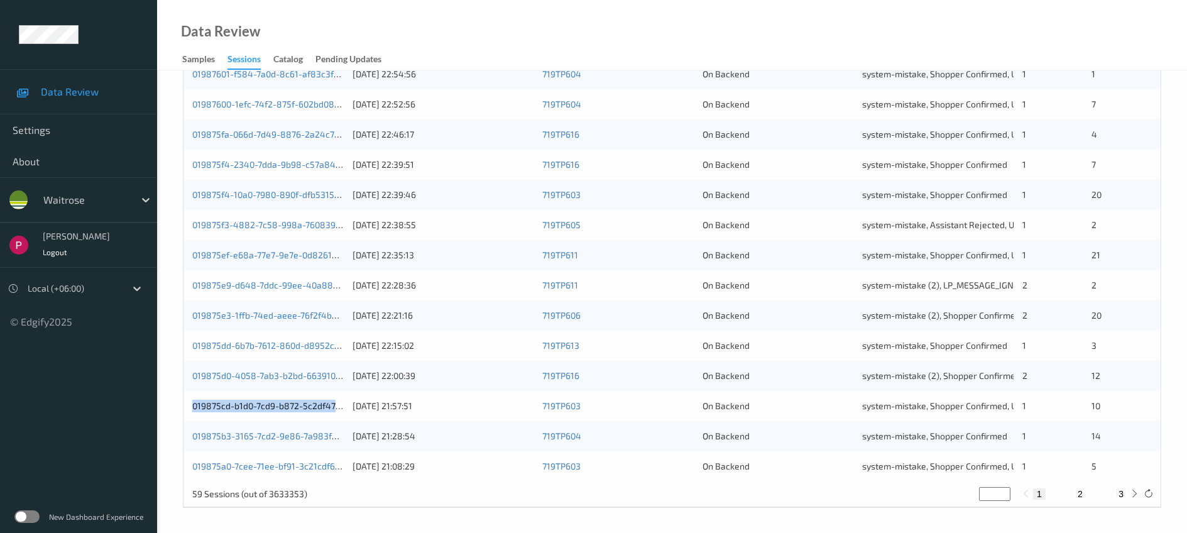
click at [1081, 493] on button "2" at bounding box center [1080, 493] width 13 height 11
type input "*"
click at [1128, 491] on div at bounding box center [1134, 493] width 14 height 14
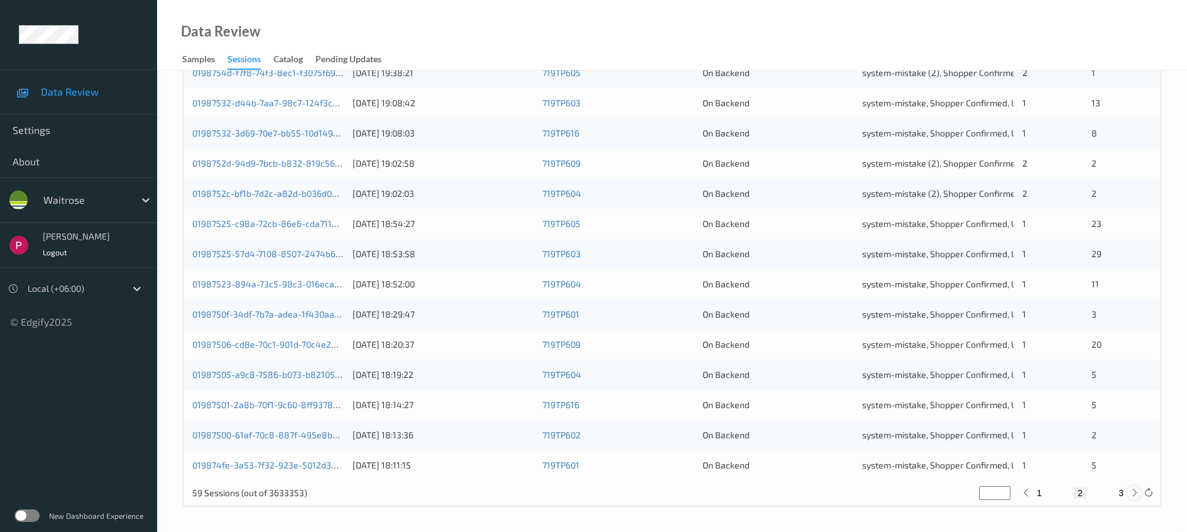
type input "*"
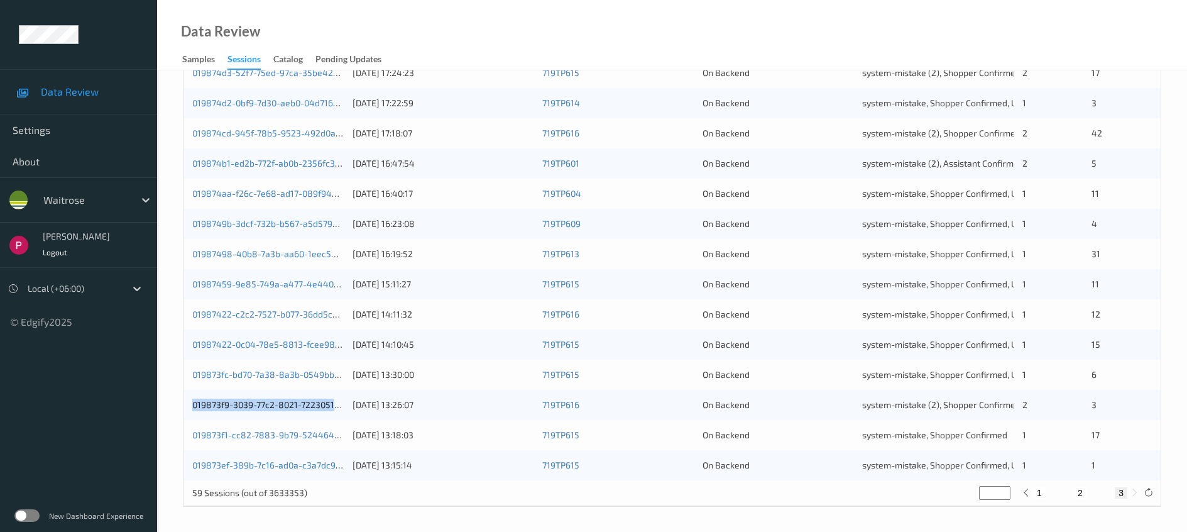
scroll to position [0, 0]
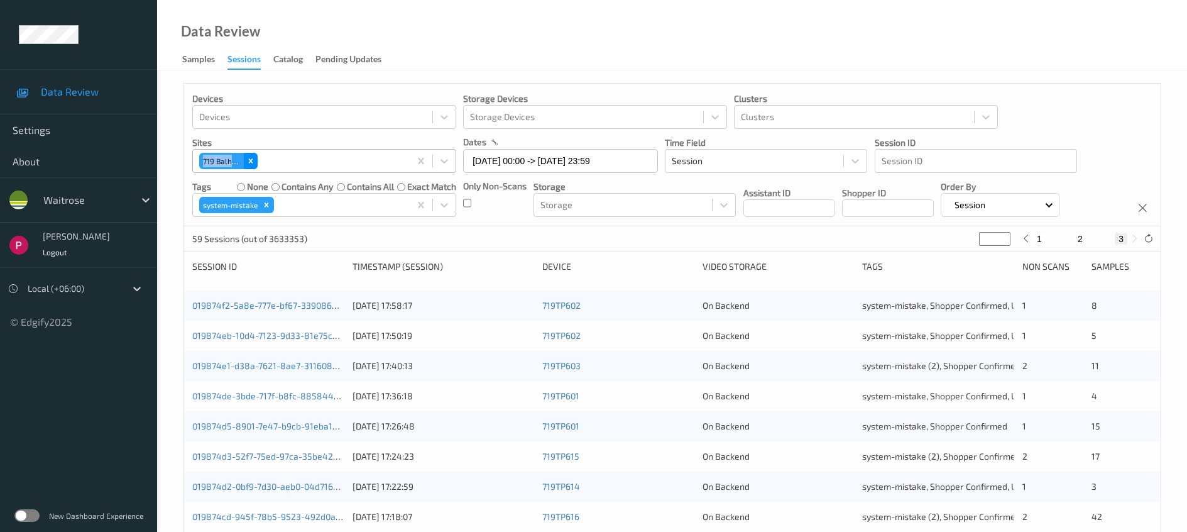
drag, startPoint x: 193, startPoint y: 156, endPoint x: 246, endPoint y: 165, distance: 54.1
click at [246, 165] on div "Devices Devices Storage Devices Storage Devices Clusters Clusters Sites 719 Bal…" at bounding box center [671, 155] width 977 height 143
click at [249, 162] on icon "Remove 719\9Balham" at bounding box center [250, 161] width 4 height 4
type input "*"
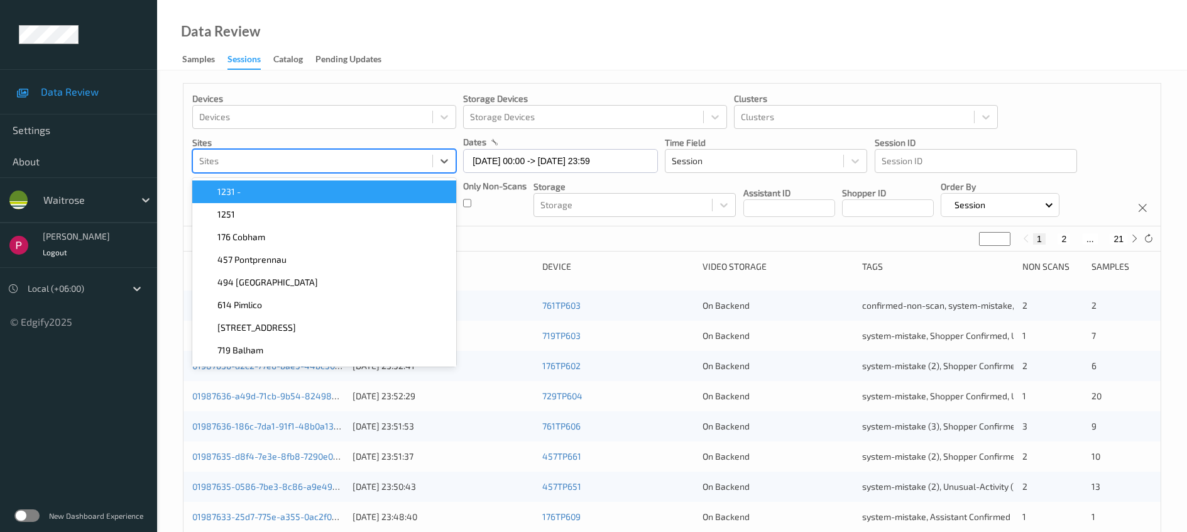
click at [270, 163] on div at bounding box center [312, 160] width 227 height 15
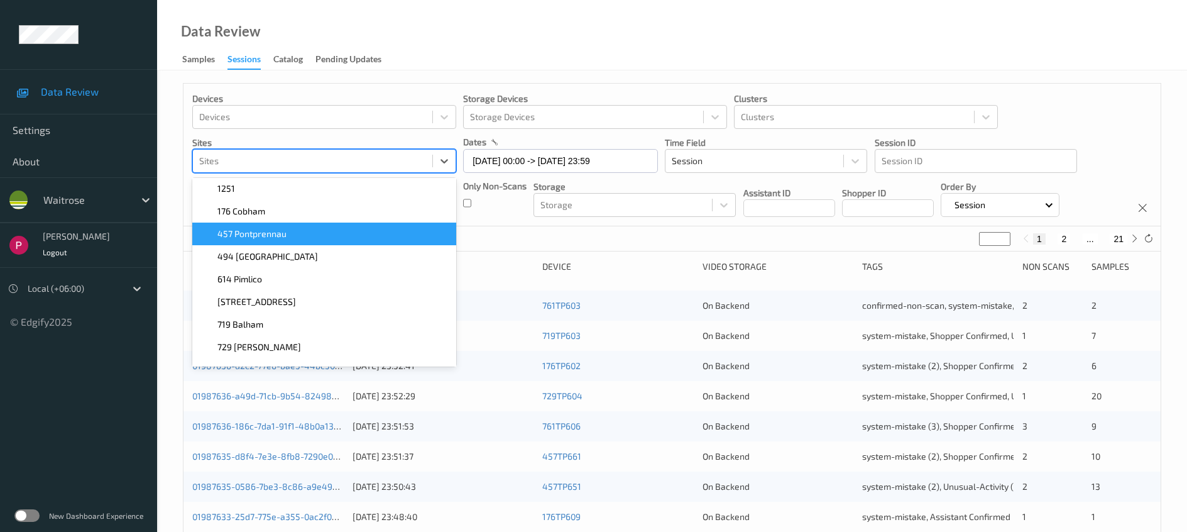
scroll to position [26, 0]
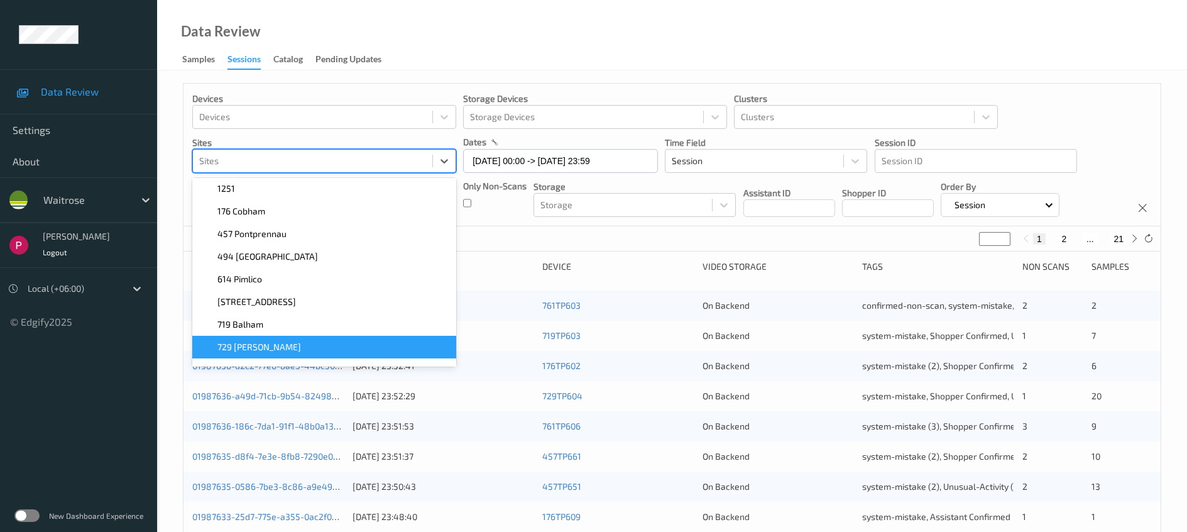
click at [248, 346] on span "729 Wells" at bounding box center [259, 347] width 84 height 13
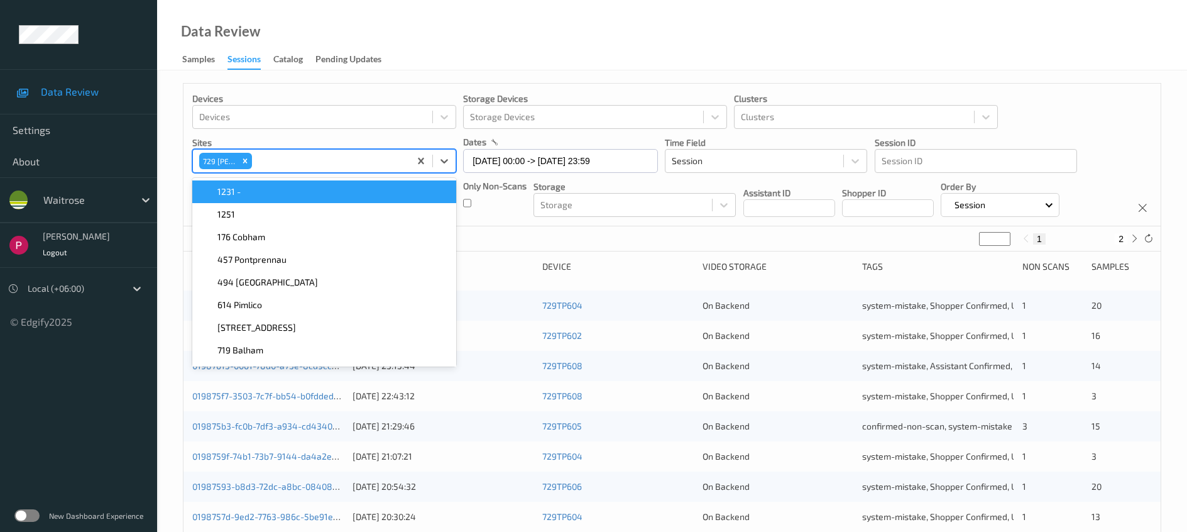
click at [476, 47] on div "Data Review Samples Sessions Catalog Pending Updates" at bounding box center [672, 35] width 1030 height 70
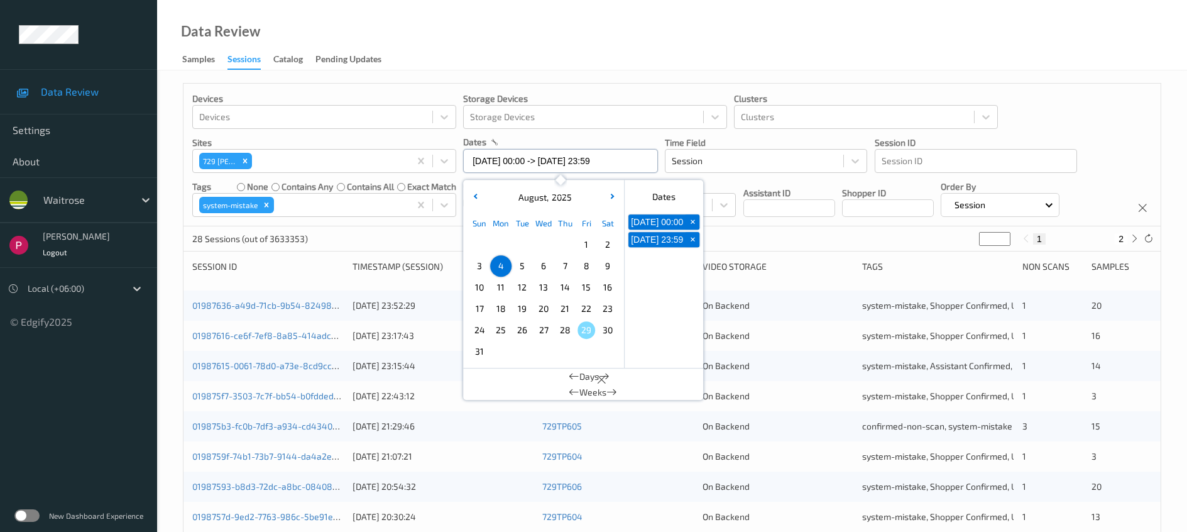
click at [529, 162] on input "04/08/2025 00:00 -> 04/08/2025 23:59" at bounding box center [560, 161] width 195 height 24
click at [474, 284] on span "10" at bounding box center [480, 287] width 18 height 18
type input "10/08/2025 00:00 -> 10/08/2025 23:59"
click at [561, 28] on div "Data Review Samples Sessions Catalog Pending Updates" at bounding box center [672, 35] width 1030 height 70
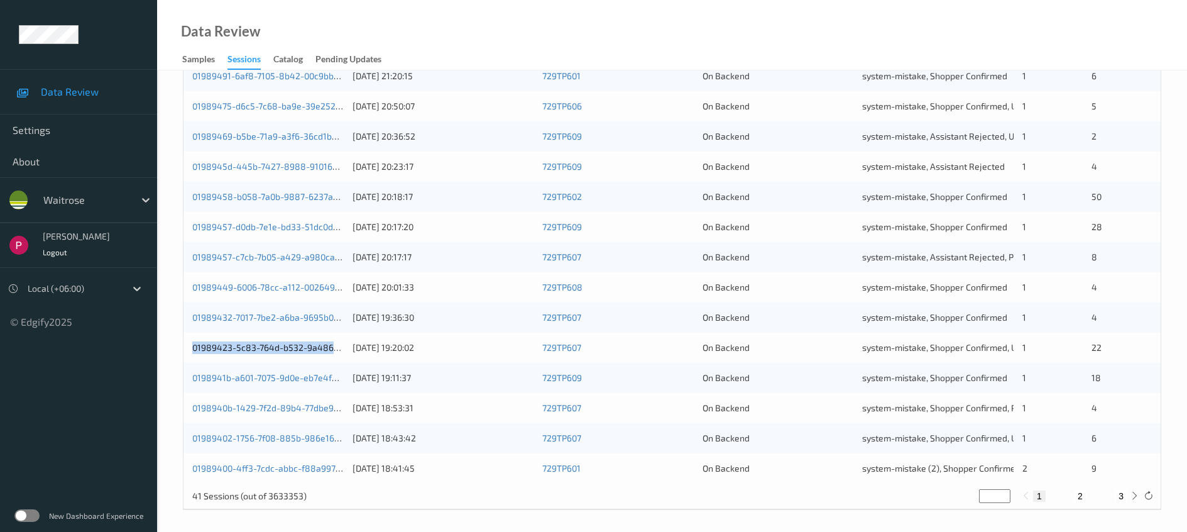
scroll to position [413, 0]
click at [1080, 491] on button "2" at bounding box center [1080, 492] width 13 height 11
type input "*"
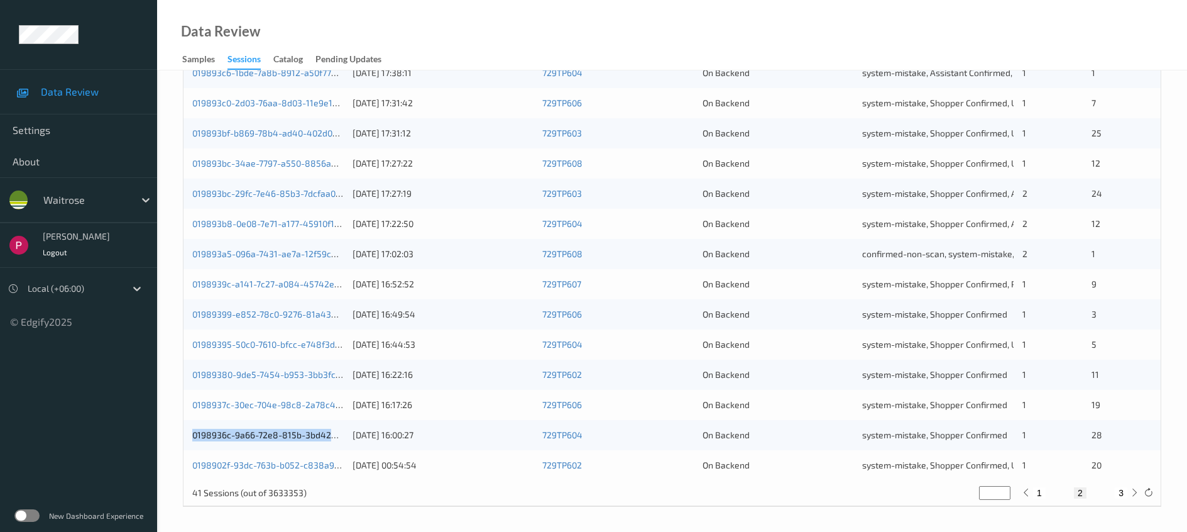
click at [1121, 492] on button "3" at bounding box center [1121, 492] width 13 height 11
type input "*"
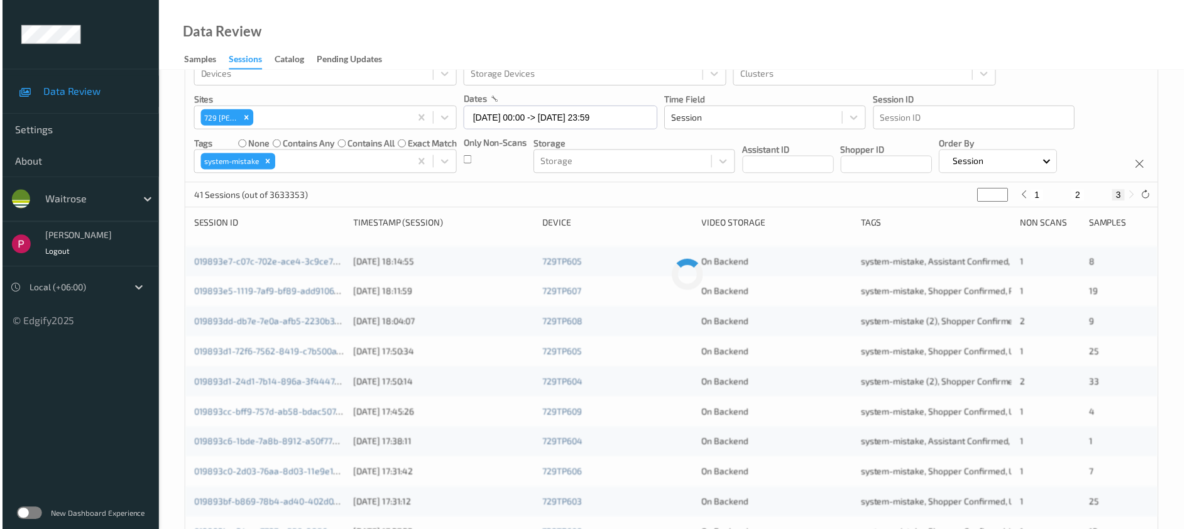
scroll to position [0, 0]
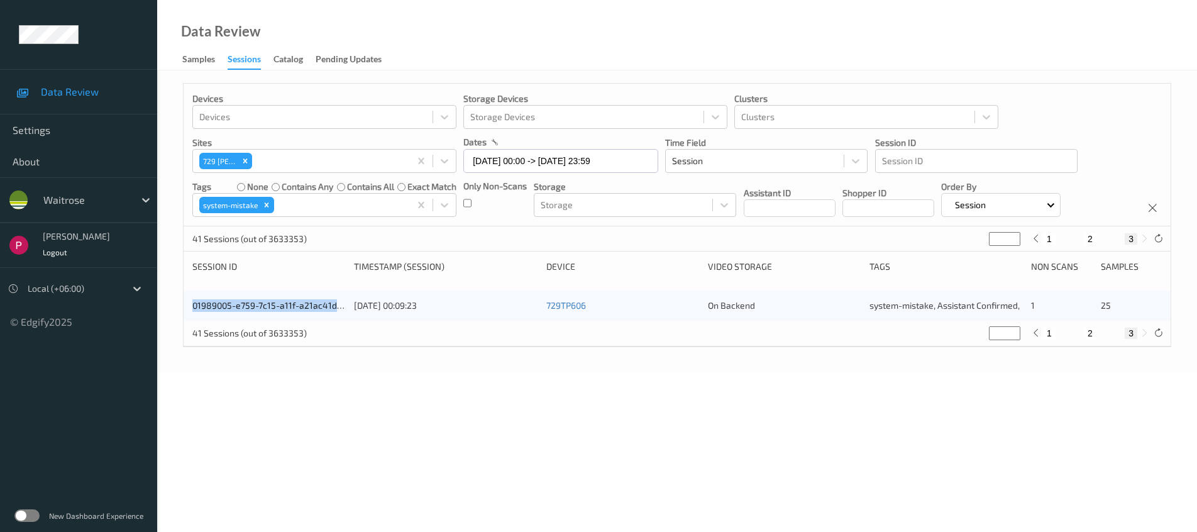
click at [1094, 330] on button "2" at bounding box center [1089, 332] width 13 height 11
type input "*"
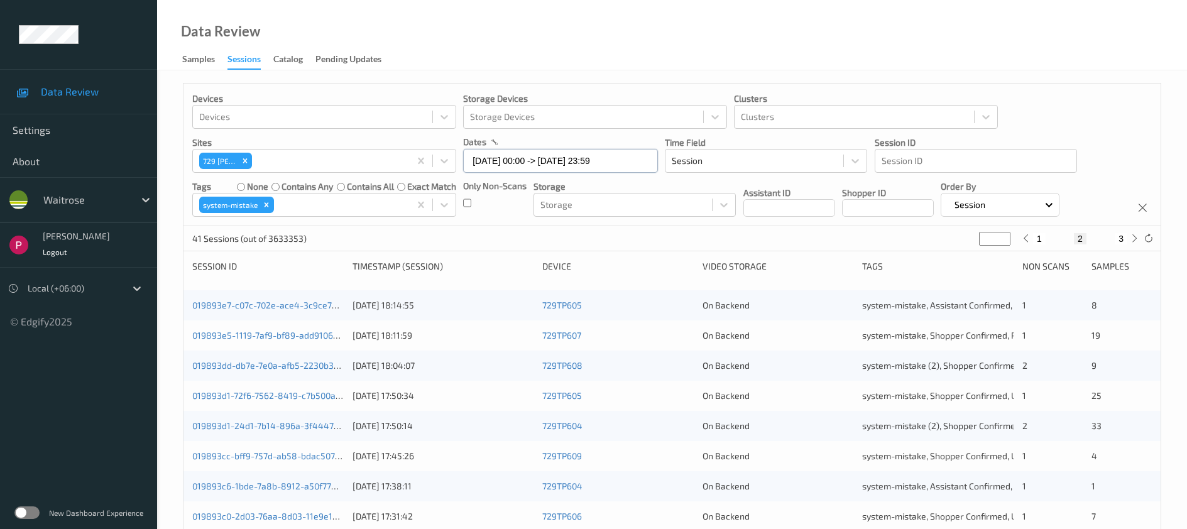
click at [578, 162] on input "10/08/2025 00:00 -> 10/08/2025 23:59" at bounding box center [560, 161] width 195 height 24
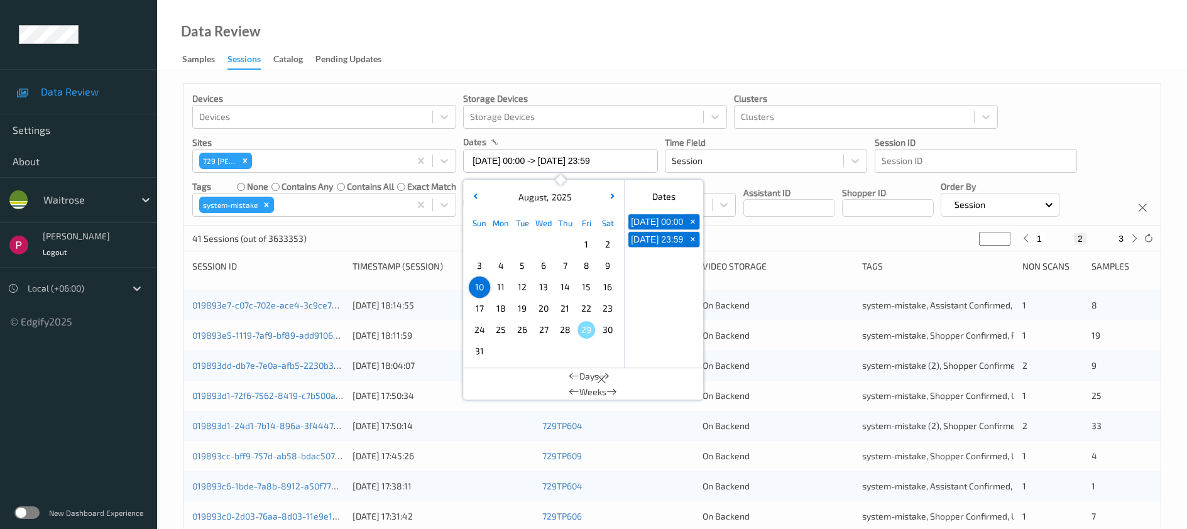
click at [603, 270] on span "9" at bounding box center [608, 266] width 18 height 18
type input "09/08/2025 00:00"
type input "*"
click at [603, 270] on span "9" at bounding box center [608, 266] width 18 height 18
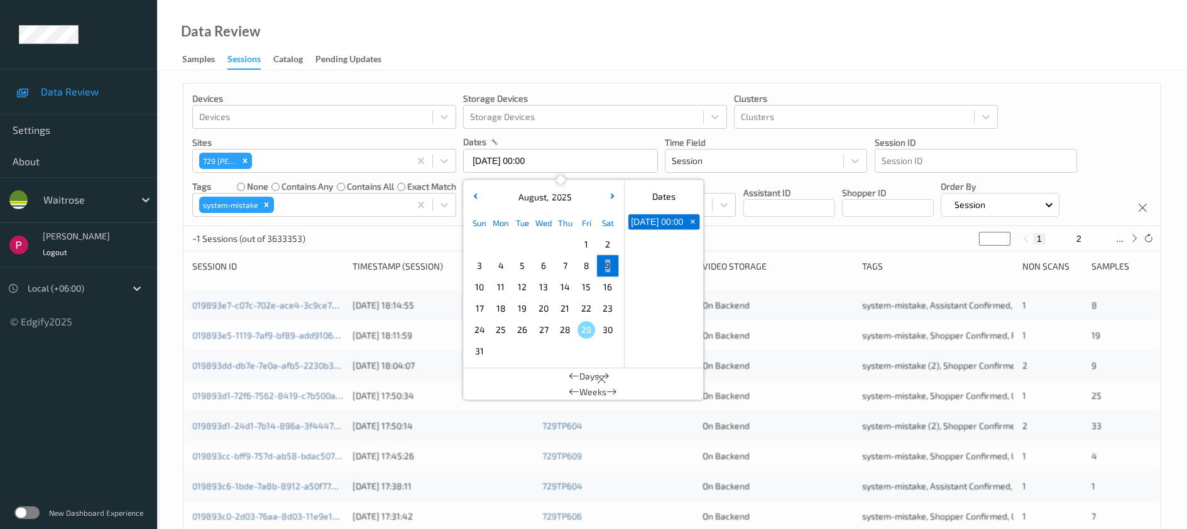
type input "09/08/2025 00:00 -> 09/08/2025 23:59"
click at [578, 42] on div "Data Review Samples Sessions Catalog Pending Updates" at bounding box center [672, 35] width 1030 height 70
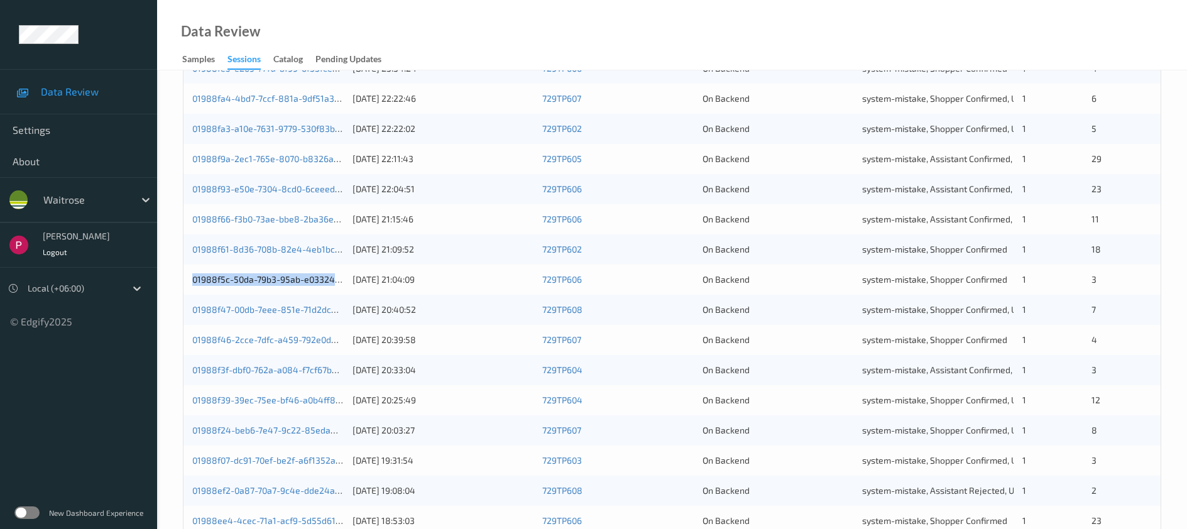
scroll to position [416, 0]
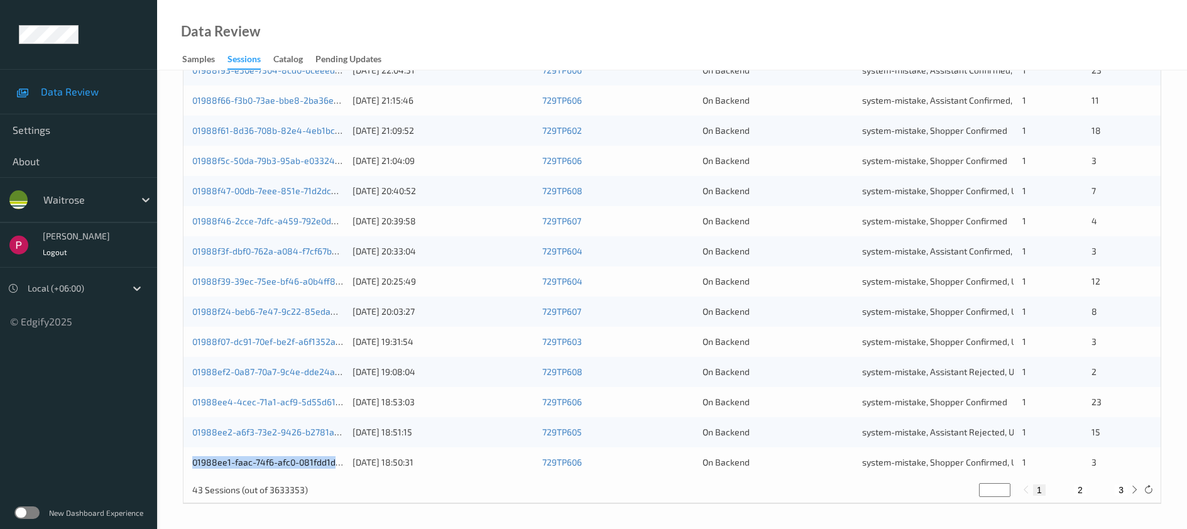
click at [1082, 490] on button "2" at bounding box center [1080, 490] width 13 height 11
type input "*"
click at [1124, 488] on button "3" at bounding box center [1121, 490] width 13 height 11
type input "*"
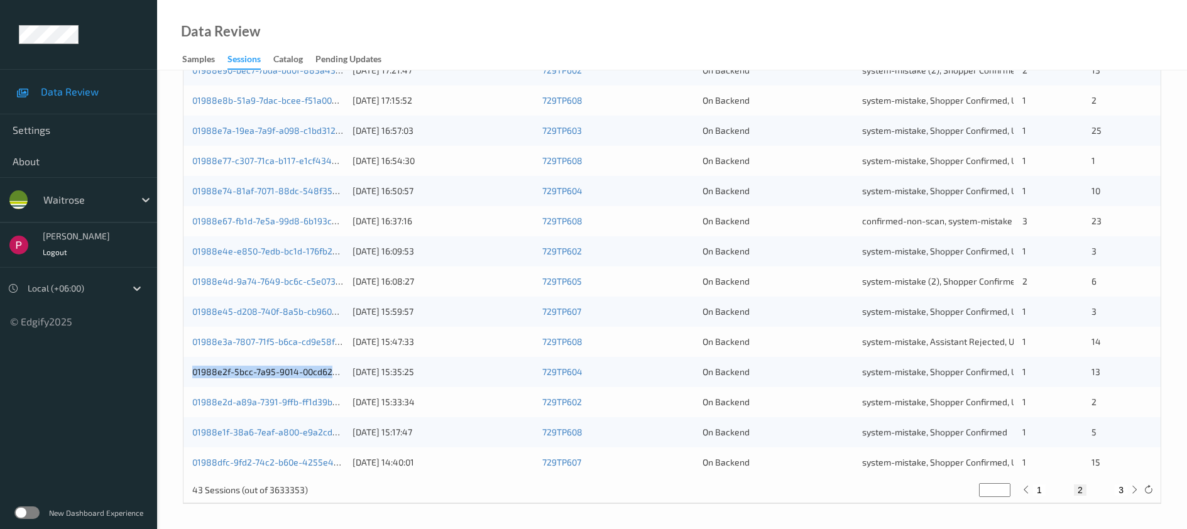
type input "*"
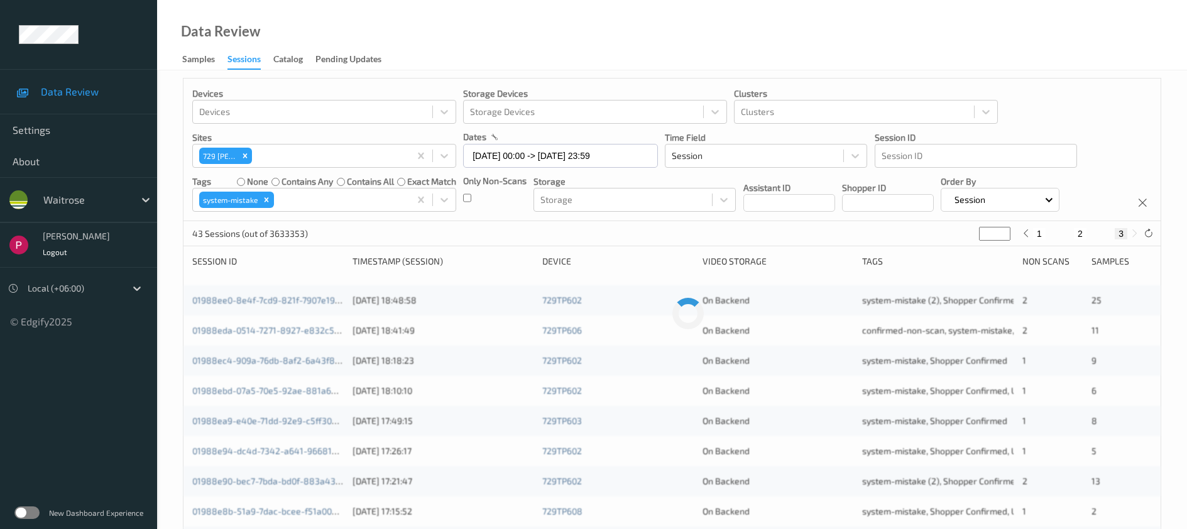
scroll to position [0, 0]
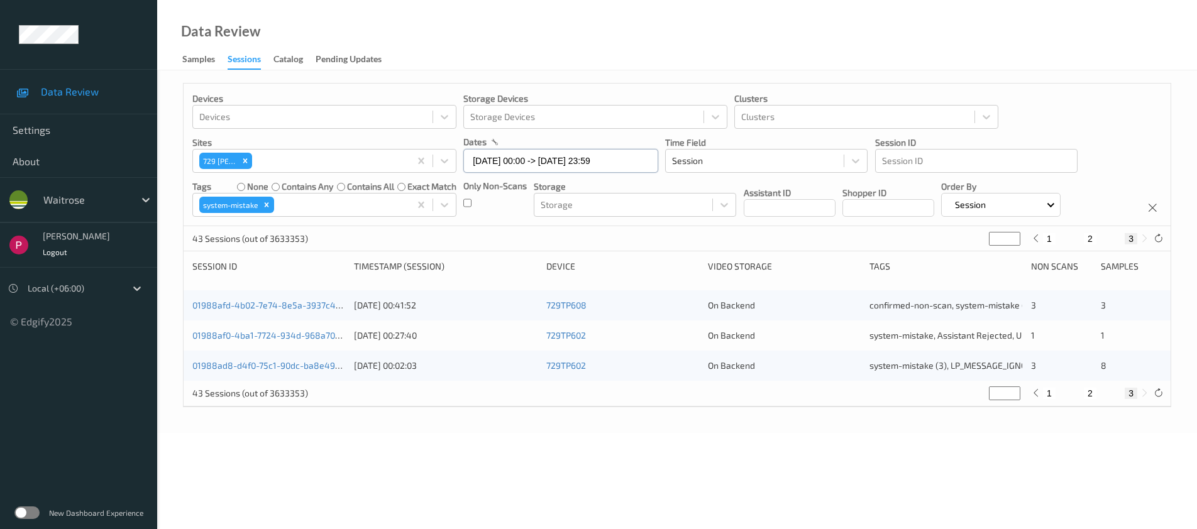
click at [496, 167] on input "09/08/2025 00:00 -> 09/08/2025 23:59" at bounding box center [560, 161] width 195 height 24
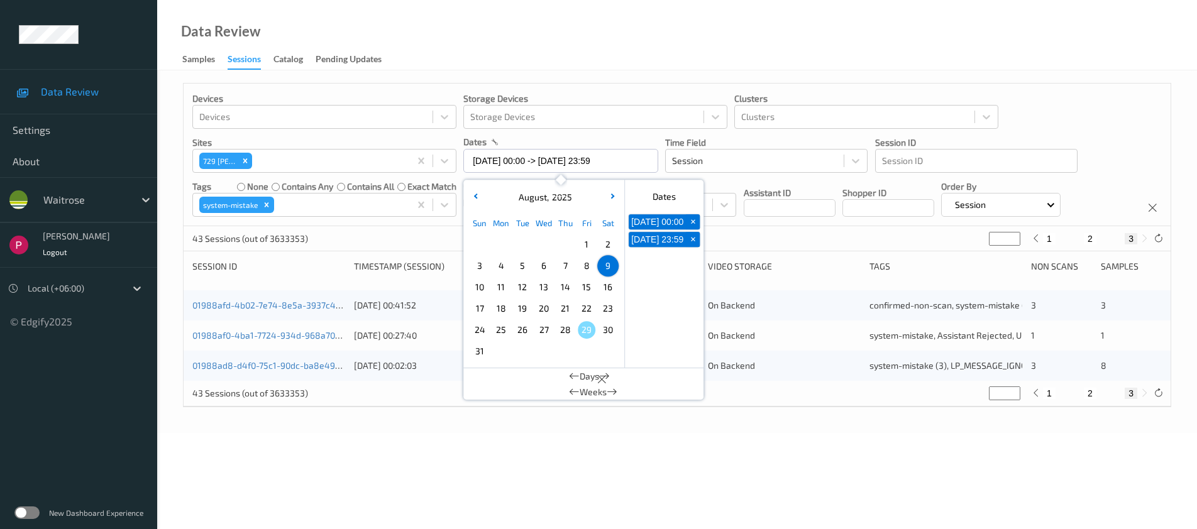
click at [584, 268] on span "8" at bounding box center [587, 266] width 18 height 18
type input "08/08/2025 00:00"
type input "*"
click at [584, 268] on span "8" at bounding box center [587, 266] width 18 height 18
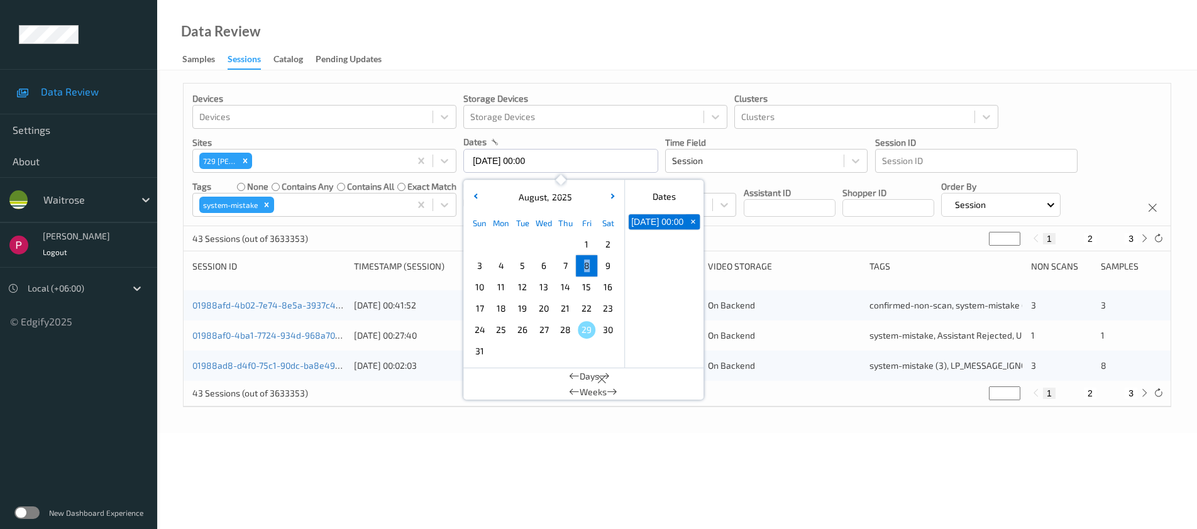
type input "08/08/2025 00:00 -> 08/08/2025 23:59"
click at [594, 27] on div "Data Review Samples Sessions Catalog Pending Updates" at bounding box center [676, 35] width 1039 height 70
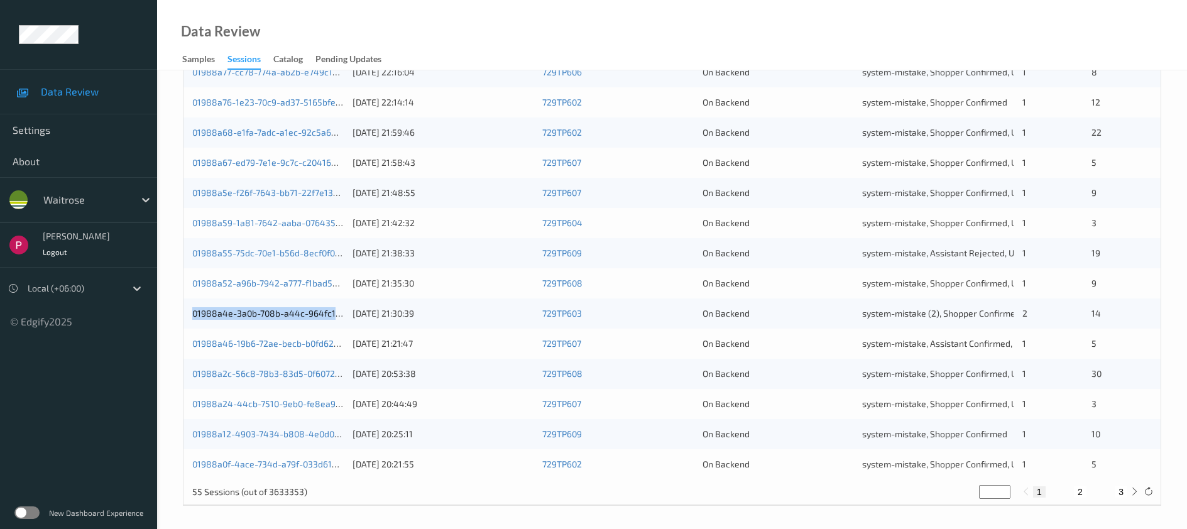
scroll to position [416, 0]
click at [1085, 489] on button "2" at bounding box center [1080, 490] width 13 height 11
type input "*"
click at [1124, 488] on button "3" at bounding box center [1121, 490] width 13 height 11
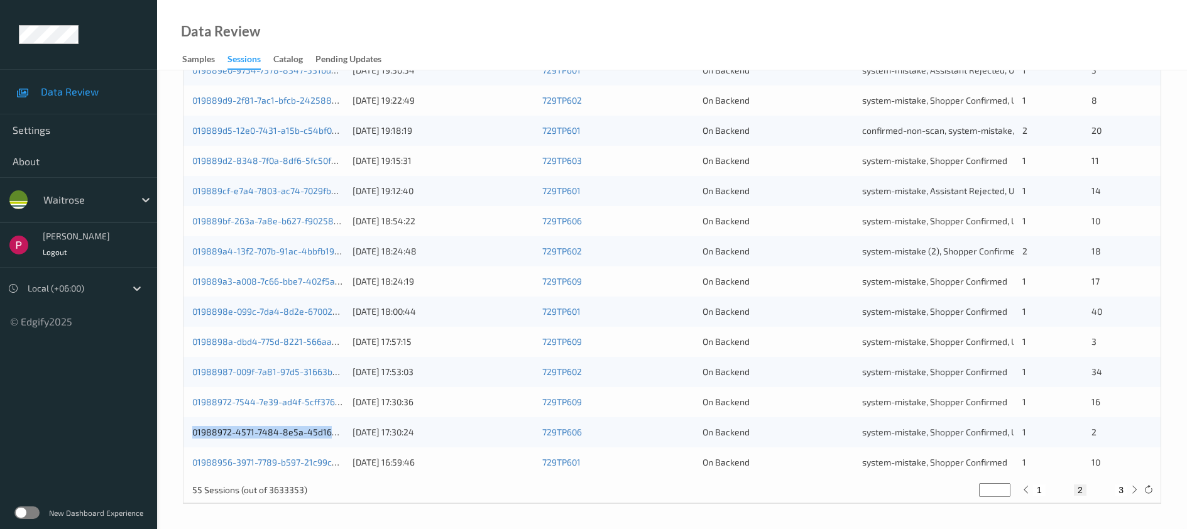
type input "*"
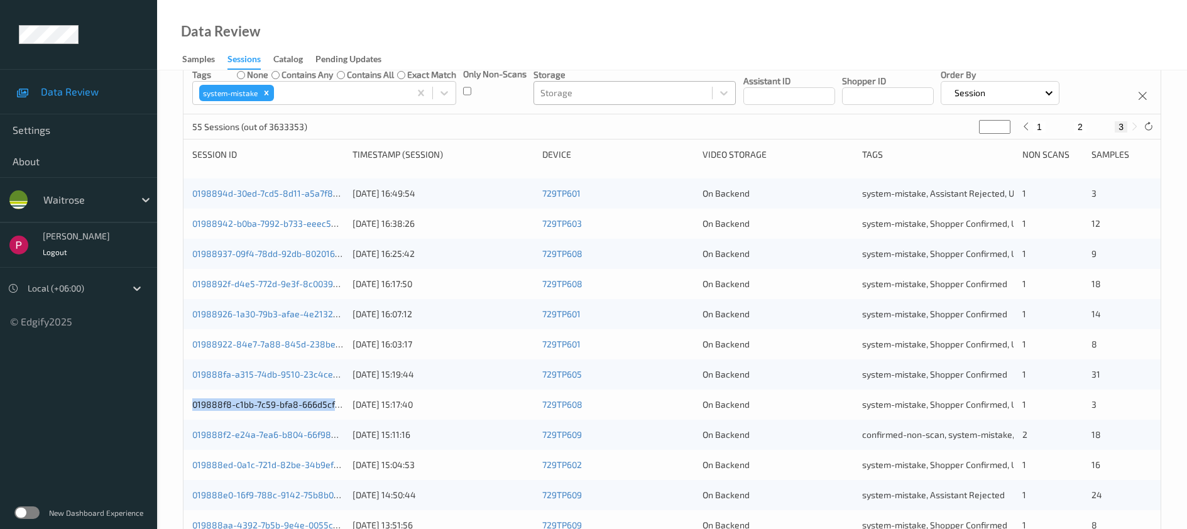
scroll to position [0, 0]
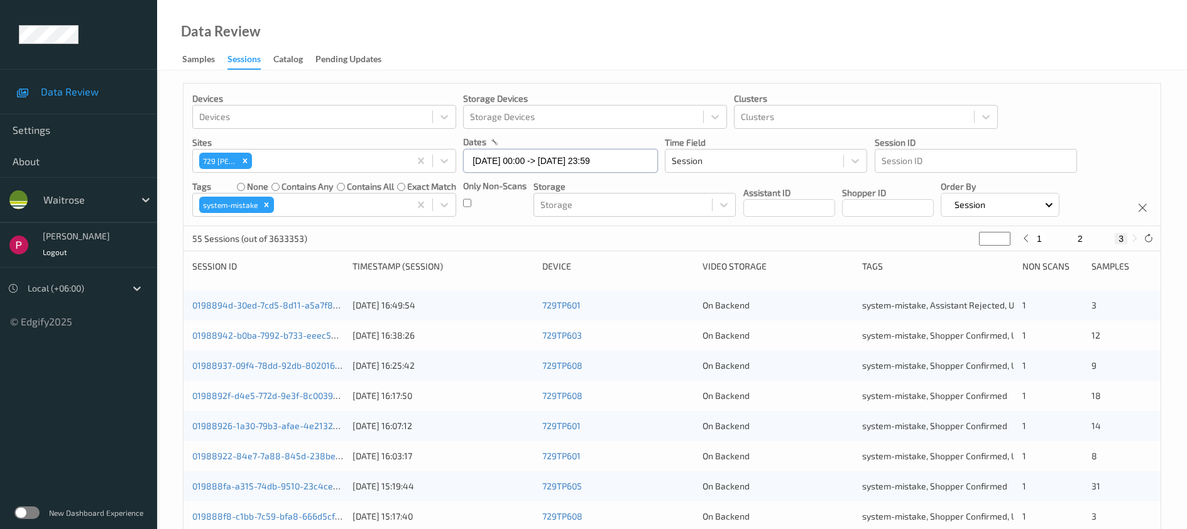
click at [523, 162] on input "08/08/2025 00:00 -> 08/08/2025 23:59" at bounding box center [560, 161] width 195 height 24
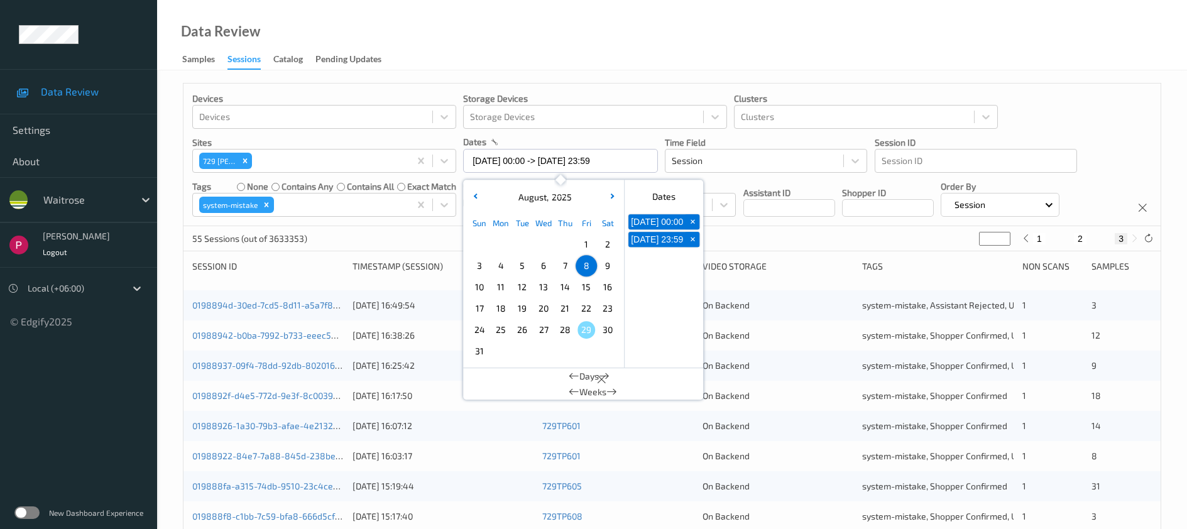
click at [565, 260] on span "7" at bounding box center [565, 266] width 18 height 18
type input "07/08/2025 00:00"
type input "*"
click at [565, 265] on span "7" at bounding box center [565, 266] width 18 height 18
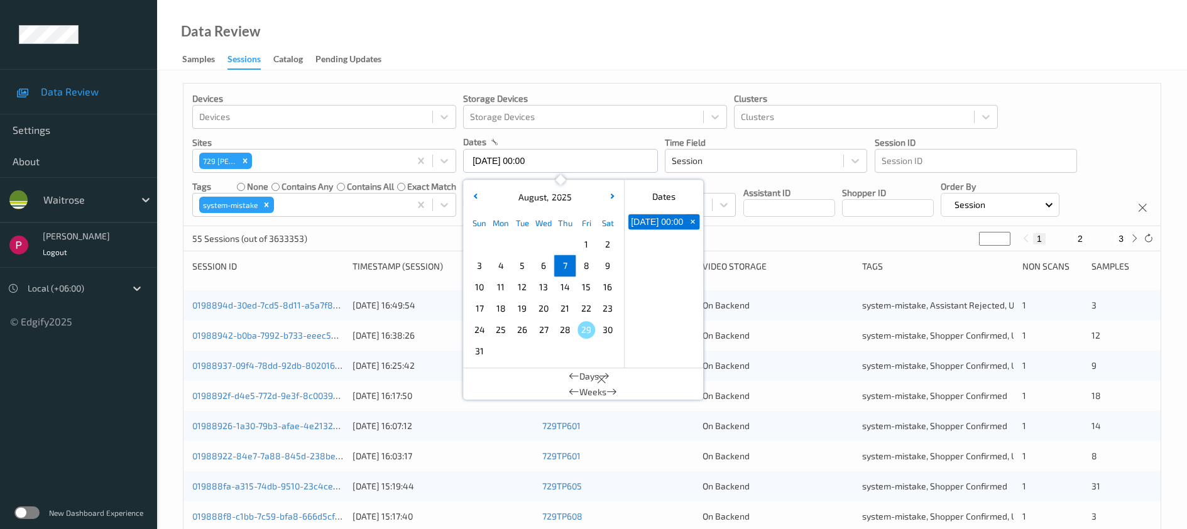
type input "07/08/2025 00:00 -> 07/08/2025 23:59"
click at [581, 40] on div "Data Review Samples Sessions Catalog Pending Updates" at bounding box center [672, 35] width 1030 height 70
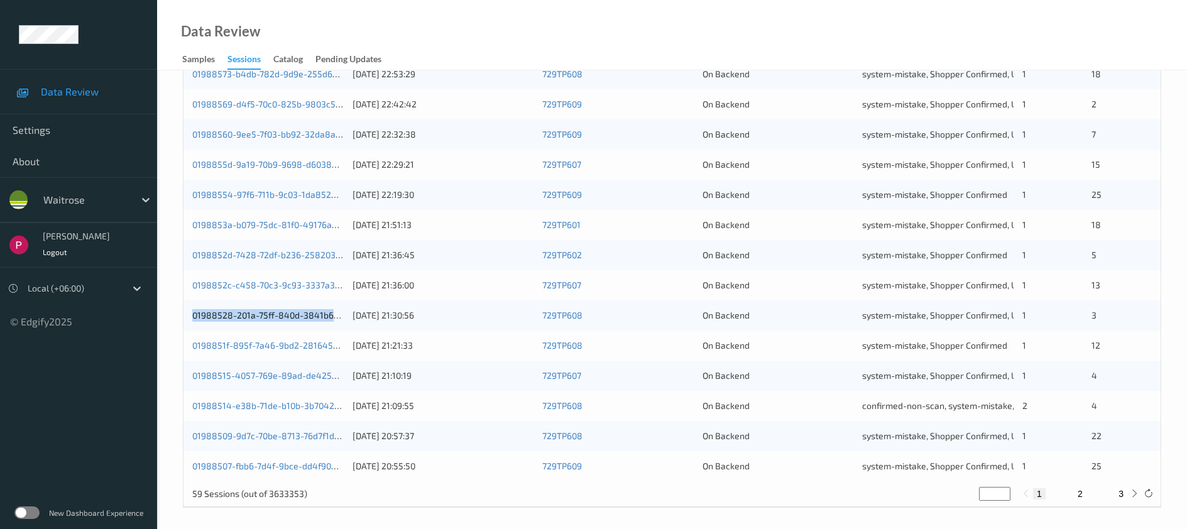
scroll to position [416, 0]
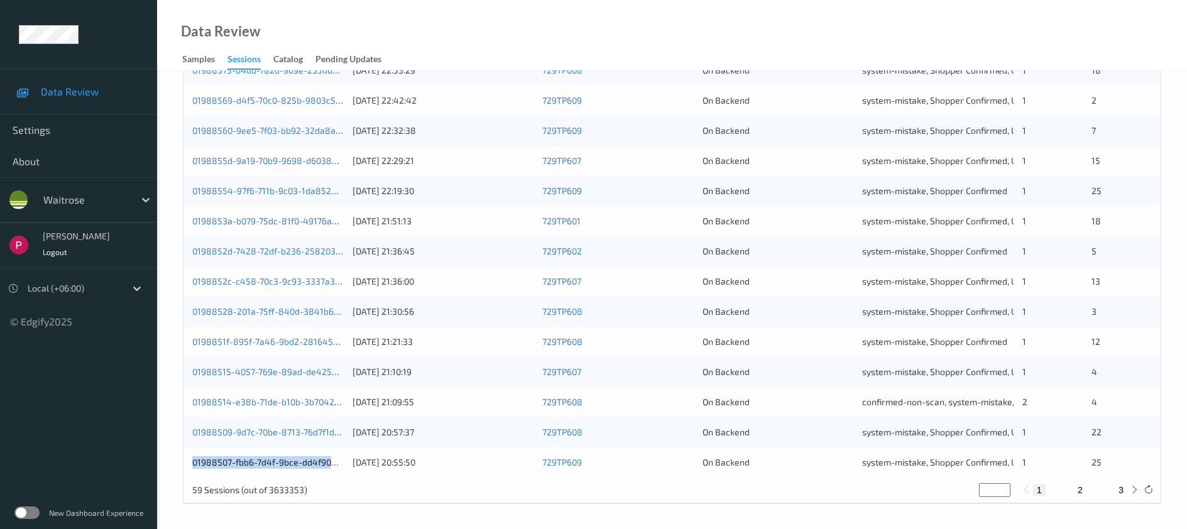
click at [1082, 487] on button "2" at bounding box center [1080, 490] width 13 height 11
type input "*"
click at [1124, 485] on button "3" at bounding box center [1121, 490] width 13 height 11
type input "*"
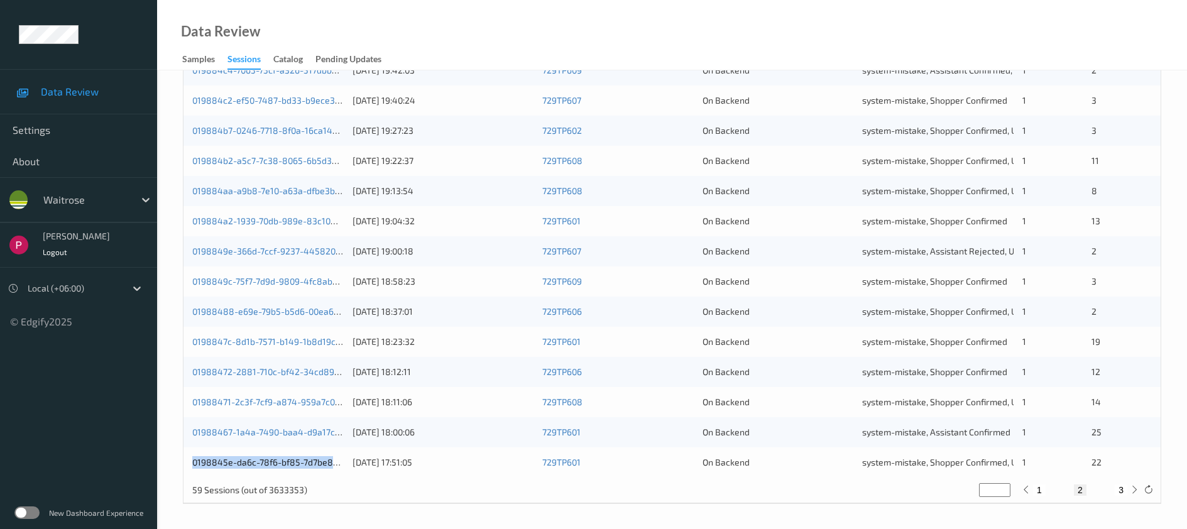
type input "*"
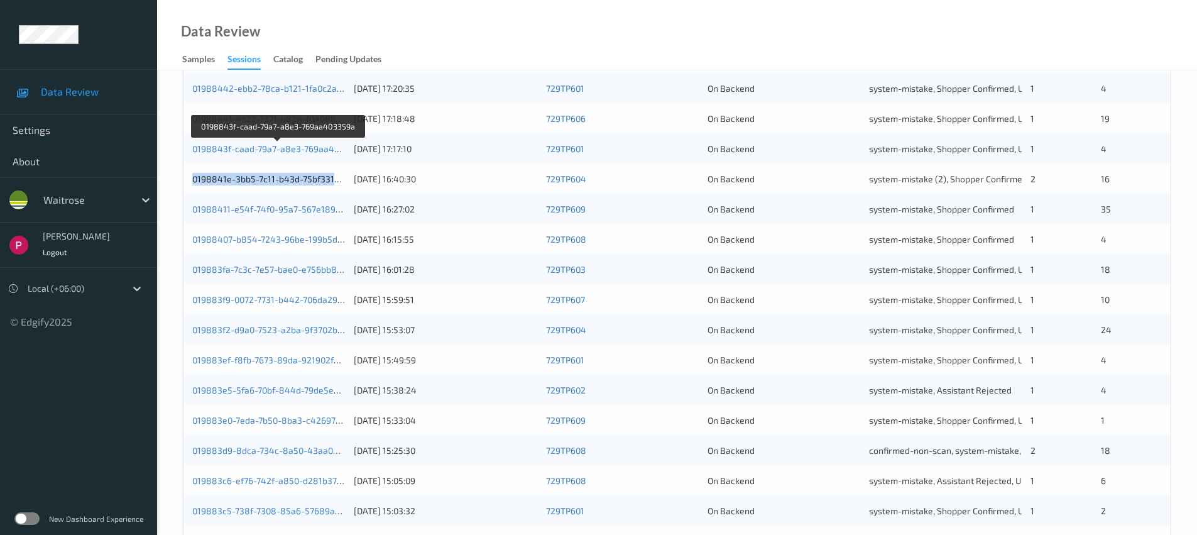
scroll to position [274, 0]
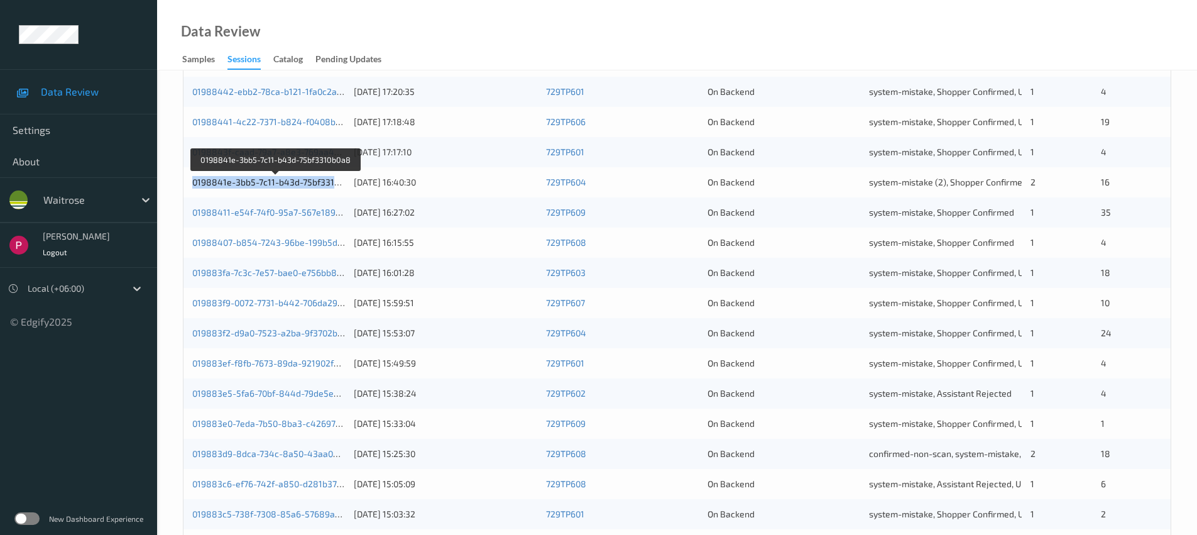
click at [307, 180] on link "0198841e-3bb5-7c11-b43d-75bf3310b0a8" at bounding box center [276, 182] width 168 height 11
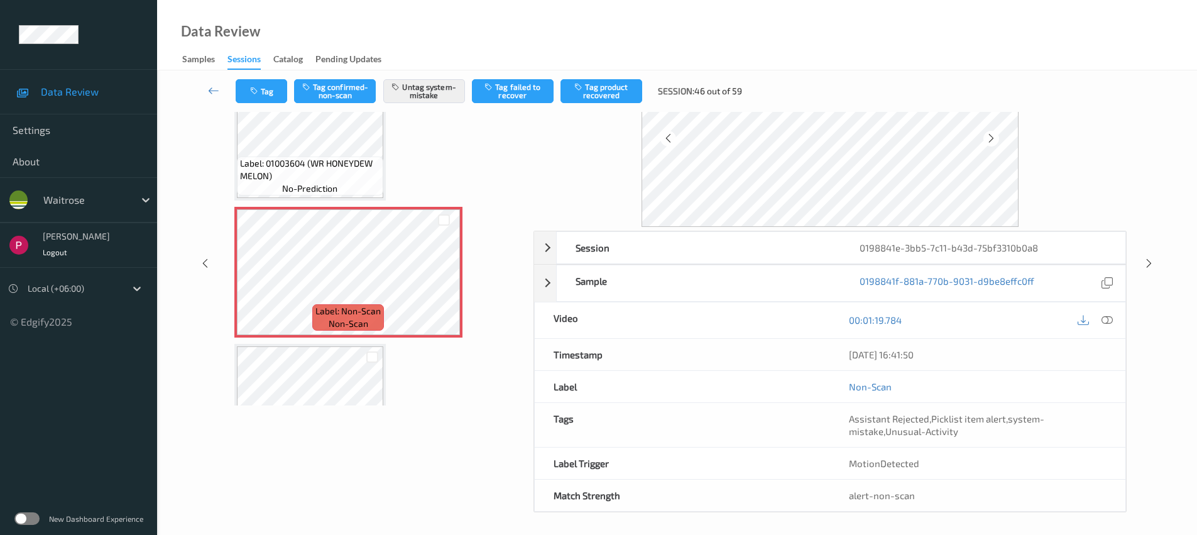
scroll to position [100, 0]
drag, startPoint x: 943, startPoint y: 351, endPoint x: 506, endPoint y: 285, distance: 442.3
click at [845, 352] on div "07/08/2025 16:41:50" at bounding box center [977, 351] width 295 height 31
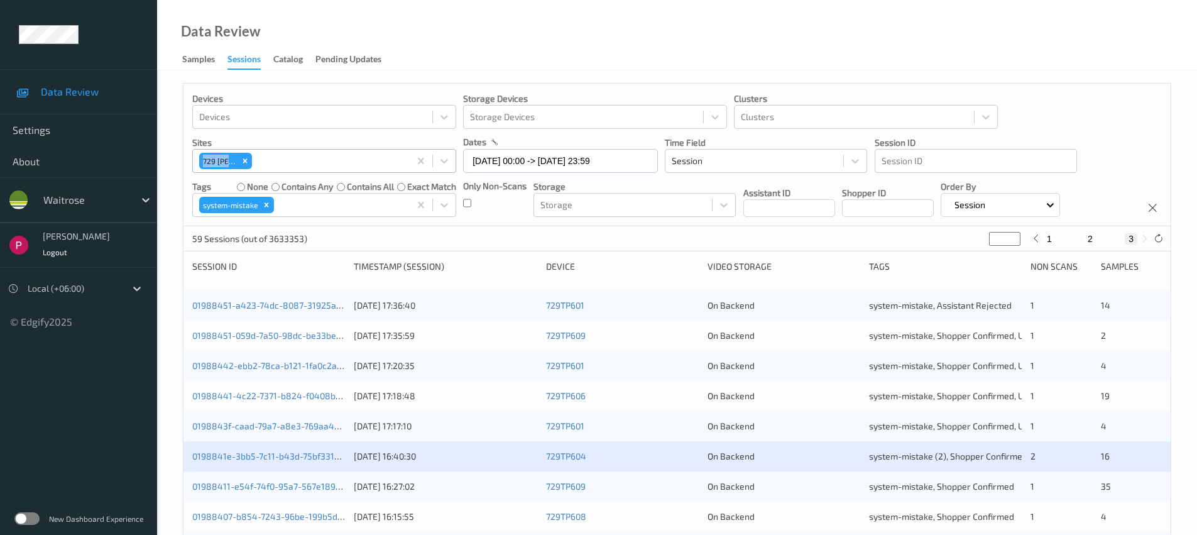
drag, startPoint x: 190, startPoint y: 158, endPoint x: 236, endPoint y: 164, distance: 46.2
click at [236, 163] on div "Devices Devices Storage Devices Storage Devices Clusters Clusters Sites 729 Wel…" at bounding box center [676, 155] width 987 height 143
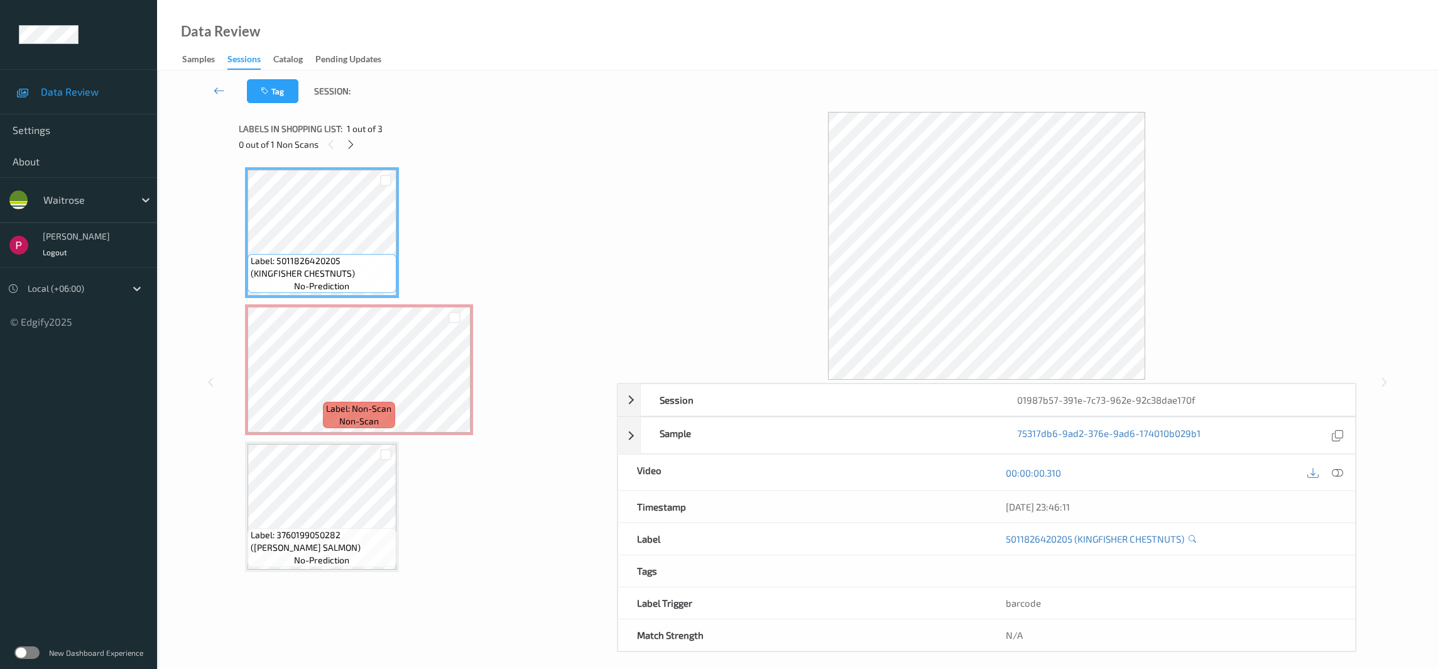
click at [1339, 471] on icon at bounding box center [1337, 471] width 11 height 11
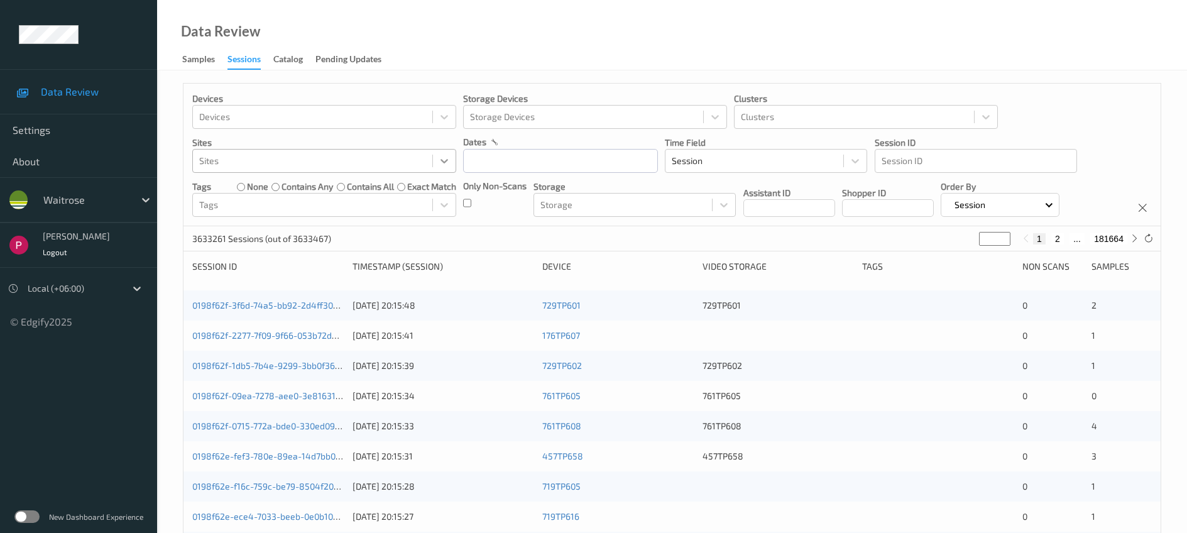
click at [441, 162] on icon at bounding box center [444, 161] width 13 height 13
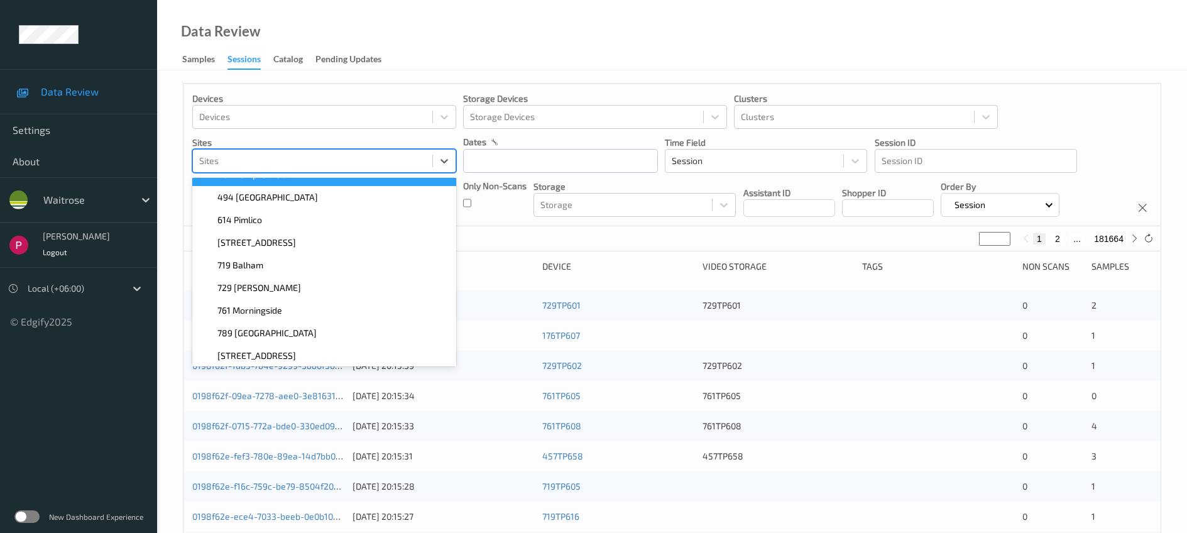
scroll to position [88, 0]
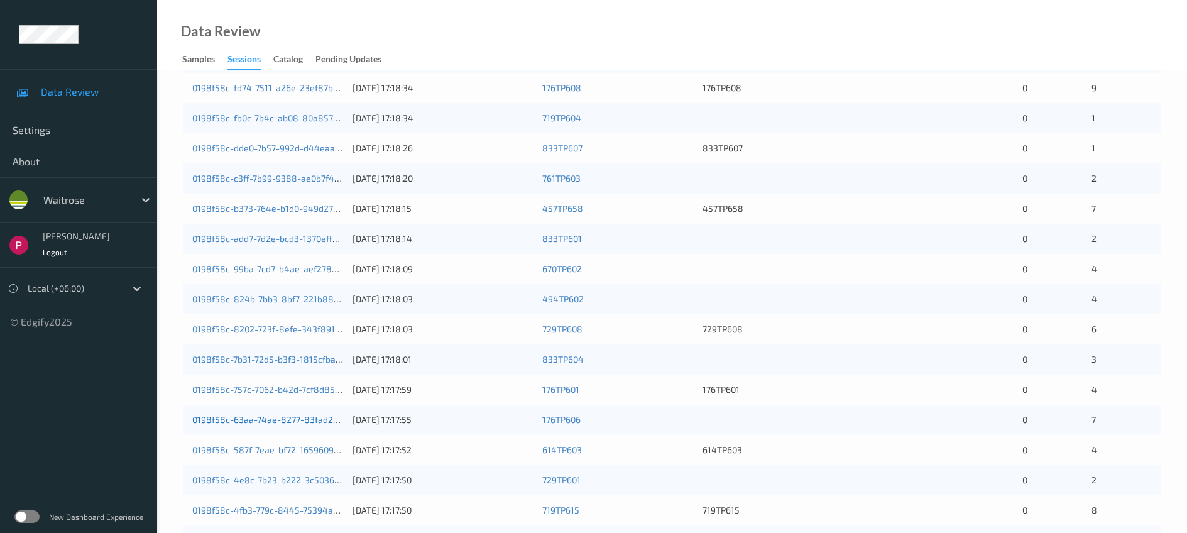
scroll to position [412, 0]
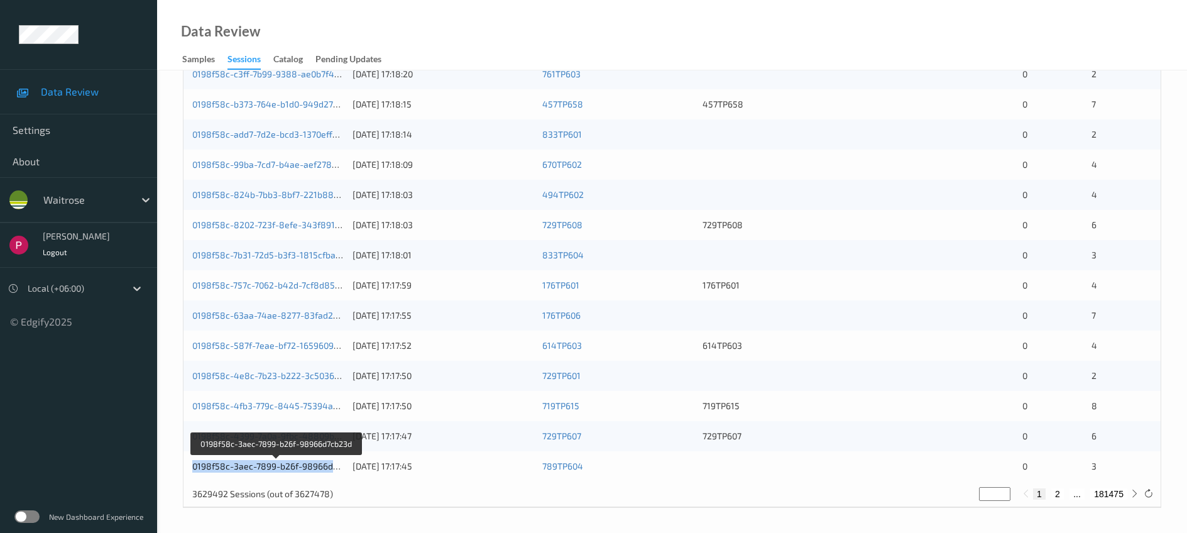
copy link "0198f58c-3aec-7899-b26f-98966d7cb23d"
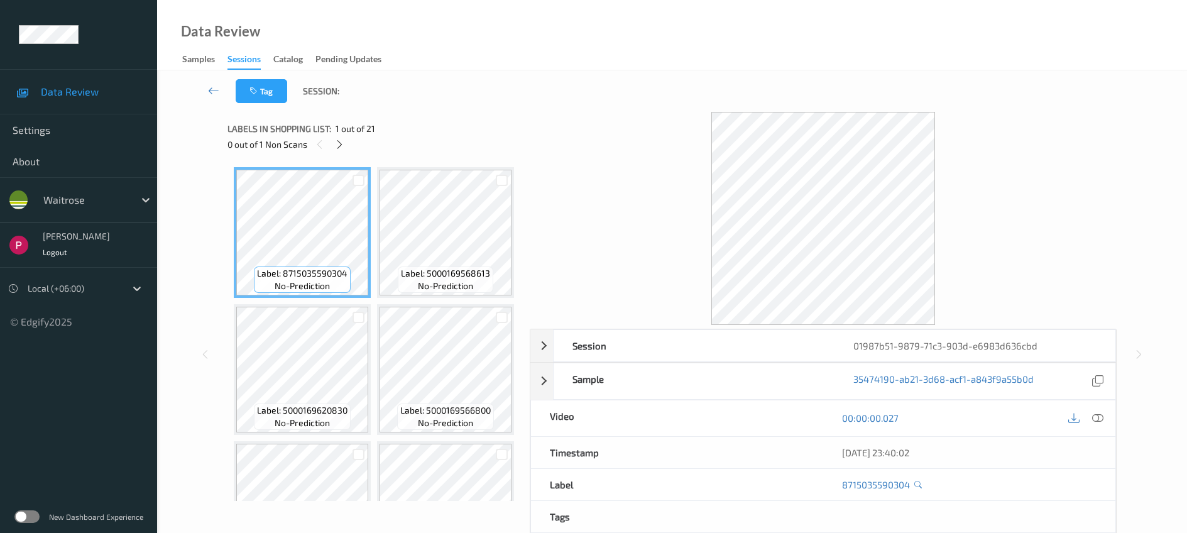
click at [613, 74] on div "Tag Session:" at bounding box center [672, 90] width 978 height 41
